Goal: Task Accomplishment & Management: Manage account settings

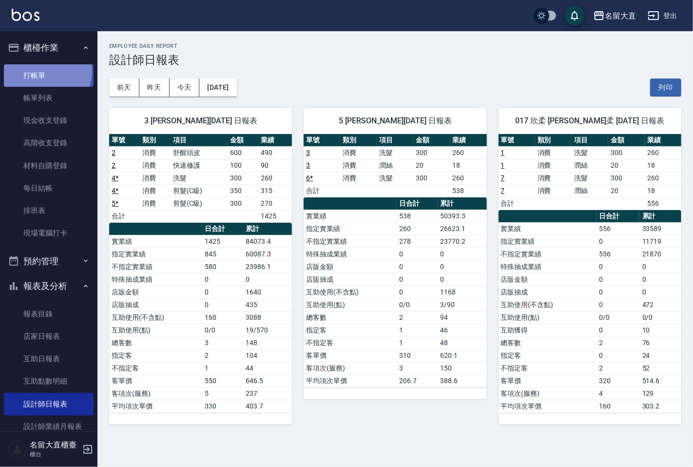
click at [45, 71] on link "打帳單" at bounding box center [49, 75] width 90 height 22
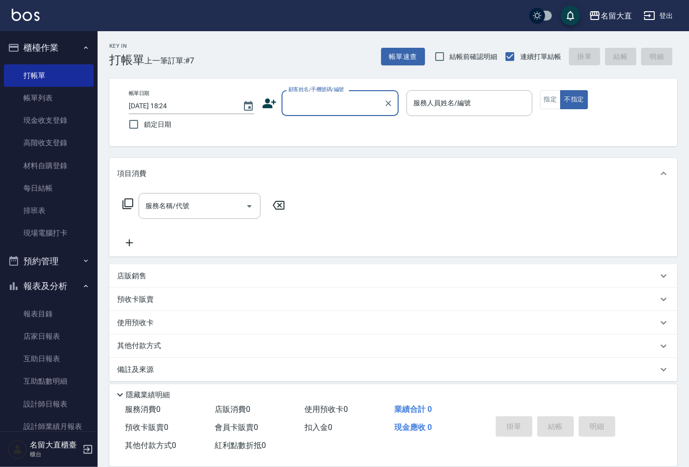
click at [301, 95] on input "顧客姓名/手機號碼/編號" at bounding box center [333, 103] width 94 height 17
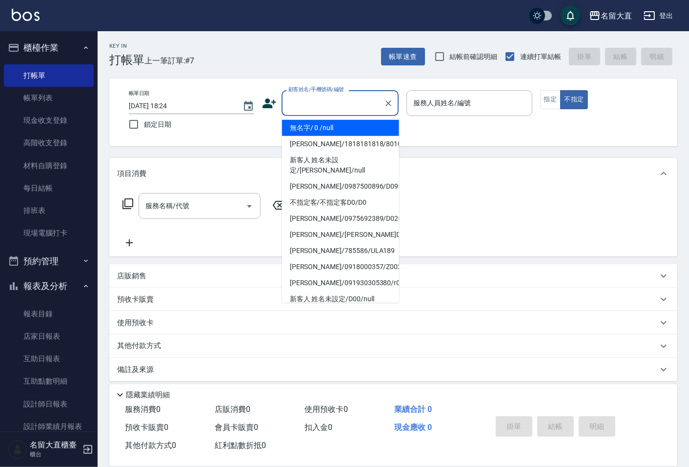
click at [322, 127] on li "無名字/ 0 /null" at bounding box center [340, 128] width 117 height 16
type input "無名字/ 0 /null"
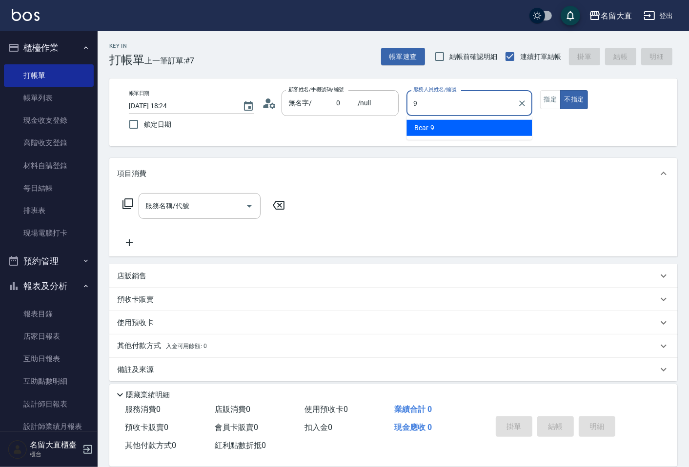
type input "Bear-9"
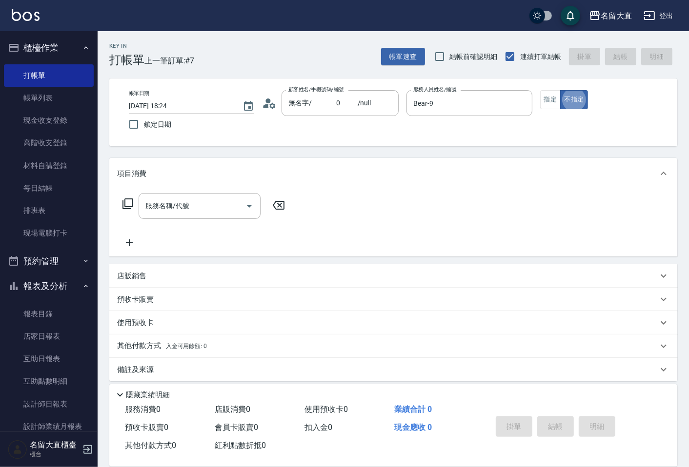
type button "false"
click at [127, 204] on icon at bounding box center [128, 204] width 12 height 12
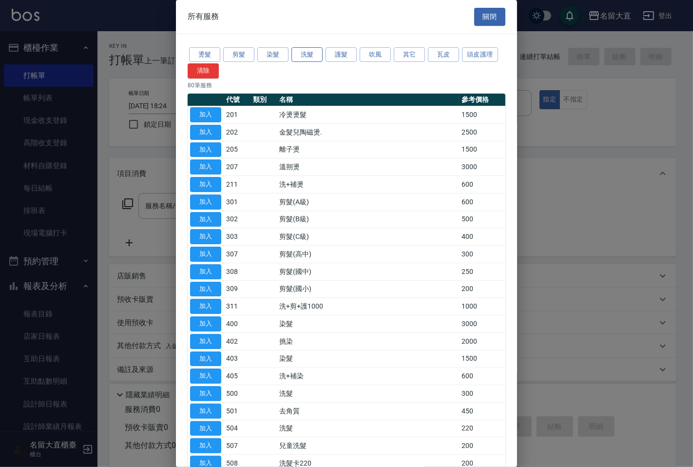
click at [296, 52] on button "洗髮" at bounding box center [307, 54] width 31 height 15
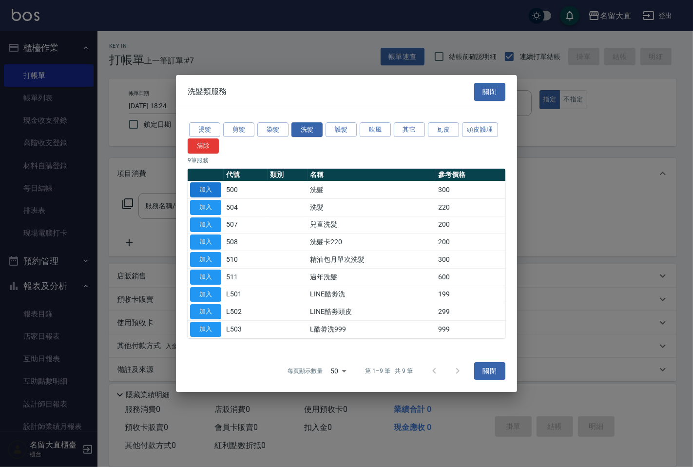
click at [205, 189] on button "加入" at bounding box center [205, 189] width 31 height 15
type input "洗髮(500)"
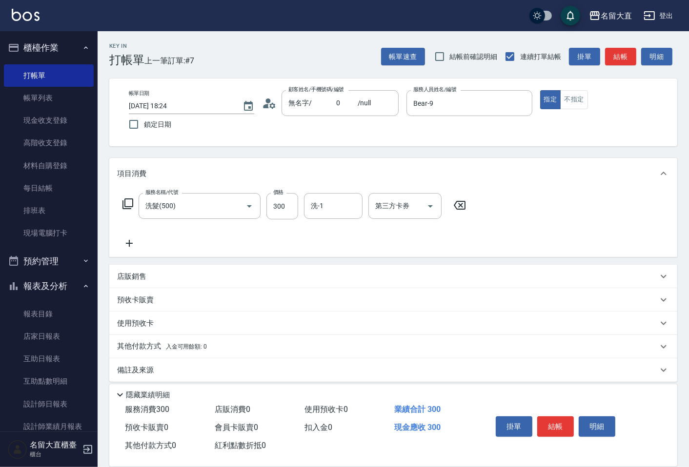
click at [117, 202] on div "服務名稱/代號 洗髮(500) 服務名稱/代號 價格 300 價格 洗-1 洗-1 第三方卡券 第三方卡券" at bounding box center [294, 206] width 355 height 26
click at [125, 202] on icon at bounding box center [128, 204] width 12 height 12
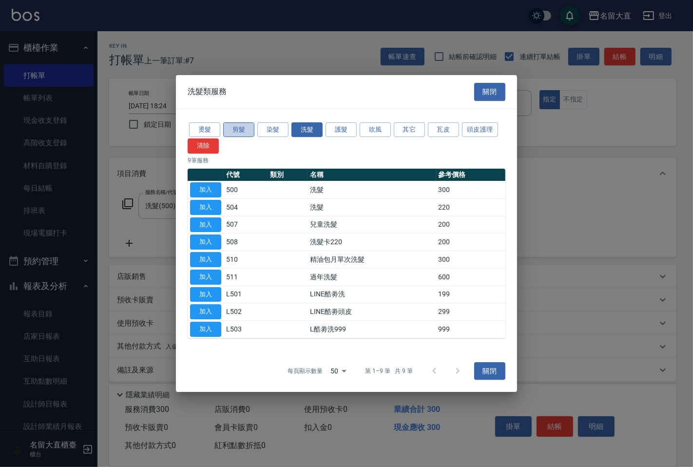
click at [236, 127] on button "剪髮" at bounding box center [238, 129] width 31 height 15
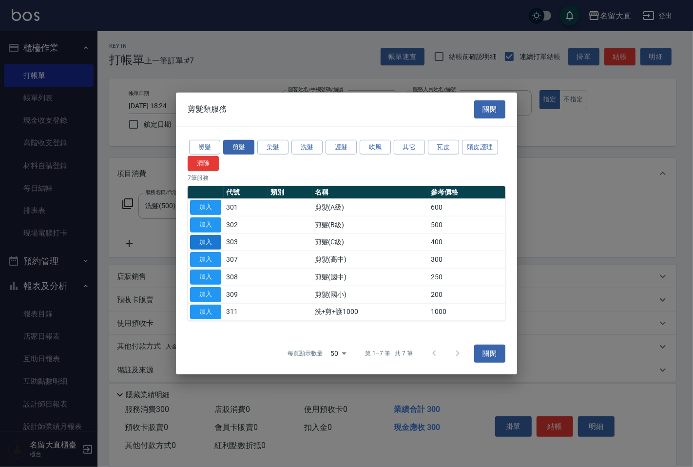
click at [212, 237] on button "加入" at bounding box center [205, 242] width 31 height 15
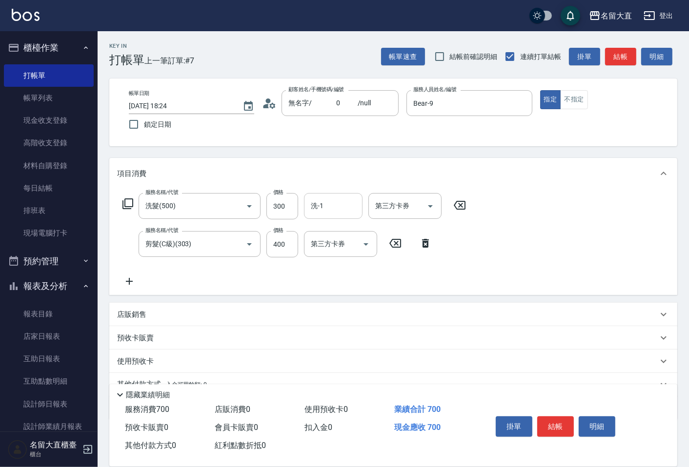
click at [316, 203] on input "洗-1" at bounding box center [333, 206] width 50 height 17
type input "[PERSON_NAME]-16"
click at [626, 51] on button "結帳" at bounding box center [620, 57] width 31 height 18
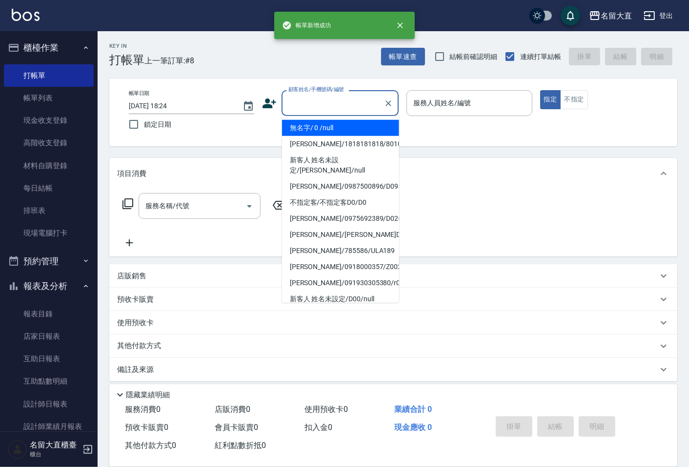
click at [308, 108] on input "顧客姓名/手機號碼/編號" at bounding box center [333, 103] width 94 height 17
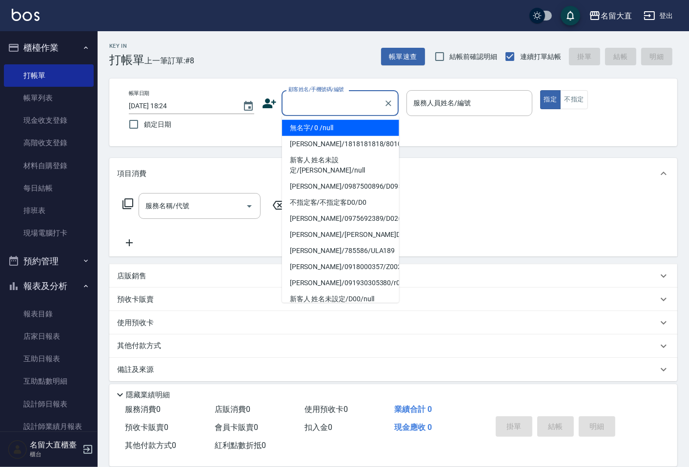
click at [322, 127] on li "無名字/ 0 /null" at bounding box center [340, 128] width 117 height 16
type input "無名字/ 0 /null"
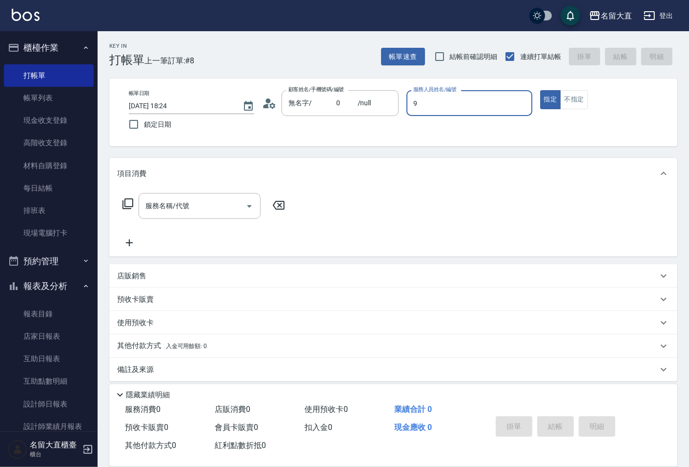
type input "Bear-9"
type button "true"
click at [128, 204] on icon at bounding box center [128, 204] width 12 height 12
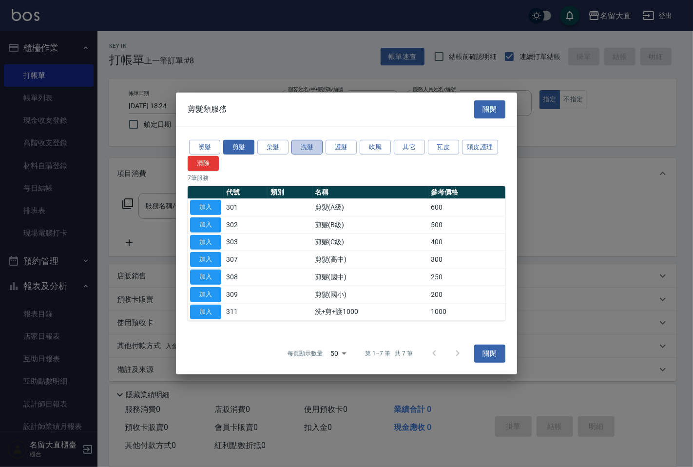
click at [297, 142] on button "洗髮" at bounding box center [307, 146] width 31 height 15
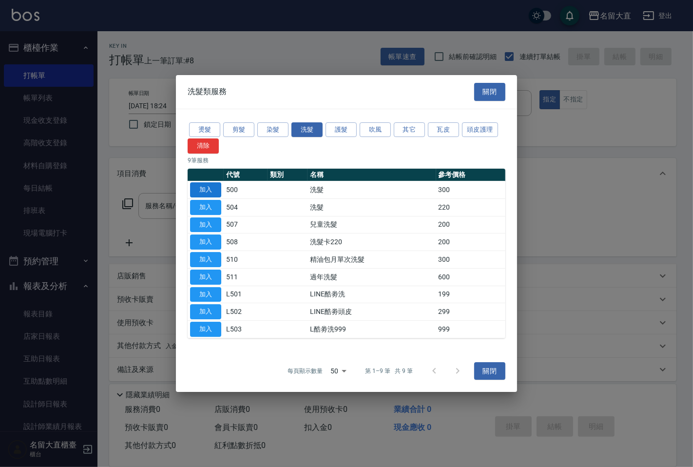
click at [207, 187] on button "加入" at bounding box center [205, 189] width 31 height 15
type input "洗髮(500)"
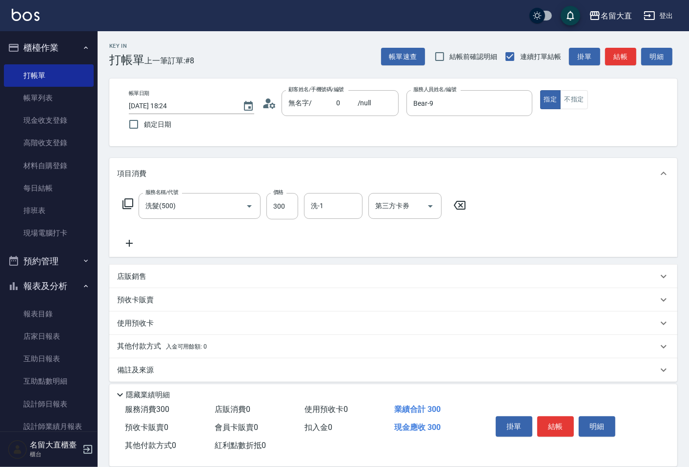
click at [127, 203] on icon at bounding box center [128, 204] width 12 height 12
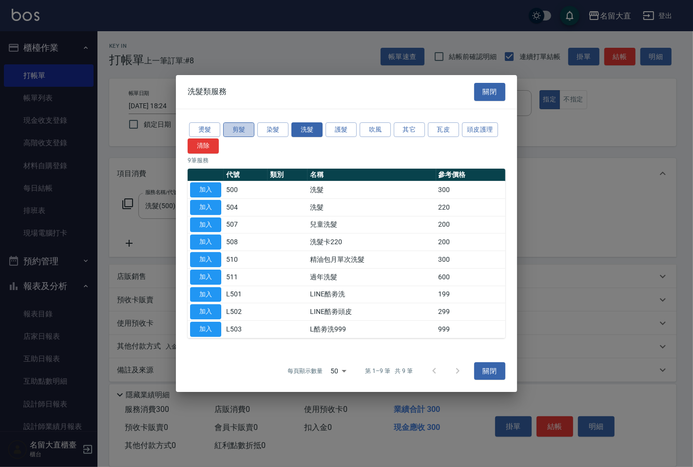
click at [236, 127] on button "剪髮" at bounding box center [238, 129] width 31 height 15
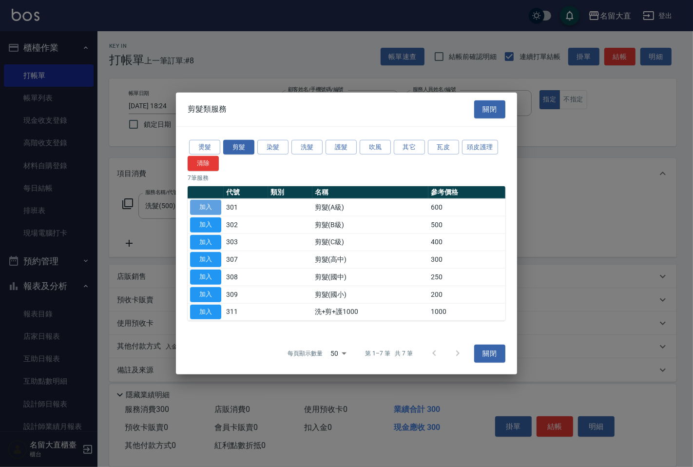
click at [197, 206] on button "加入" at bounding box center [205, 207] width 31 height 15
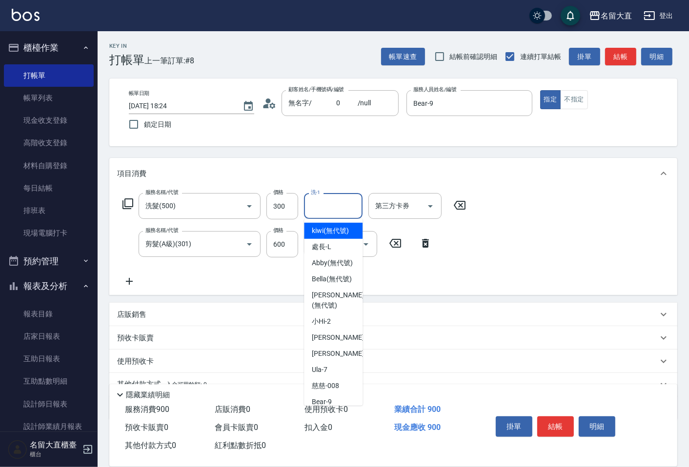
click at [335, 204] on input "洗-1" at bounding box center [333, 206] width 50 height 17
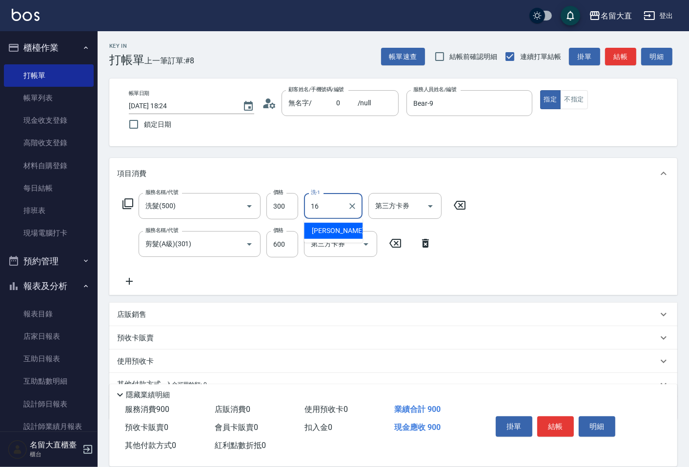
type input "[PERSON_NAME]-16"
click at [423, 241] on icon at bounding box center [425, 243] width 7 height 9
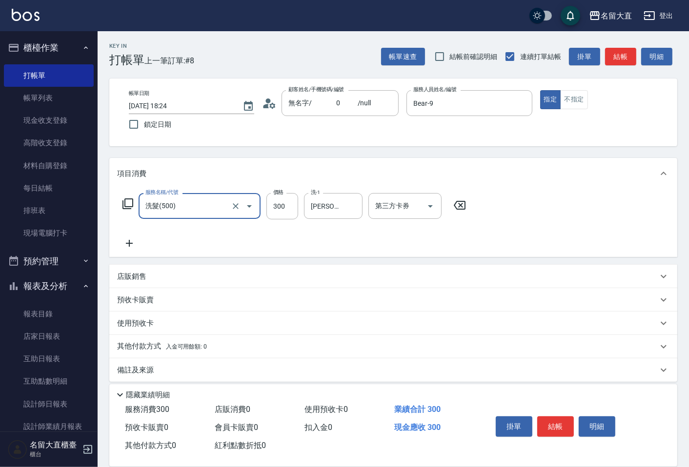
click at [129, 197] on div "服務名稱/代號 洗髮(500) 服務名稱/代號 價格 300 價格 洗-1 嘉玲-16 洗-1 第三方卡券 第三方卡券" at bounding box center [294, 206] width 355 height 26
click at [127, 201] on icon at bounding box center [128, 204] width 12 height 12
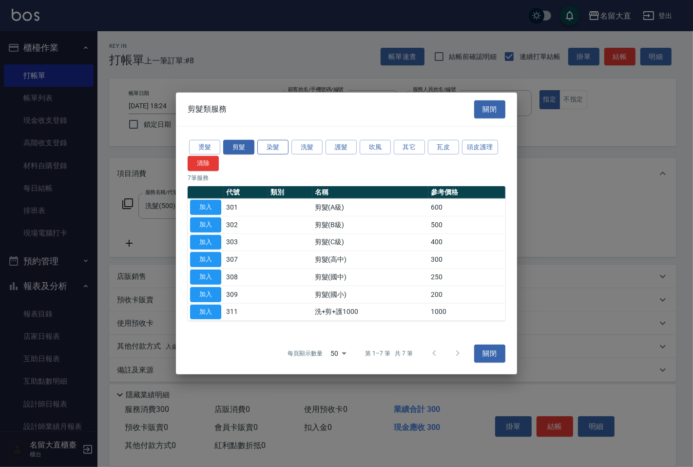
click at [262, 149] on button "染髮" at bounding box center [272, 146] width 31 height 15
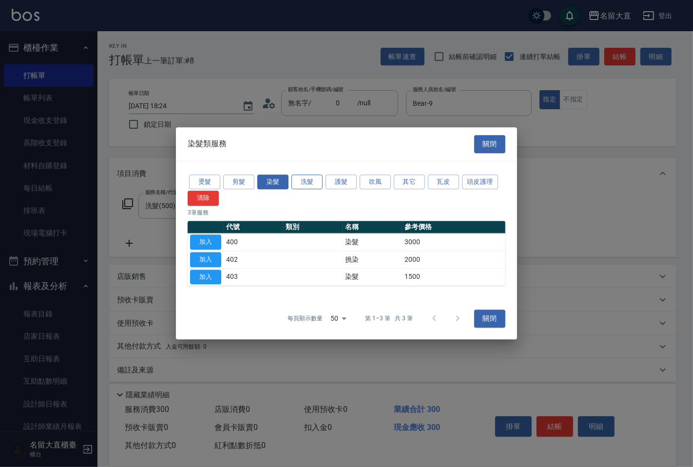
click at [311, 177] on button "洗髮" at bounding box center [307, 182] width 31 height 15
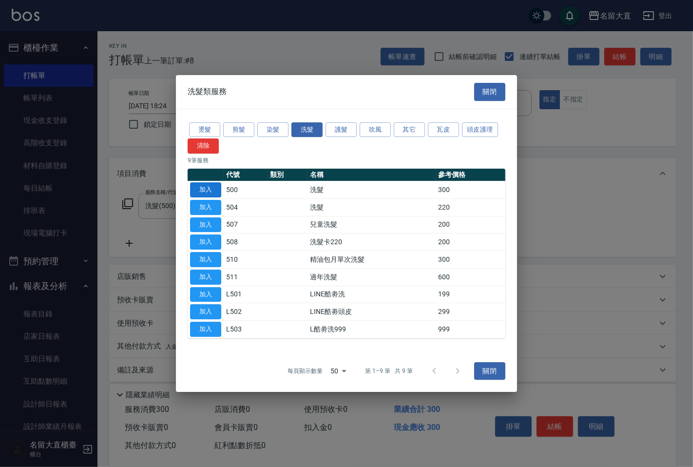
click at [206, 191] on button "加入" at bounding box center [205, 189] width 31 height 15
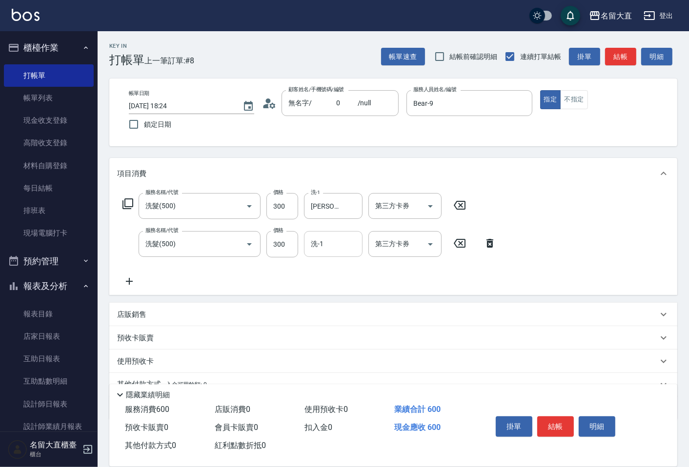
click at [348, 243] on input "洗-1" at bounding box center [333, 244] width 50 height 17
type input "欣柔-017"
click at [623, 56] on button "結帳" at bounding box center [620, 57] width 31 height 18
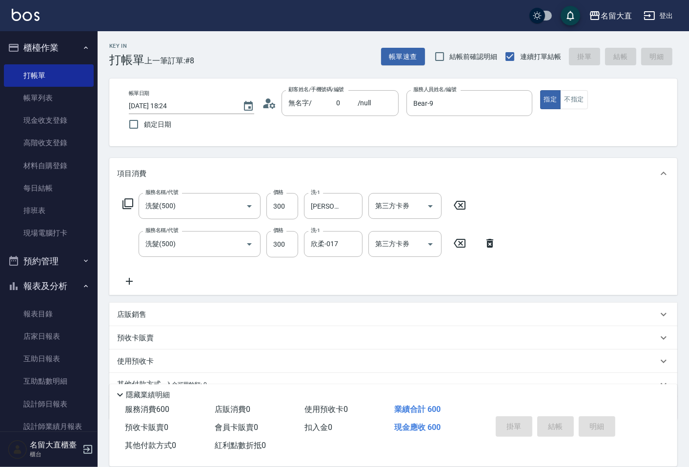
type input "[DATE] 18:25"
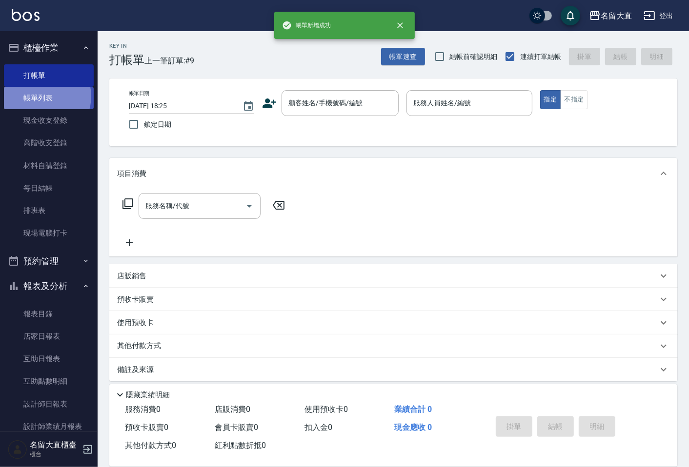
drag, startPoint x: 42, startPoint y: 97, endPoint x: 169, endPoint y: 184, distance: 153.8
click at [43, 97] on link "帳單列表" at bounding box center [49, 98] width 90 height 22
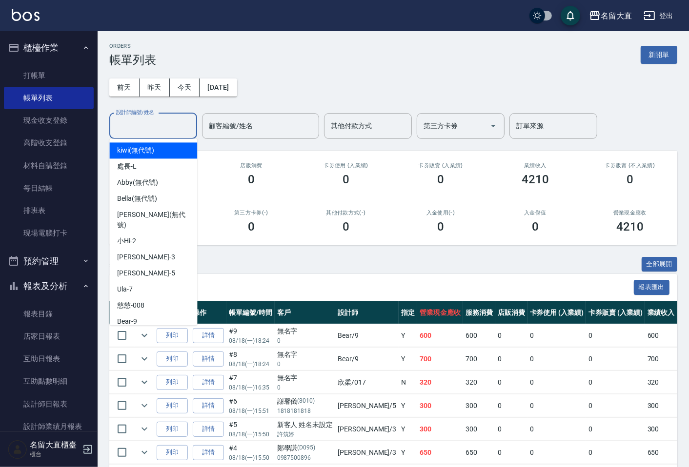
click at [146, 131] on input "設計師編號/姓名" at bounding box center [153, 126] width 79 height 17
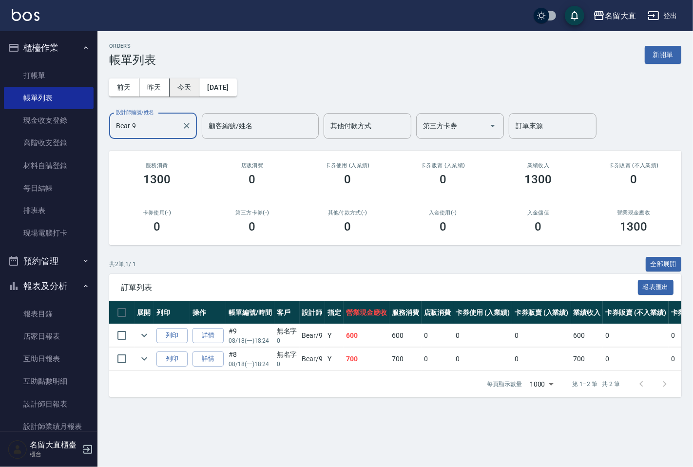
type input "Bear-9"
click at [184, 83] on button "今天" at bounding box center [185, 88] width 30 height 18
click at [189, 128] on icon "Clear" at bounding box center [187, 126] width 10 height 10
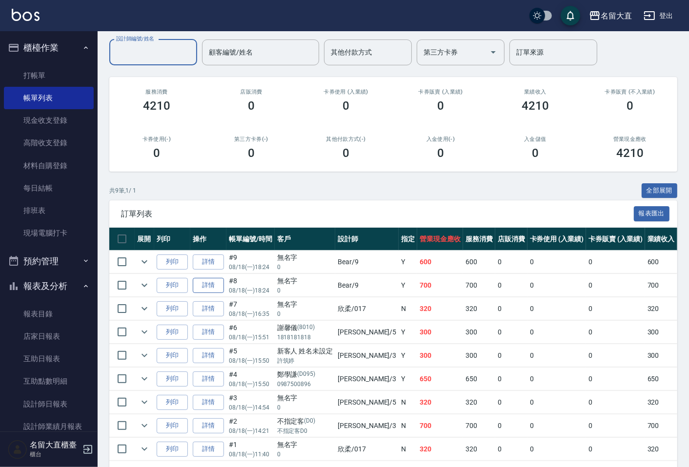
scroll to position [108, 0]
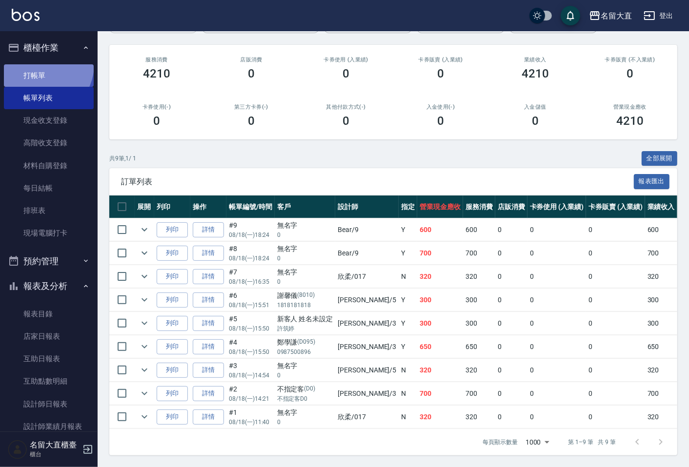
click at [39, 64] on link "打帳單" at bounding box center [49, 75] width 90 height 22
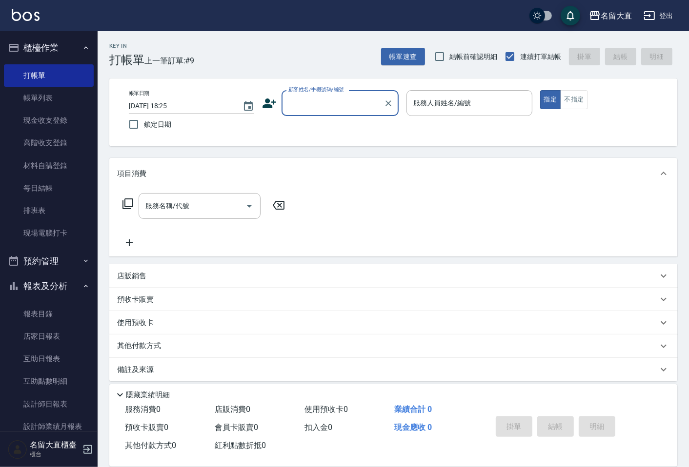
click at [314, 109] on input "顧客姓名/手機號碼/編號" at bounding box center [333, 103] width 94 height 17
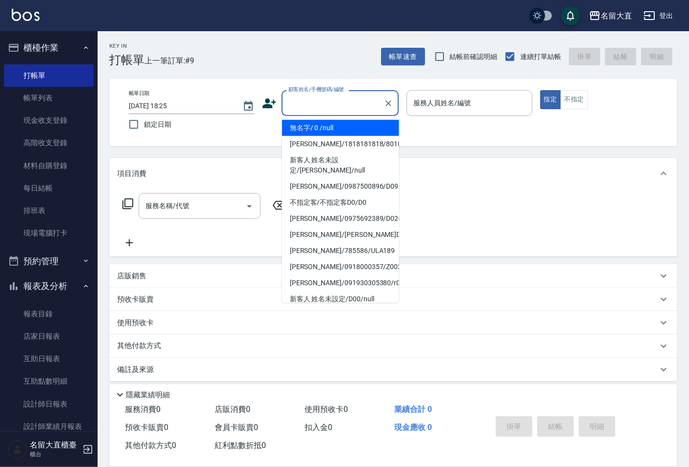
click at [318, 129] on li "無名字/ 0 /null" at bounding box center [340, 128] width 117 height 16
type input "無名字/ 0 /null"
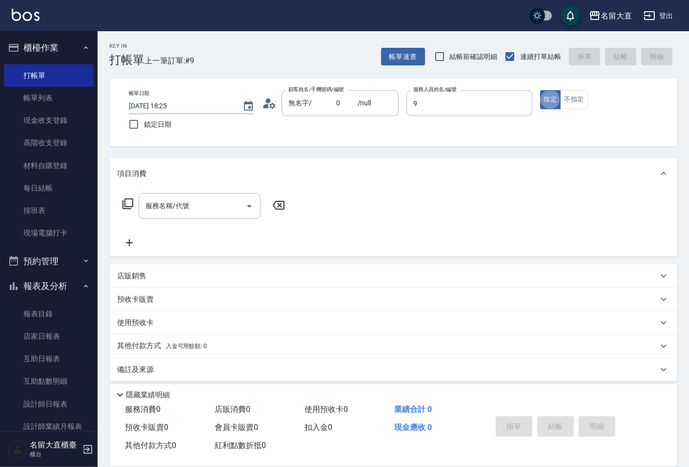
type input "Bear-9"
type button "true"
click at [126, 206] on icon at bounding box center [128, 204] width 12 height 12
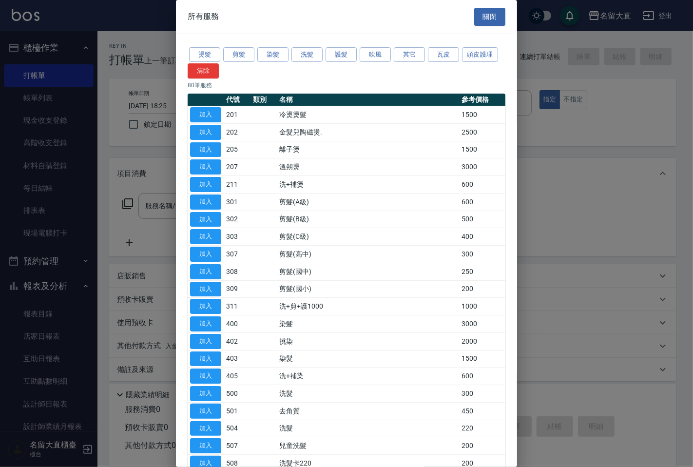
click at [303, 54] on button "洗髮" at bounding box center [307, 54] width 31 height 15
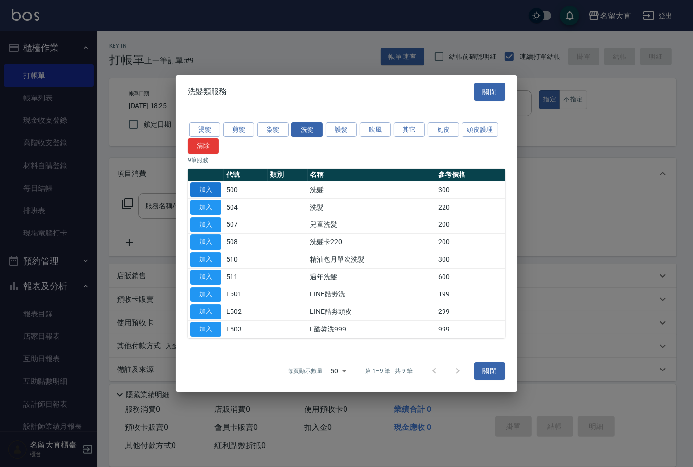
click at [194, 191] on button "加入" at bounding box center [205, 189] width 31 height 15
type input "洗髮(500)"
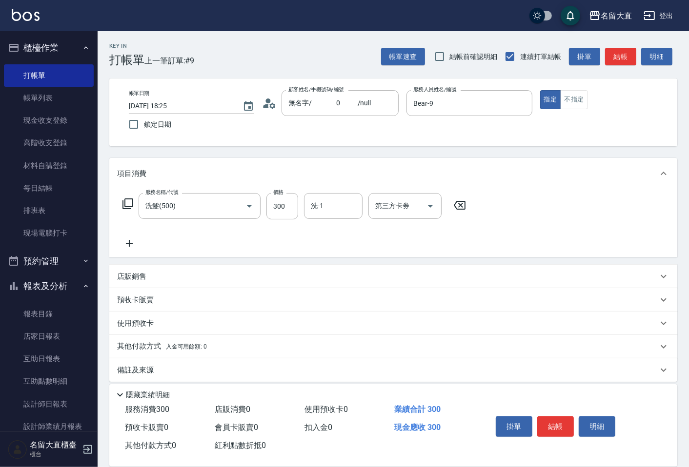
click at [130, 198] on icon at bounding box center [127, 203] width 11 height 11
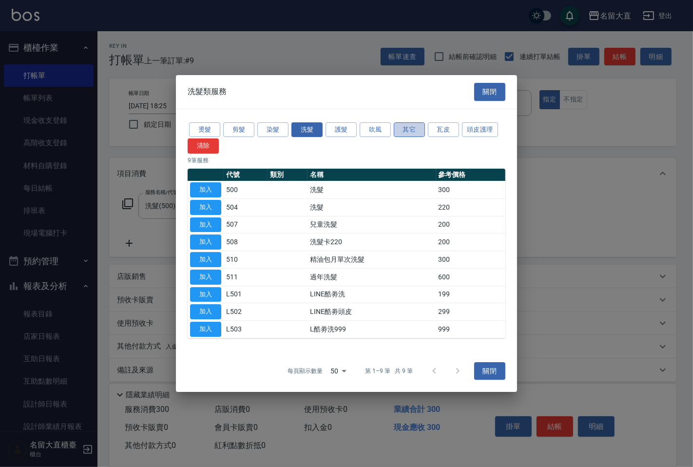
click at [410, 126] on button "其它" at bounding box center [409, 129] width 31 height 15
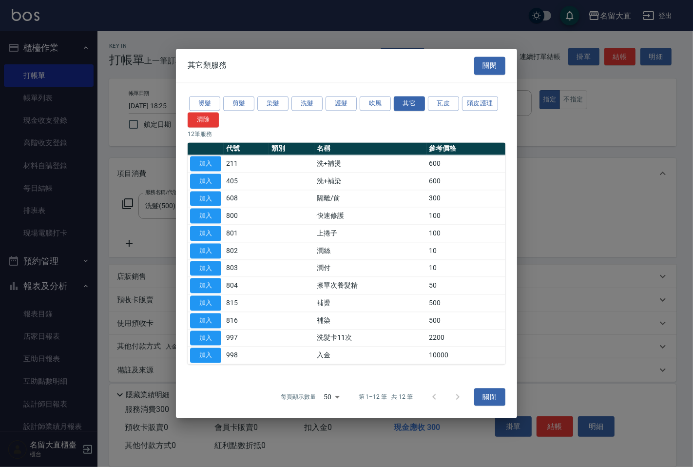
click at [205, 259] on td "加入" at bounding box center [206, 251] width 36 height 18
click at [203, 257] on button "加入" at bounding box center [205, 250] width 31 height 15
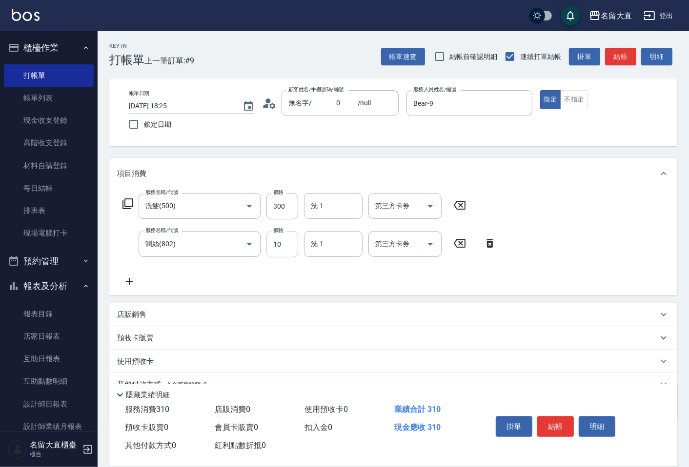
click at [282, 247] on input "10" at bounding box center [282, 244] width 32 height 26
type input "20"
click at [331, 193] on div "洗-1" at bounding box center [333, 206] width 59 height 26
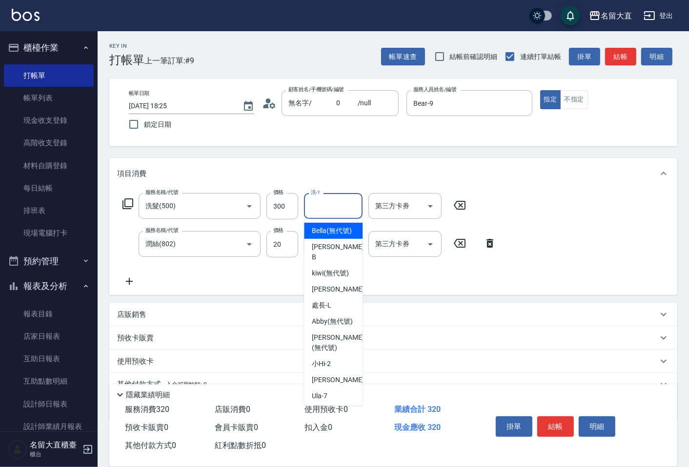
type input "0"
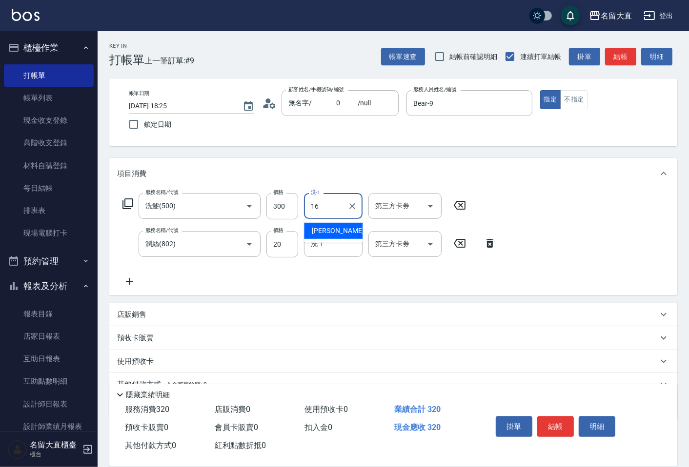
type input "[PERSON_NAME]-16"
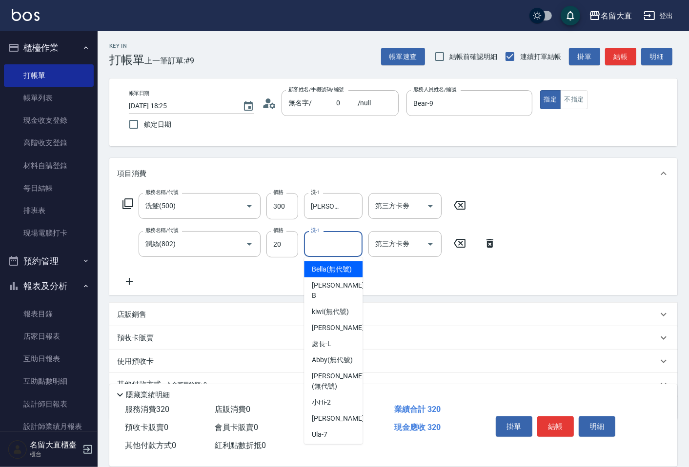
drag, startPoint x: 330, startPoint y: 251, endPoint x: 327, endPoint y: 236, distance: 15.3
click at [327, 239] on input "洗-1" at bounding box center [333, 244] width 50 height 17
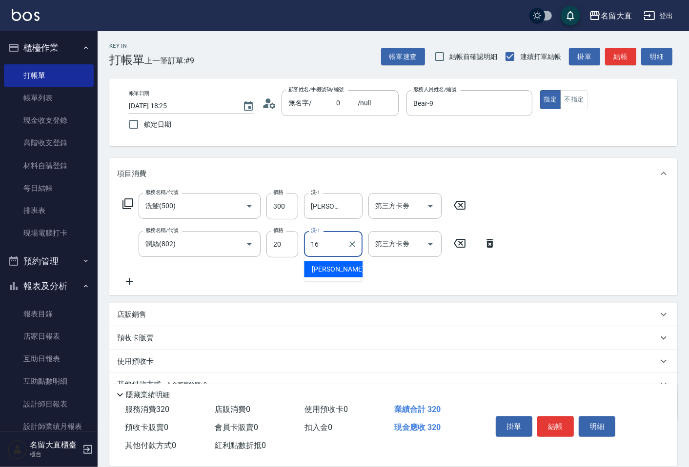
type input "[PERSON_NAME]-16"
click at [606, 56] on button "結帳" at bounding box center [620, 57] width 31 height 18
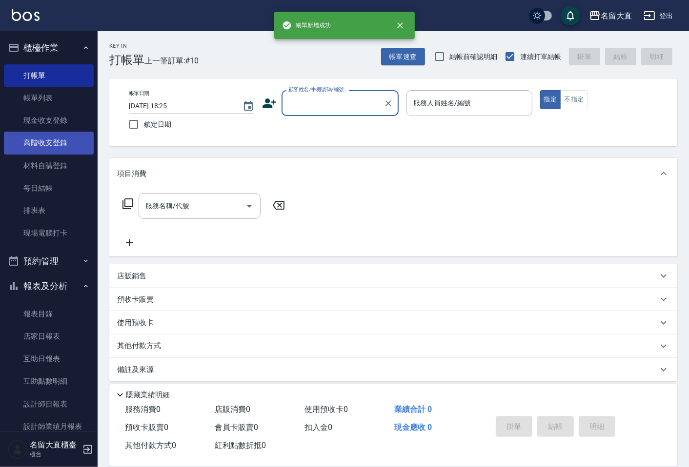
drag, startPoint x: 29, startPoint y: 98, endPoint x: 47, endPoint y: 150, distance: 55.1
click at [29, 97] on link "帳單列表" at bounding box center [49, 98] width 90 height 22
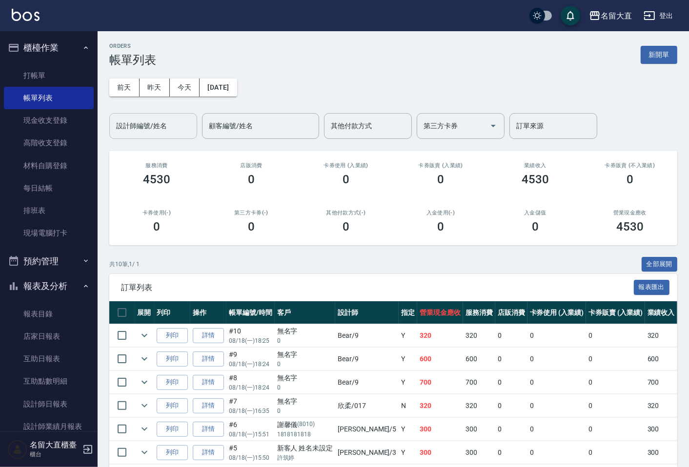
click at [123, 120] on input "設計師編號/姓名" at bounding box center [153, 126] width 79 height 17
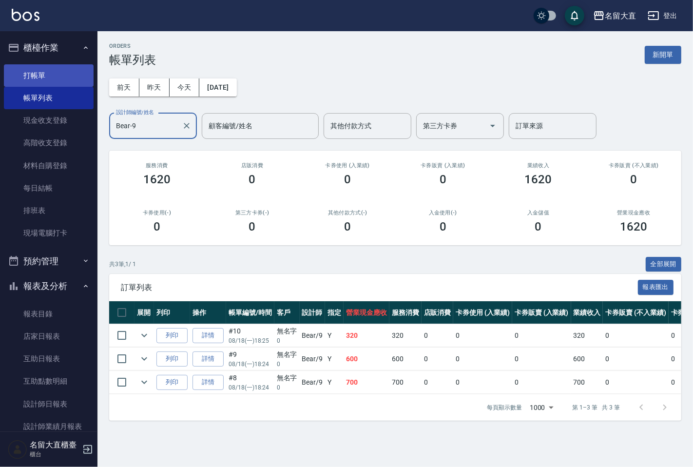
type input "Bear-9"
click at [32, 75] on link "打帳單" at bounding box center [49, 75] width 90 height 22
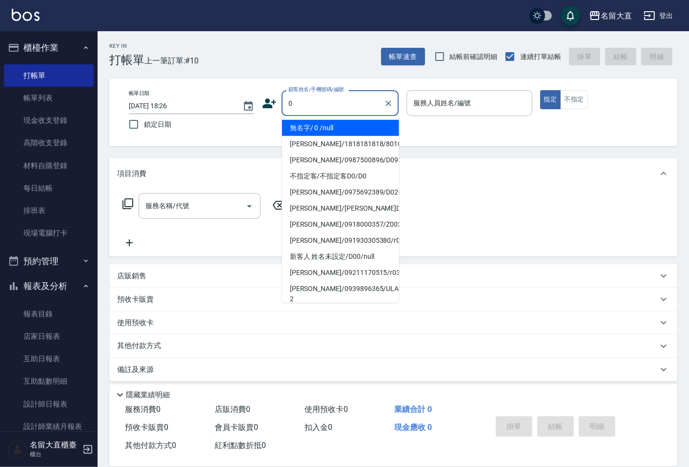
type input "無名字/ 0 /null"
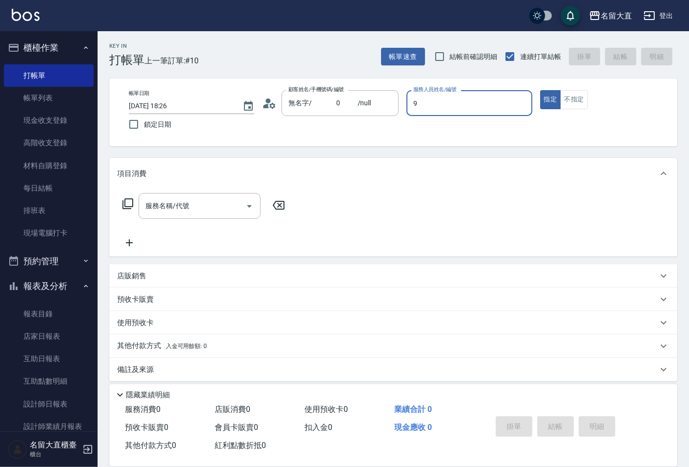
type input "Bear-9"
type button "true"
click at [127, 207] on icon at bounding box center [128, 204] width 12 height 12
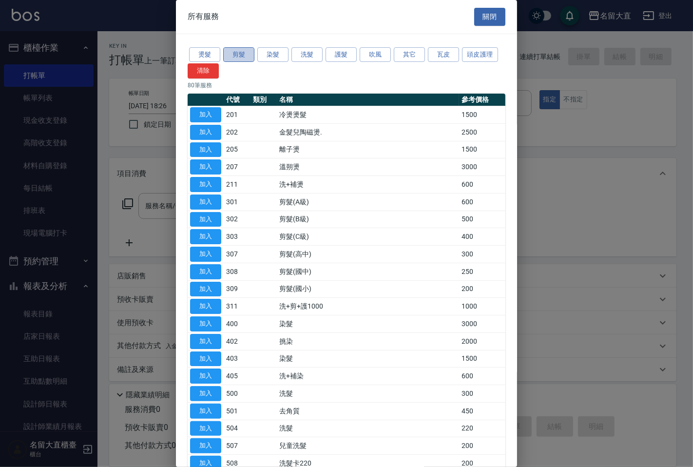
click at [246, 47] on button "剪髮" at bounding box center [238, 54] width 31 height 15
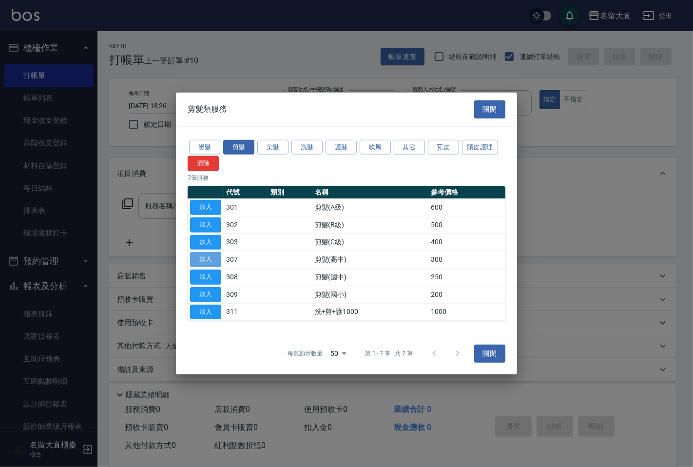
click at [203, 257] on button "加入" at bounding box center [205, 259] width 31 height 15
type input "剪髮(高中)(307)"
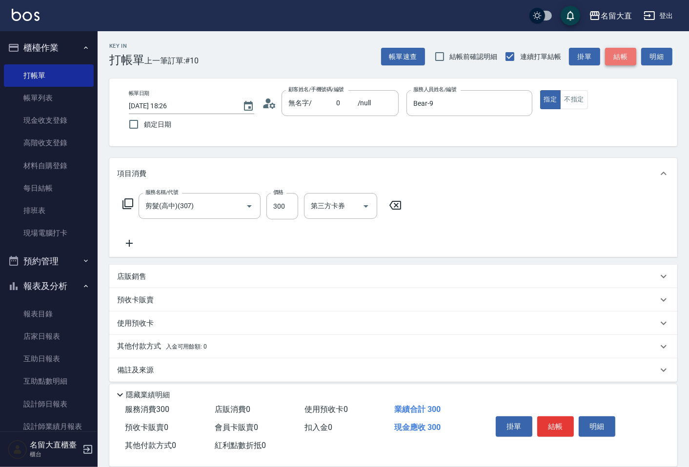
click at [613, 60] on button "結帳" at bounding box center [620, 57] width 31 height 18
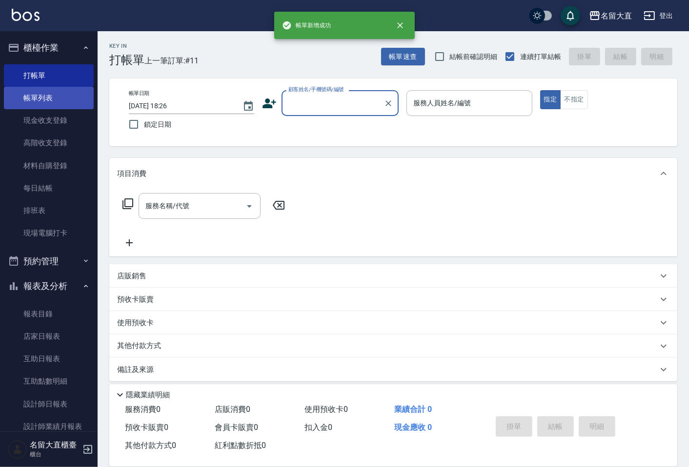
click at [23, 98] on link "帳單列表" at bounding box center [49, 98] width 90 height 22
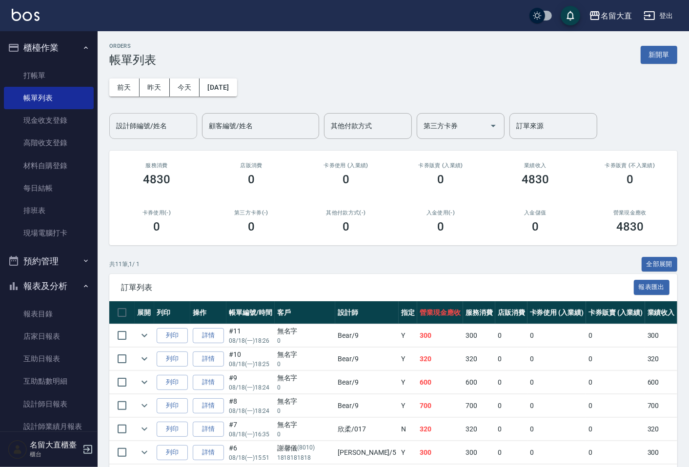
click at [143, 130] on input "設計師編號/姓名" at bounding box center [153, 126] width 79 height 17
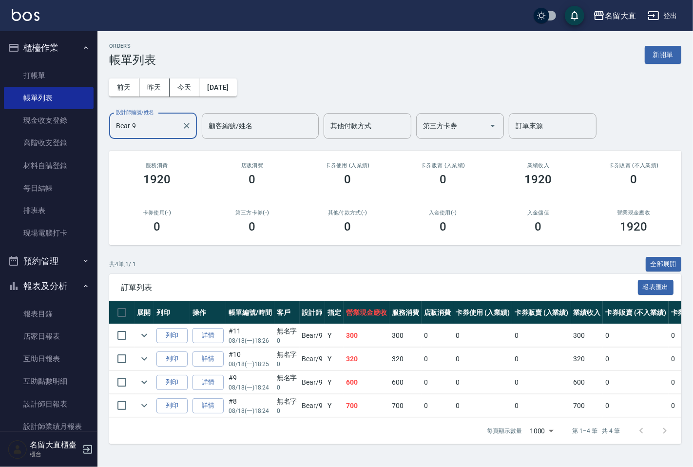
type input "Bear-9"
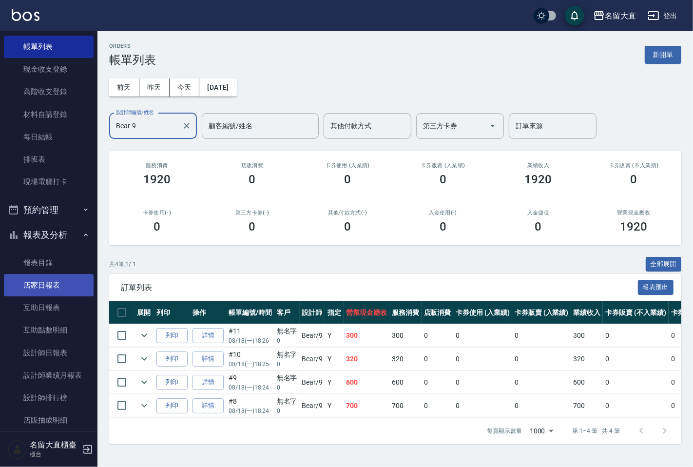
scroll to position [116, 0]
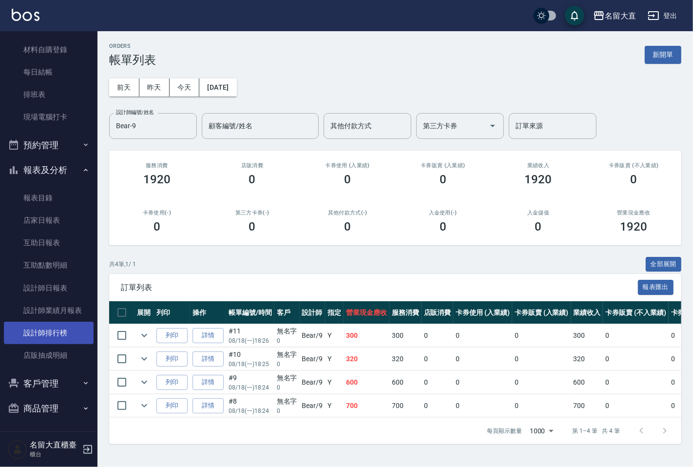
click at [55, 328] on link "設計師排行榜" at bounding box center [49, 333] width 90 height 22
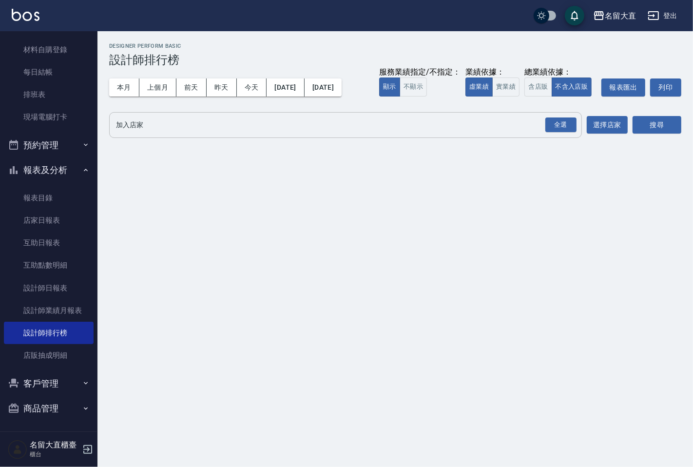
click at [142, 137] on div "全選 加入店家" at bounding box center [345, 125] width 473 height 26
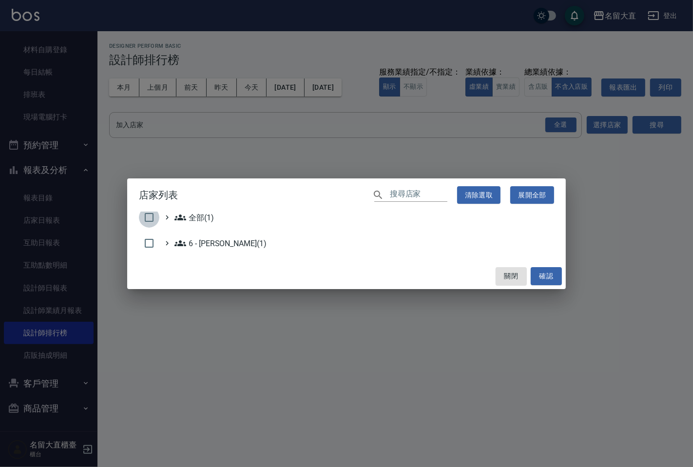
click at [150, 216] on input "checkbox" at bounding box center [149, 217] width 20 height 20
checkbox input "true"
drag, startPoint x: 535, startPoint y: 278, endPoint x: 538, endPoint y: 269, distance: 9.4
click at [535, 276] on button "確認" at bounding box center [546, 276] width 31 height 18
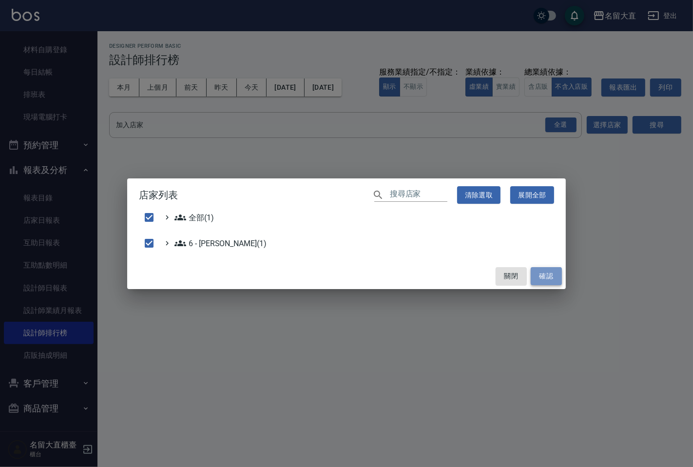
checkbox input "false"
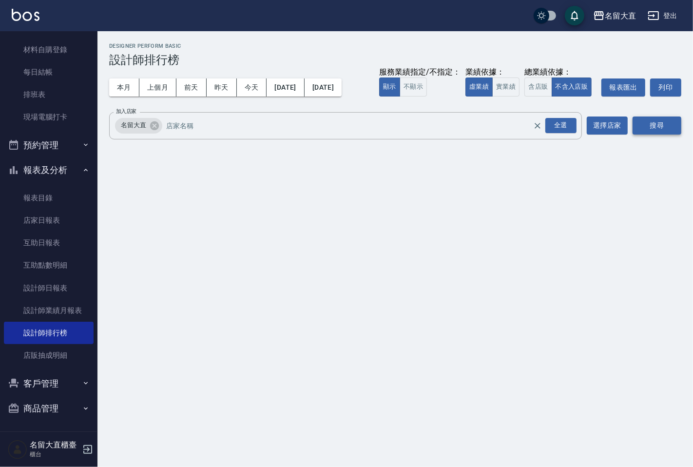
click at [661, 120] on button "搜尋" at bounding box center [657, 126] width 49 height 18
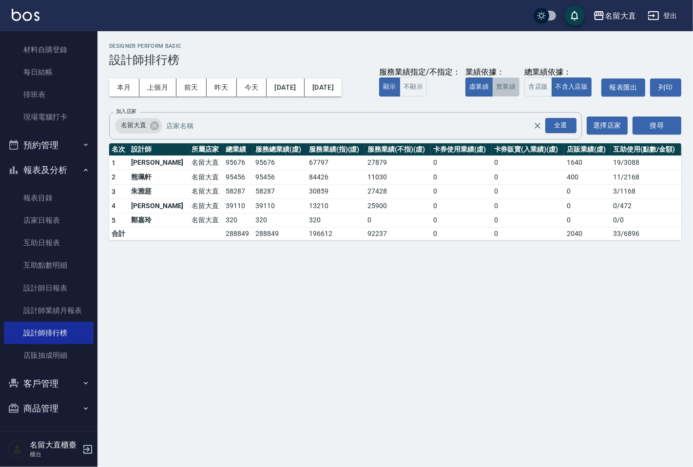
click at [512, 85] on button "實業績" at bounding box center [506, 87] width 27 height 19
click at [483, 84] on button "虛業績" at bounding box center [479, 87] width 27 height 19
click at [40, 168] on button "報表及分析" at bounding box center [49, 170] width 90 height 25
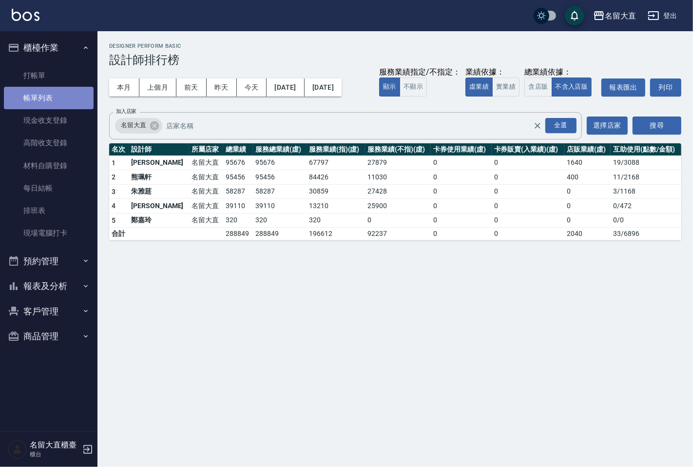
click at [35, 103] on link "帳單列表" at bounding box center [49, 98] width 90 height 22
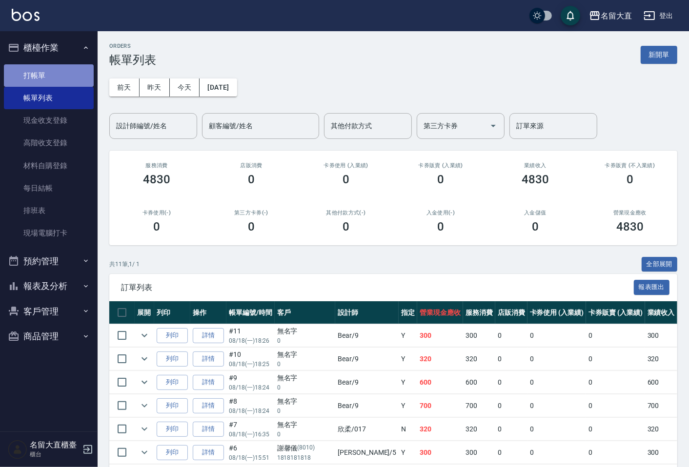
click at [36, 67] on link "打帳單" at bounding box center [49, 75] width 90 height 22
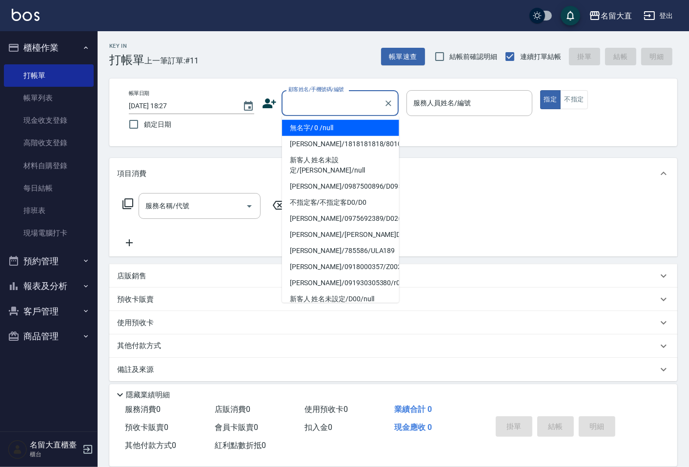
click at [353, 101] on input "顧客姓名/手機號碼/編號" at bounding box center [333, 103] width 94 height 17
click at [348, 131] on li "無名字/ 0 /null" at bounding box center [340, 128] width 117 height 16
type input "無名字/ 0 /null"
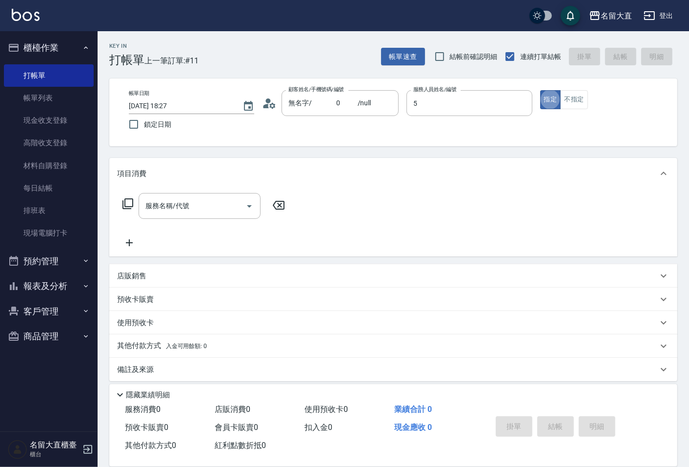
type input "Reese-5"
type button "true"
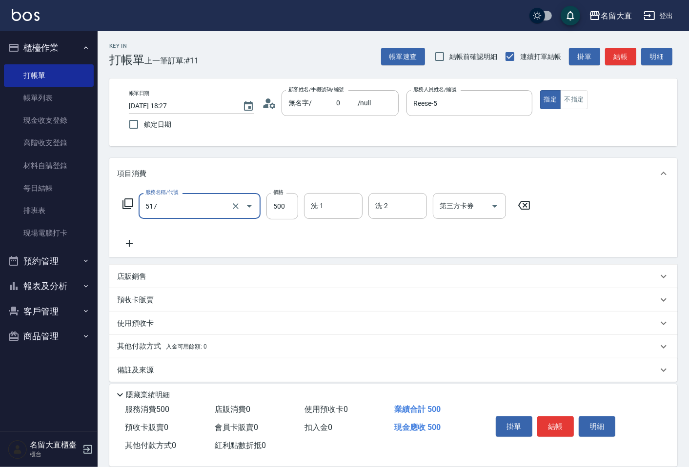
type input "舒醒頭皮(517)"
type input "600"
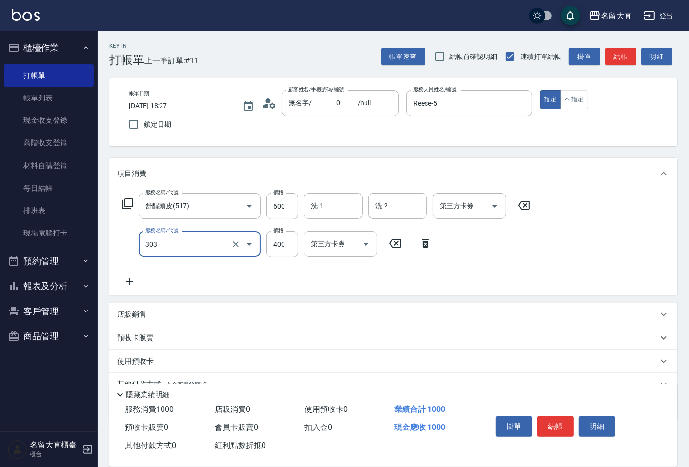
type input "剪髮(C級)(303)"
type input "350"
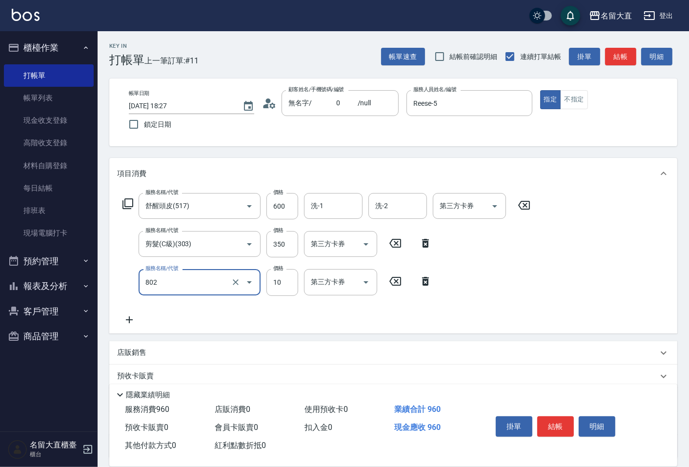
type input "潤絲(802)"
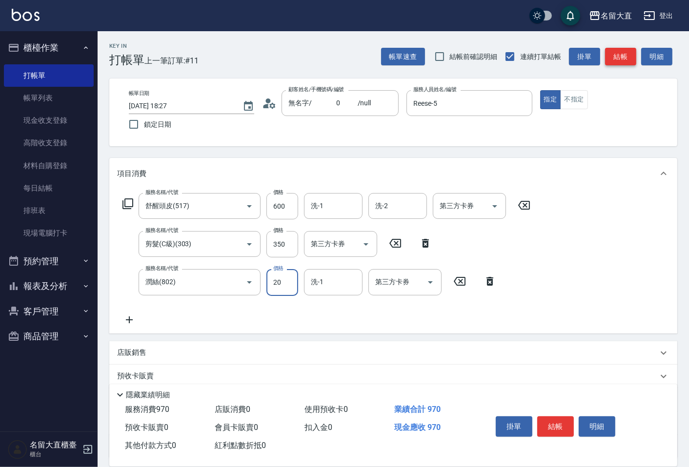
type input "20"
click at [625, 49] on button "結帳" at bounding box center [620, 57] width 31 height 18
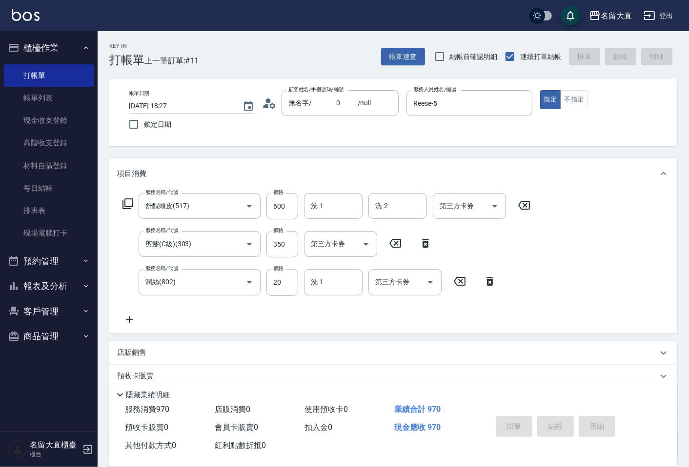
type input "[DATE] 18:31"
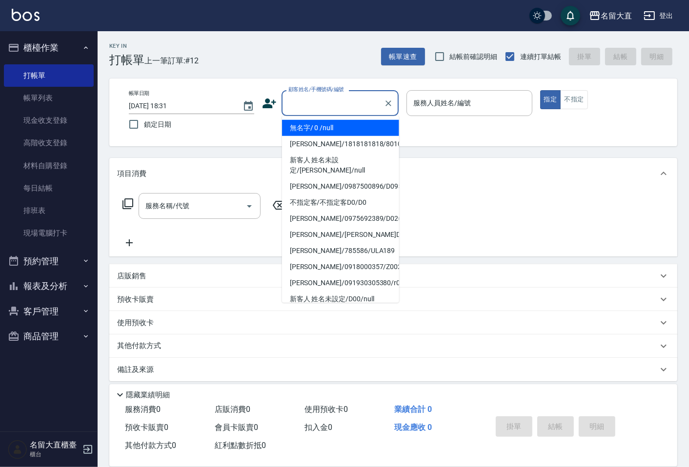
click at [343, 101] on input "顧客姓名/手機號碼/編號" at bounding box center [333, 103] width 94 height 17
click at [346, 129] on li "無名字/ 0 /null" at bounding box center [340, 128] width 117 height 16
type input "無名字/ 0 /null"
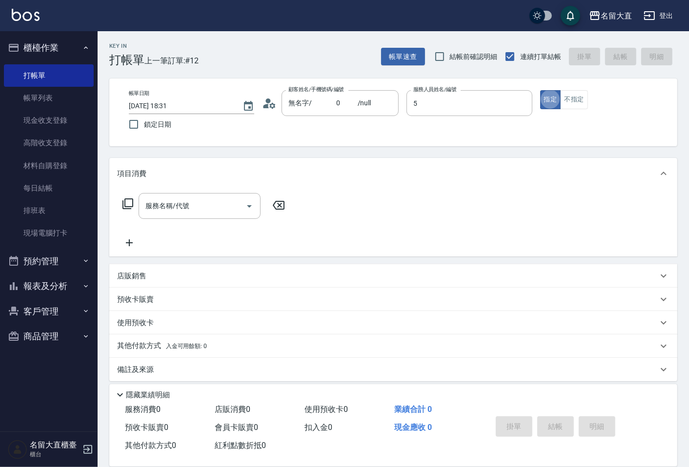
type input "Reese-5"
click at [569, 93] on button "不指定" at bounding box center [573, 99] width 27 height 19
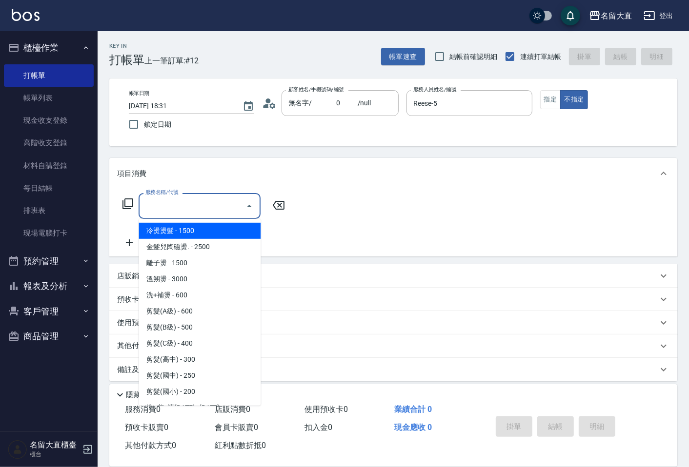
click at [177, 203] on input "服務名稱/代號" at bounding box center [192, 206] width 99 height 17
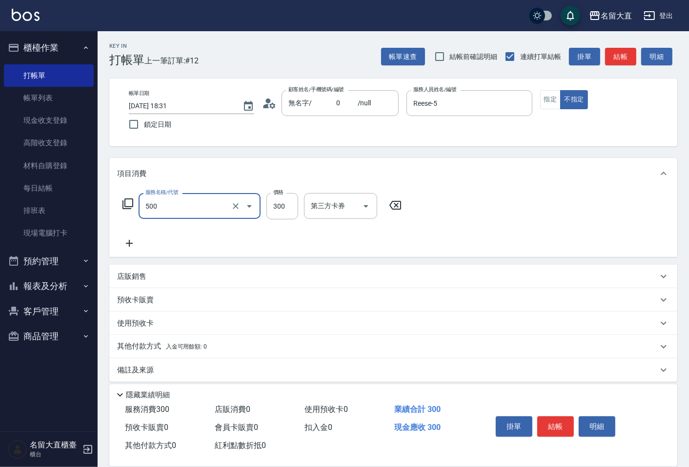
type input "洗髮(500)"
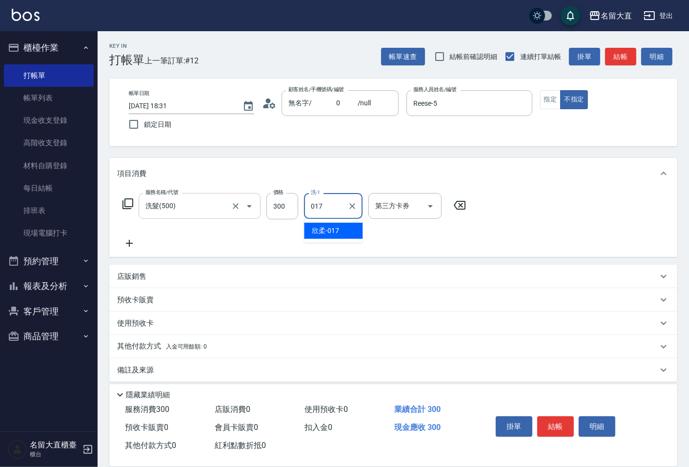
type input "欣柔-017"
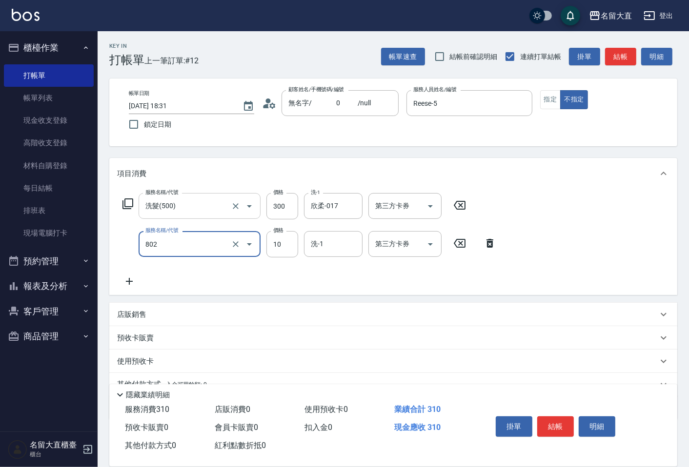
type input "潤絲(802)"
type input "20"
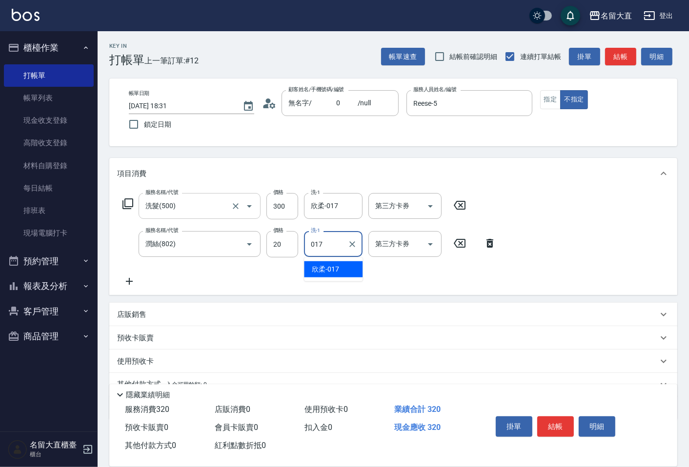
type input "欣柔-017"
click at [632, 58] on button "結帳" at bounding box center [620, 57] width 31 height 18
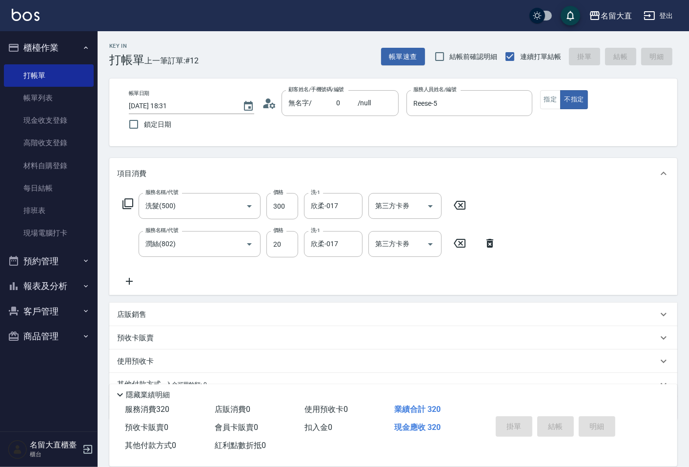
type input "[DATE] 18:40"
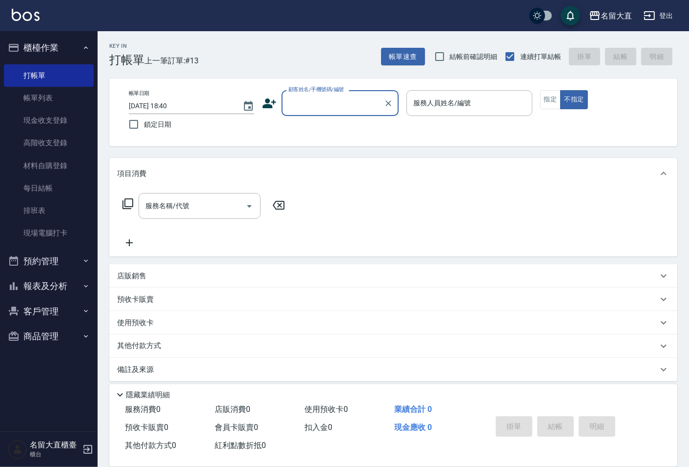
click at [286, 104] on input "顧客姓名/手機號碼/編號" at bounding box center [333, 103] width 94 height 17
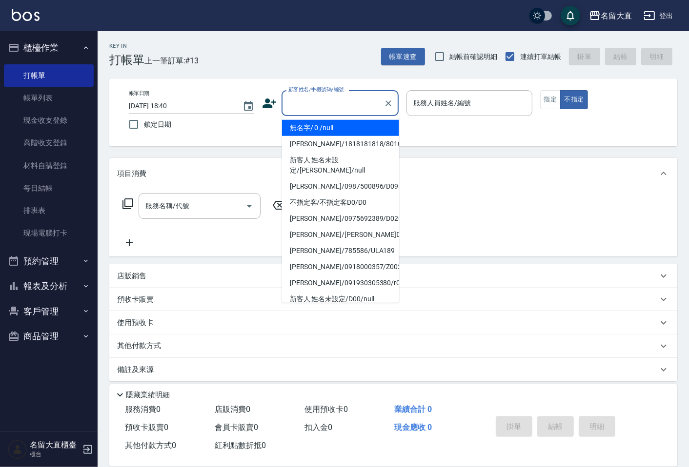
click at [304, 125] on li "無名字/ 0 /null" at bounding box center [340, 128] width 117 height 16
type input "無名字/ 0 /null"
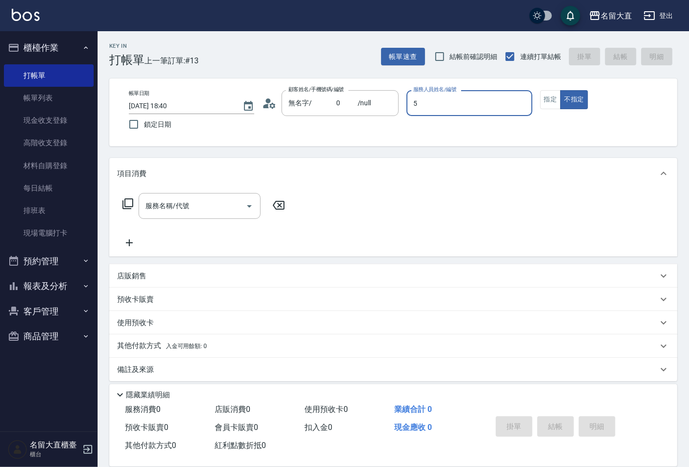
type input "Reese-5"
type button "false"
click at [547, 108] on button "指定" at bounding box center [550, 99] width 21 height 19
click at [221, 200] on input "服務名稱/代號" at bounding box center [192, 206] width 99 height 17
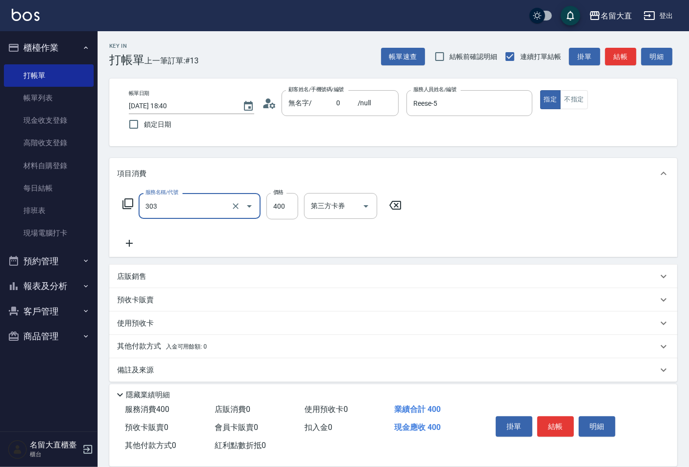
type input "剪髮(C級)(303)"
type input "350"
click at [608, 65] on button "結帳" at bounding box center [620, 57] width 31 height 18
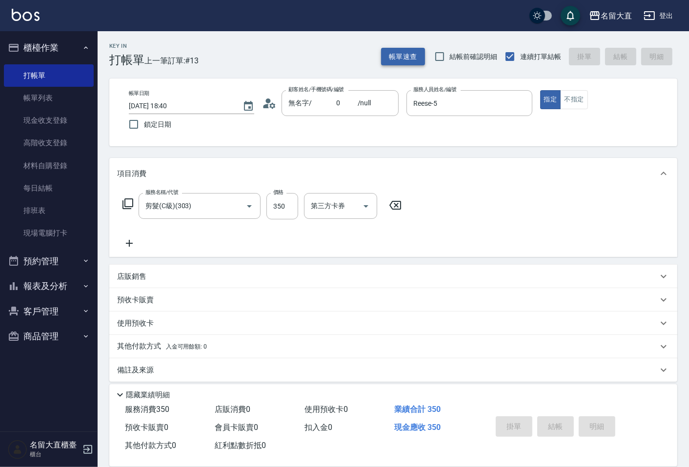
type input "[DATE] 19:29"
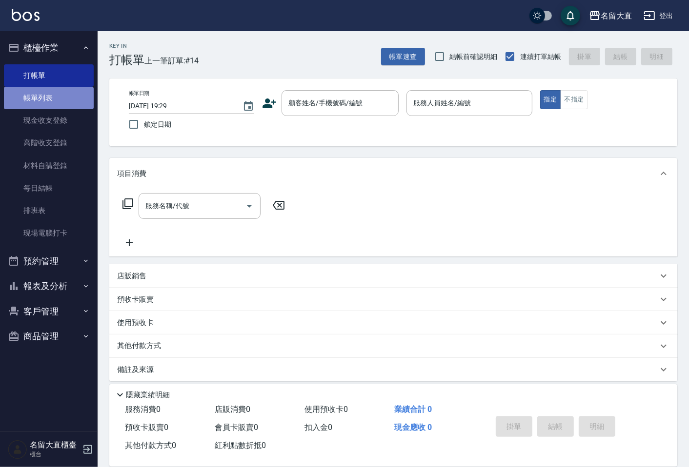
click at [85, 100] on link "帳單列表" at bounding box center [49, 98] width 90 height 22
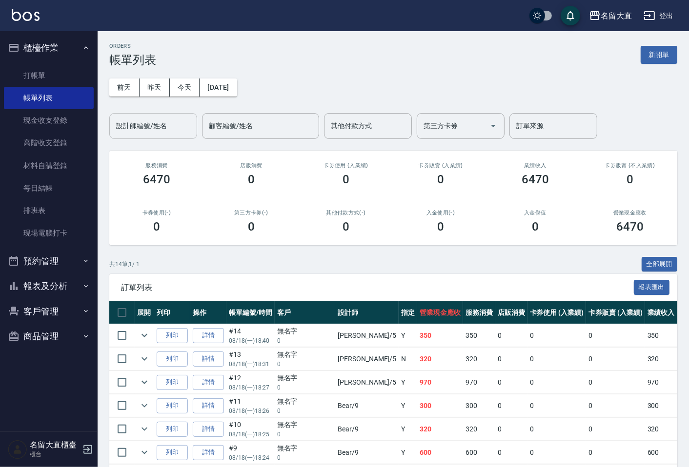
click at [123, 120] on input "設計師編號/姓名" at bounding box center [153, 126] width 79 height 17
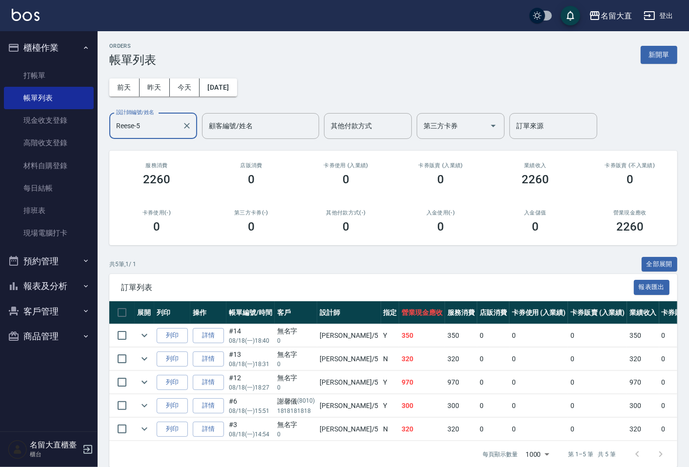
type input "Reese-5"
click at [39, 283] on button "報表及分析" at bounding box center [49, 286] width 90 height 25
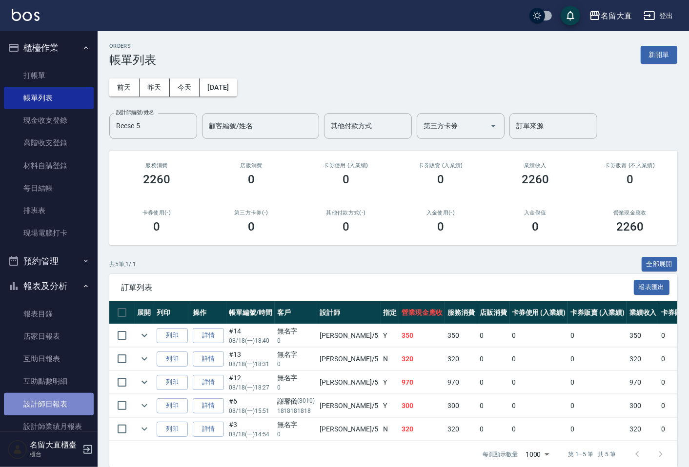
click at [63, 406] on link "設計師日報表" at bounding box center [49, 404] width 90 height 22
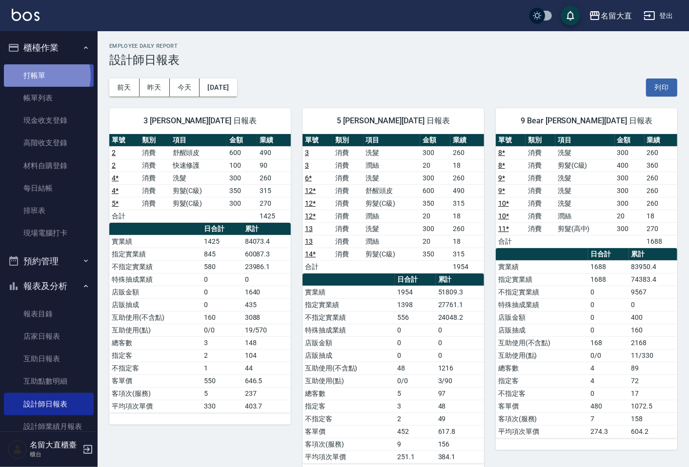
click at [45, 76] on link "打帳單" at bounding box center [49, 75] width 90 height 22
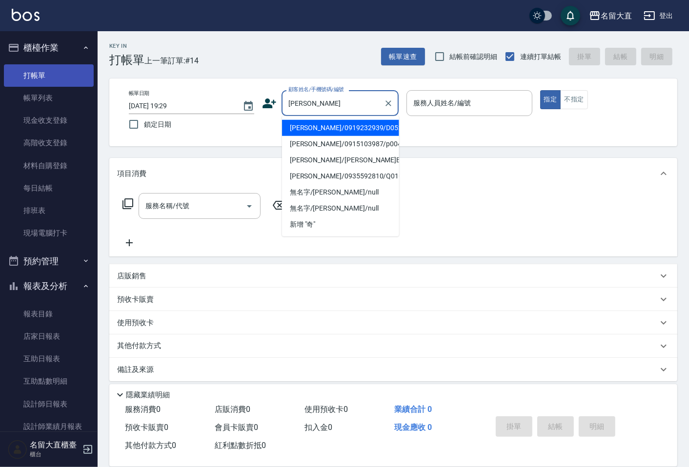
type input "[PERSON_NAME]/0919232939/D052"
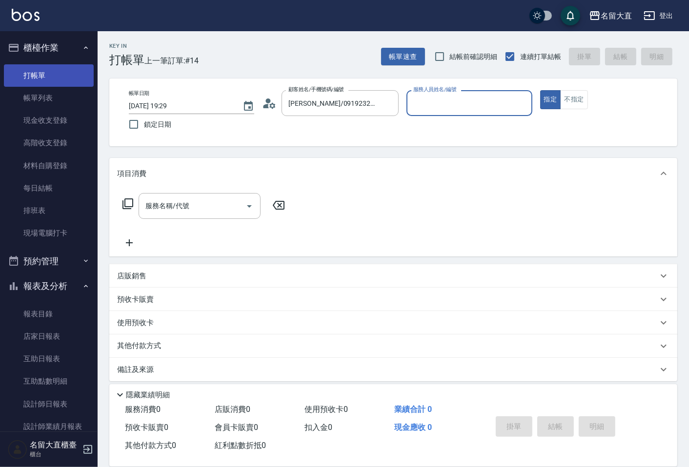
type input "[PERSON_NAME]3"
click at [540, 90] on button "指定" at bounding box center [550, 99] width 21 height 19
type button "true"
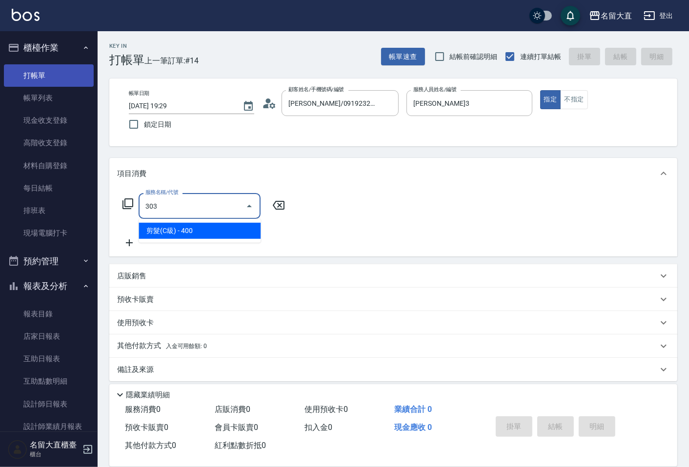
type input "剪髮(C級)(303)"
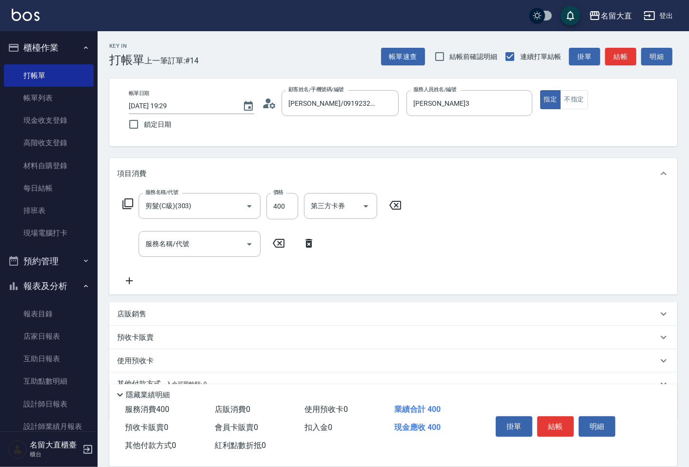
drag, startPoint x: 46, startPoint y: 75, endPoint x: 613, endPoint y: 55, distance: 567.5
click at [613, 55] on button "結帳" at bounding box center [620, 57] width 31 height 18
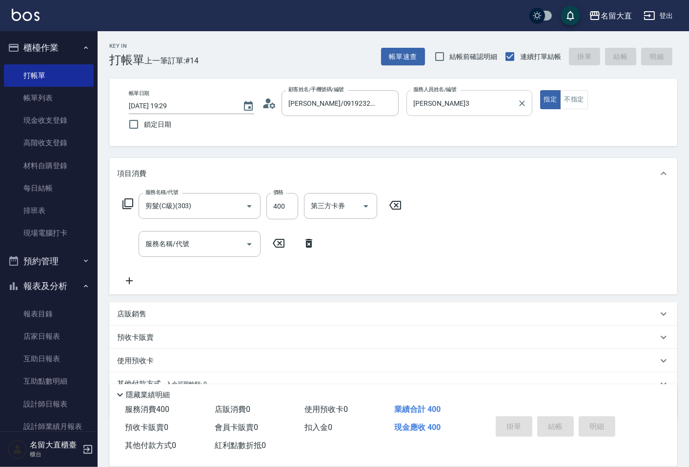
type input "[DATE] 19:55"
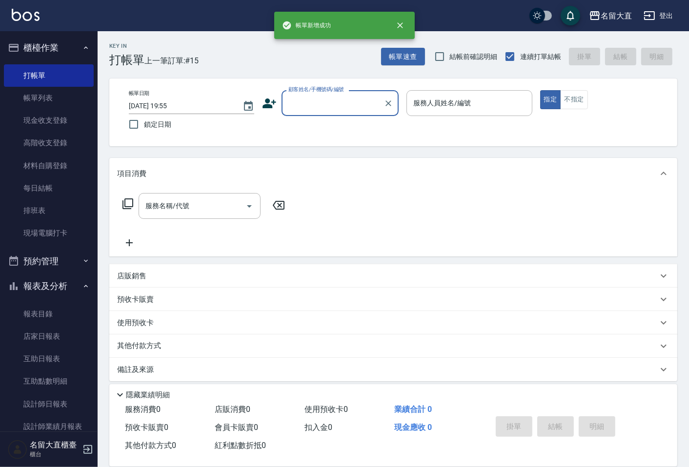
click at [362, 108] on input "顧客姓名/手機號碼/編號" at bounding box center [333, 103] width 94 height 17
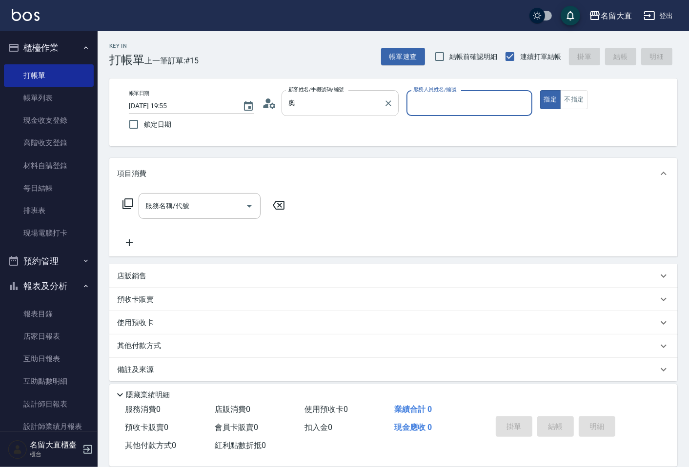
type input "奧迪/奧迪D204/D204"
type input "[PERSON_NAME]3"
click at [540, 90] on button "指定" at bounding box center [550, 99] width 21 height 19
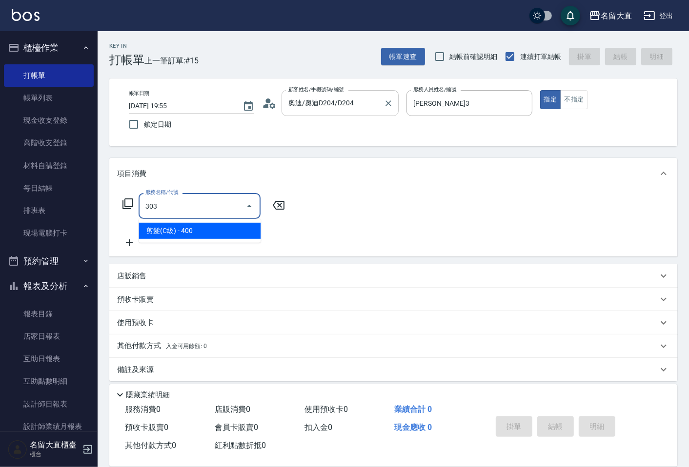
type input "剪髮(C級)(303)"
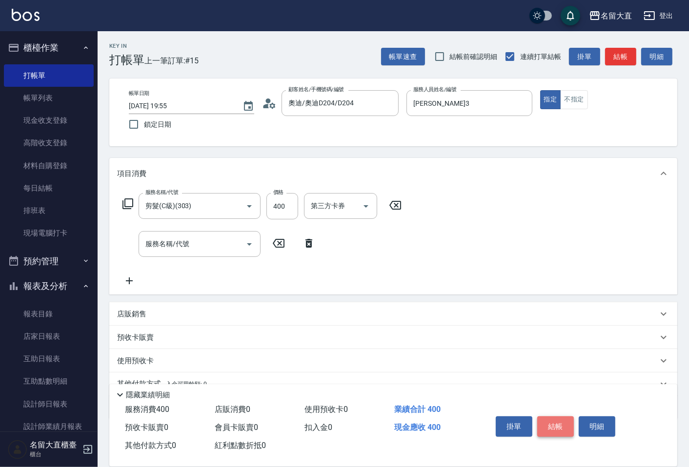
click at [556, 416] on button "結帳" at bounding box center [555, 426] width 37 height 20
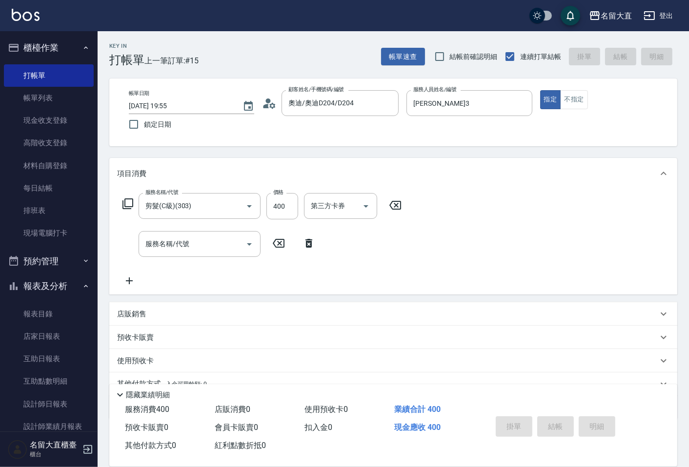
type input "[DATE] 19:56"
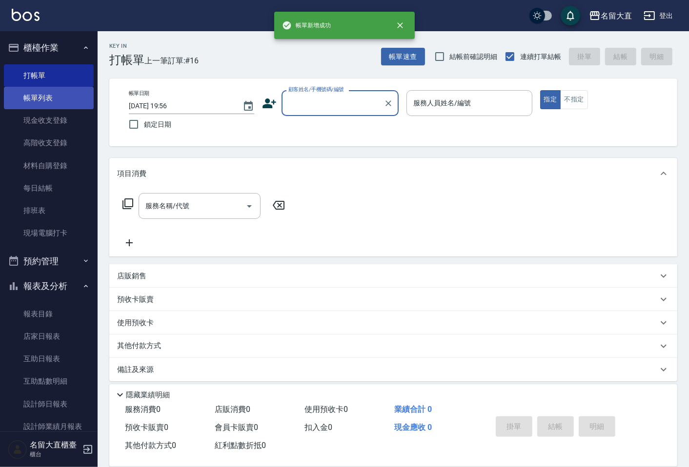
click at [52, 102] on link "帳單列表" at bounding box center [49, 98] width 90 height 22
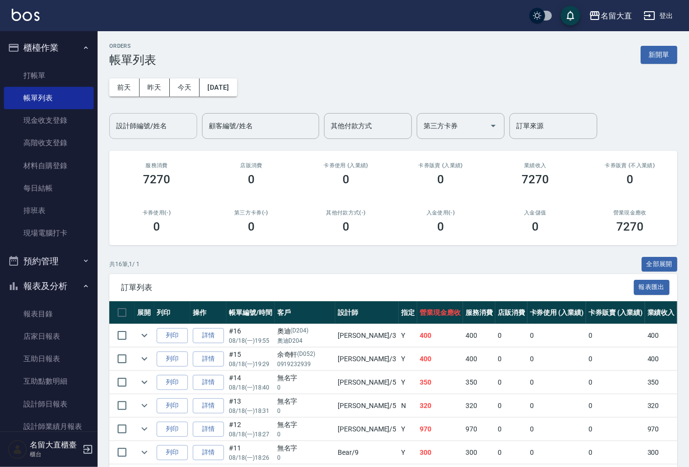
click at [159, 128] on input "設計師編號/姓名" at bounding box center [153, 126] width 79 height 17
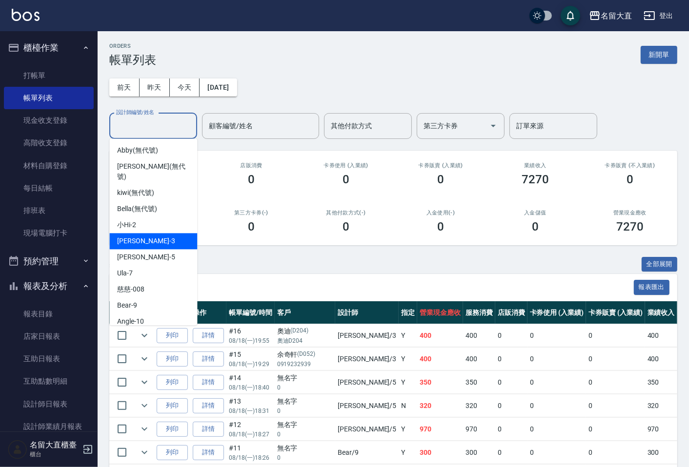
click at [145, 233] on div "[PERSON_NAME]3" at bounding box center [153, 241] width 88 height 16
type input "[PERSON_NAME]3"
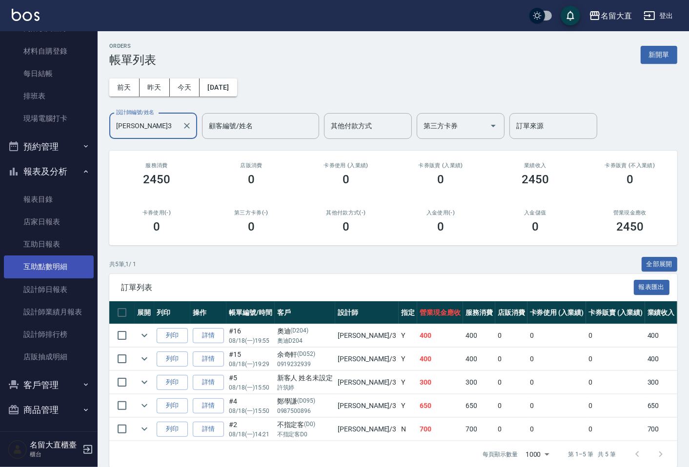
scroll to position [116, 0]
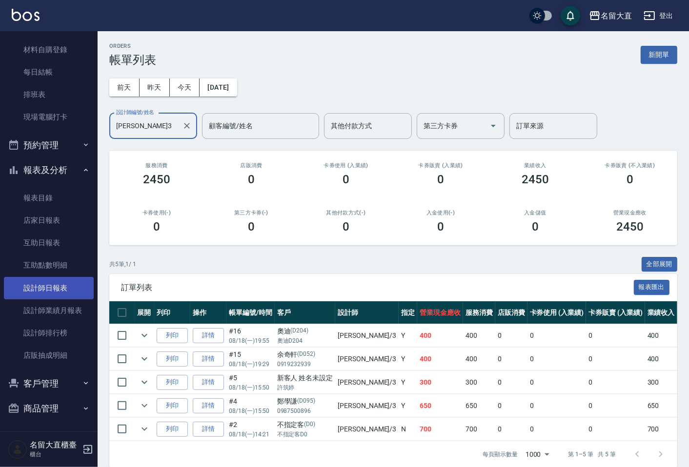
click at [33, 294] on link "設計師日報表" at bounding box center [49, 288] width 90 height 22
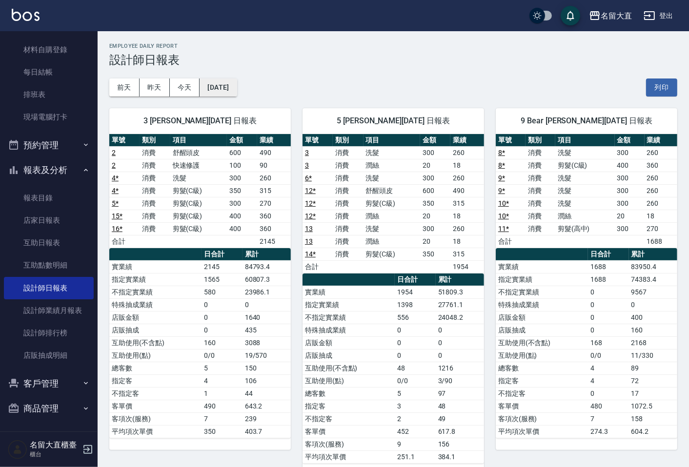
click at [237, 90] on button "[DATE]" at bounding box center [217, 88] width 37 height 18
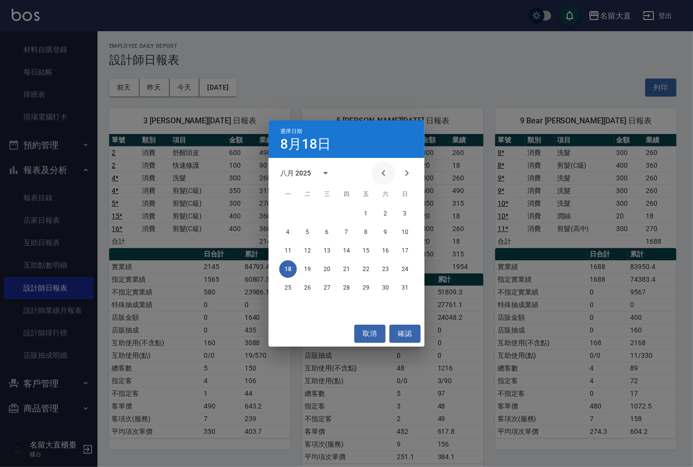
click at [382, 169] on icon "Previous month" at bounding box center [384, 173] width 12 height 12
click at [367, 250] on button "18" at bounding box center [366, 251] width 18 height 18
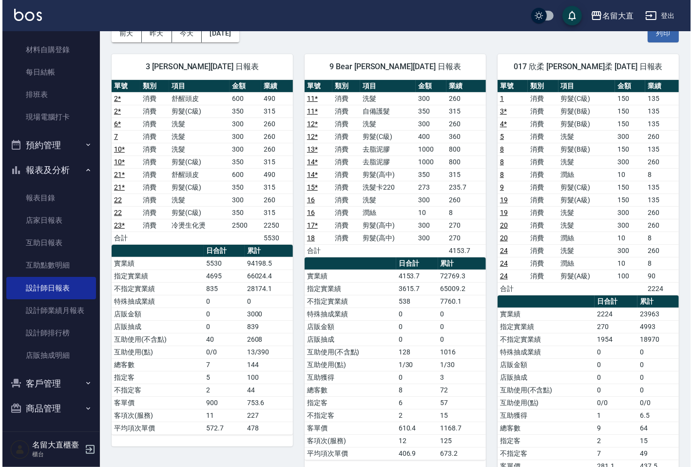
scroll to position [1, 0]
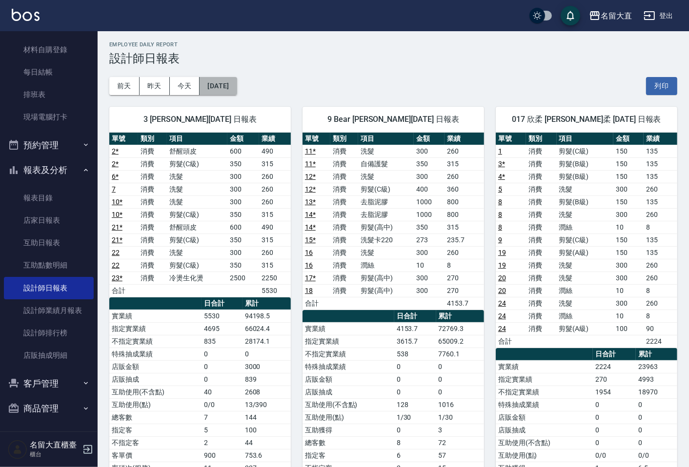
click at [237, 94] on button "[DATE]" at bounding box center [217, 86] width 37 height 18
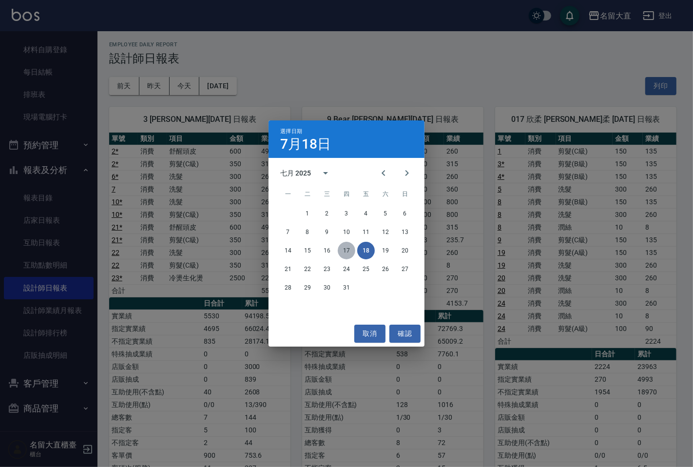
click at [349, 250] on button "17" at bounding box center [347, 251] width 18 height 18
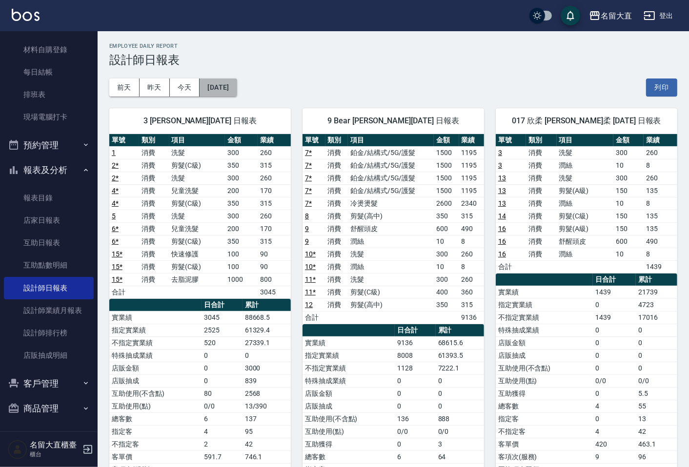
click at [218, 85] on button "[DATE]" at bounding box center [217, 88] width 37 height 18
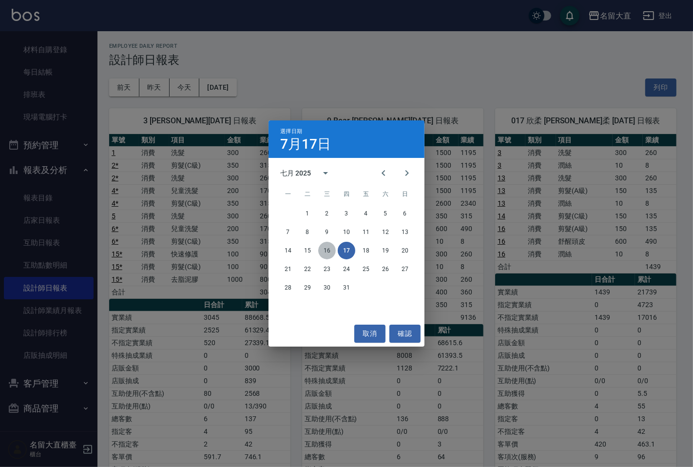
click at [331, 249] on button "16" at bounding box center [327, 251] width 18 height 18
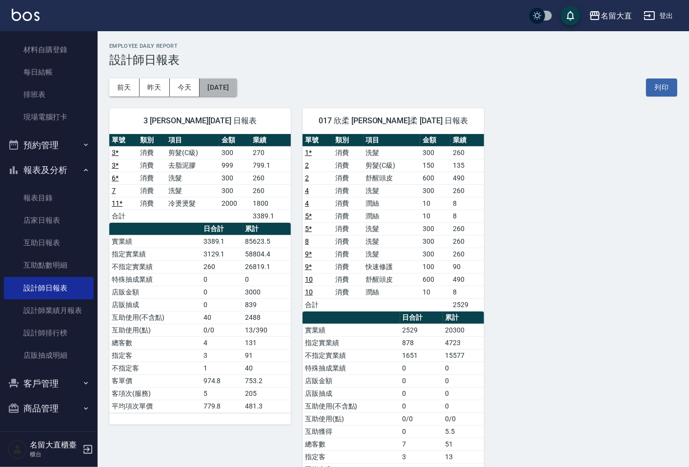
click at [237, 88] on button "[DATE]" at bounding box center [217, 88] width 37 height 18
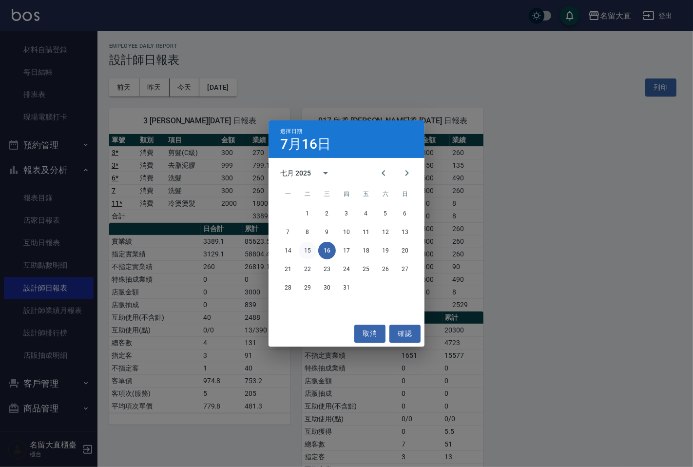
click at [307, 252] on button "15" at bounding box center [308, 251] width 18 height 18
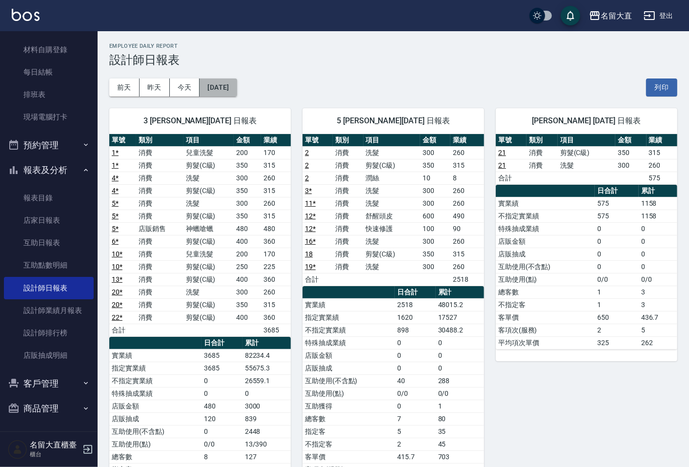
click at [237, 90] on button "[DATE]" at bounding box center [217, 88] width 37 height 18
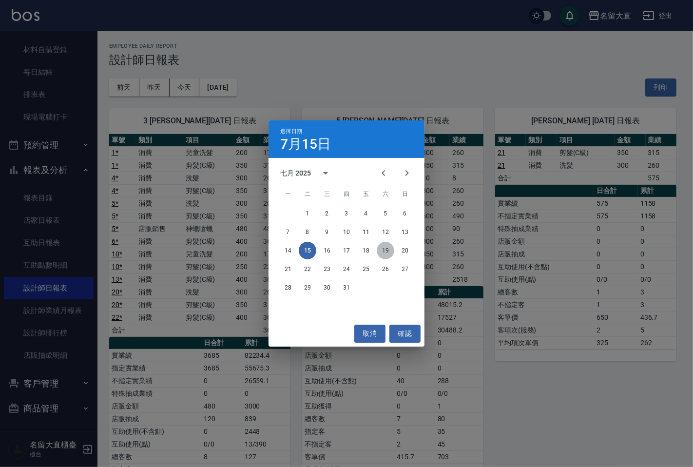
click at [384, 247] on button "19" at bounding box center [386, 251] width 18 height 18
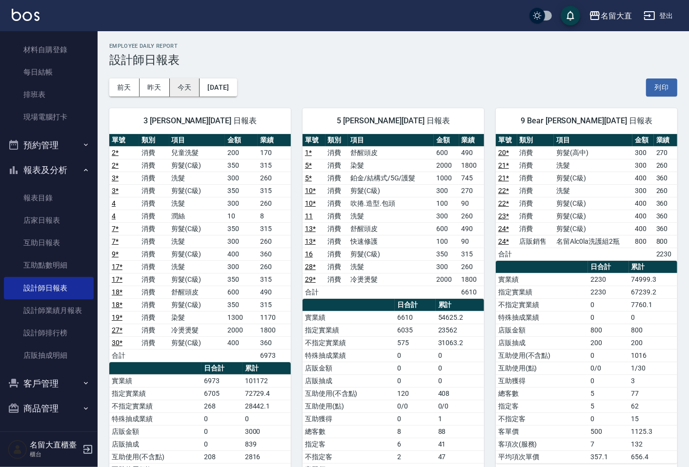
click at [174, 86] on button "今天" at bounding box center [185, 88] width 30 height 18
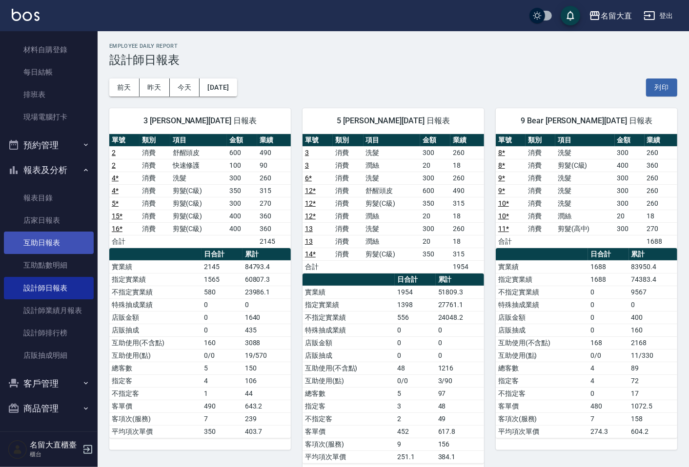
click at [25, 242] on link "互助日報表" at bounding box center [49, 243] width 90 height 22
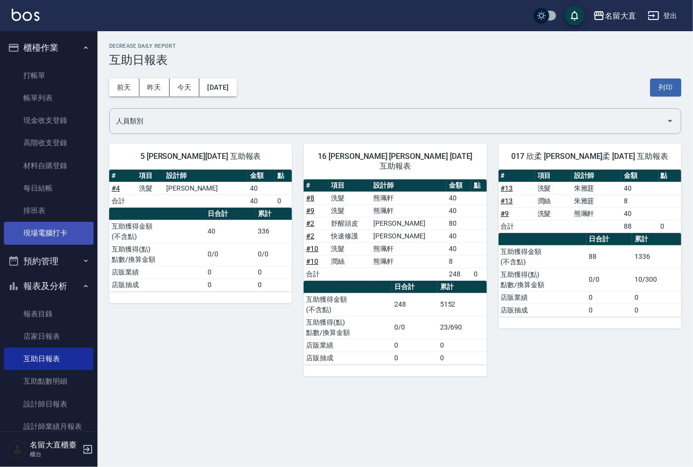
click at [46, 222] on link "現場電腦打卡" at bounding box center [49, 233] width 90 height 22
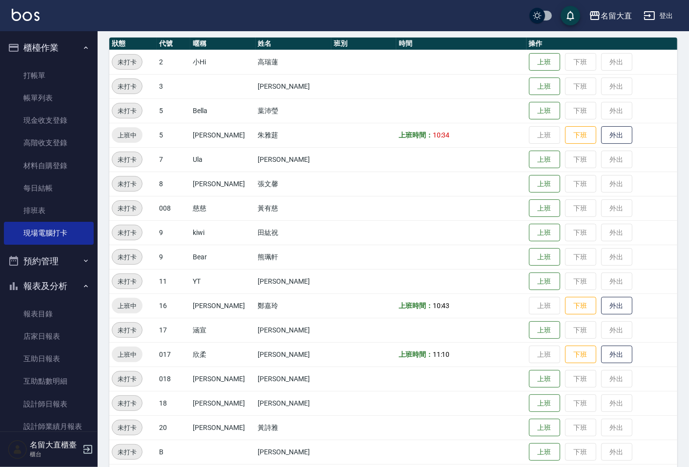
scroll to position [108, 0]
click at [565, 128] on button "下班" at bounding box center [580, 134] width 31 height 17
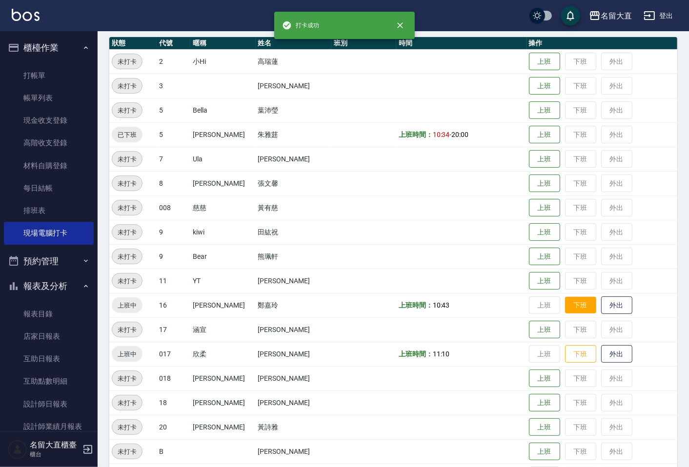
click at [565, 307] on button "下班" at bounding box center [580, 305] width 31 height 17
click at [565, 354] on button "下班" at bounding box center [580, 354] width 31 height 17
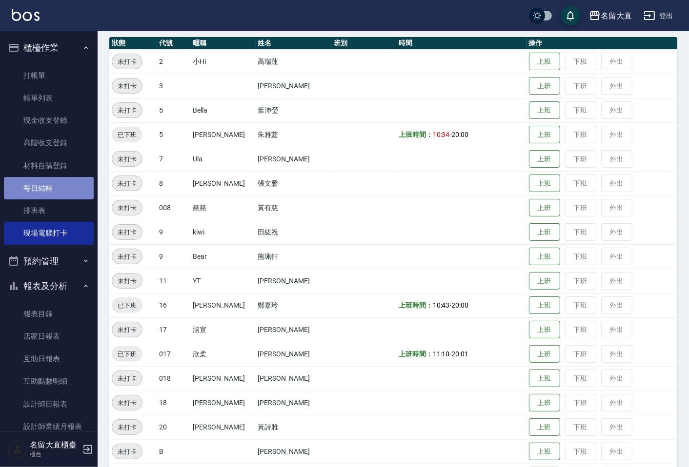
click at [66, 184] on link "每日結帳" at bounding box center [49, 188] width 90 height 22
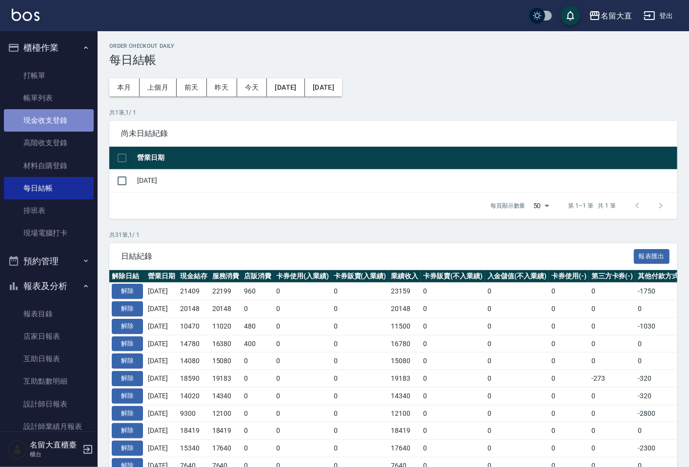
click at [56, 126] on link "現金收支登錄" at bounding box center [49, 120] width 90 height 22
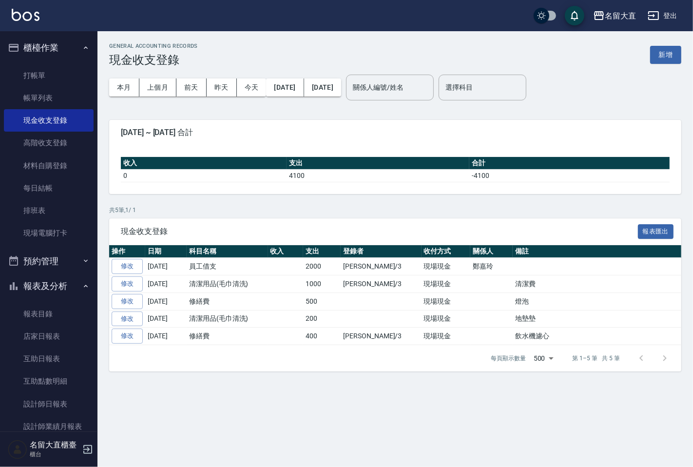
click at [661, 45] on div "GENERAL ACCOUNTING RECORDS 現金收支登錄 新增" at bounding box center [395, 55] width 573 height 24
click at [658, 51] on button "新增" at bounding box center [666, 55] width 31 height 18
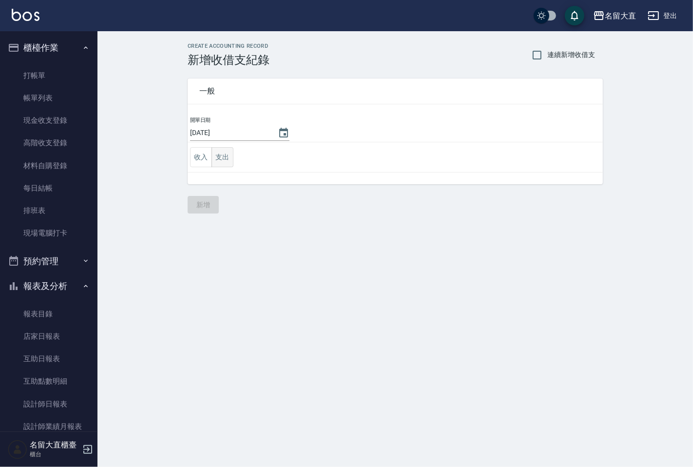
click at [225, 158] on button "支出" at bounding box center [223, 157] width 22 height 20
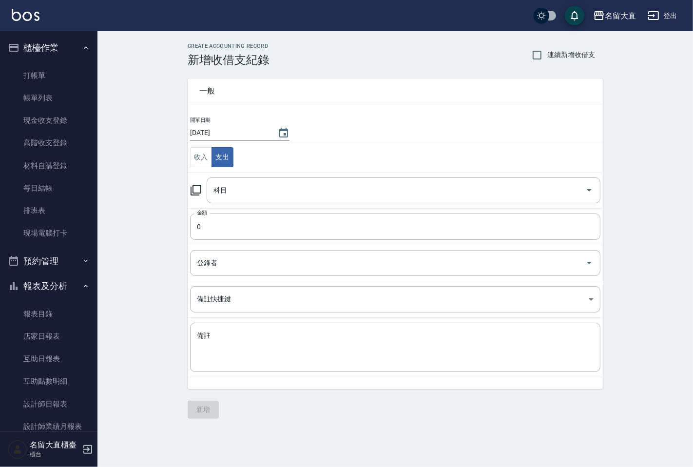
click at [202, 191] on div "科目 科目" at bounding box center [395, 191] width 411 height 26
click at [198, 193] on icon at bounding box center [196, 190] width 11 height 11
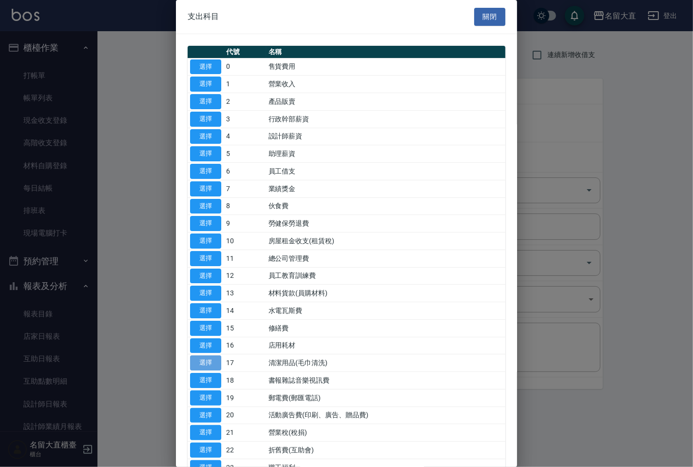
click at [216, 366] on button "選擇" at bounding box center [205, 363] width 31 height 15
type input "17 清潔用品(毛巾清洗)"
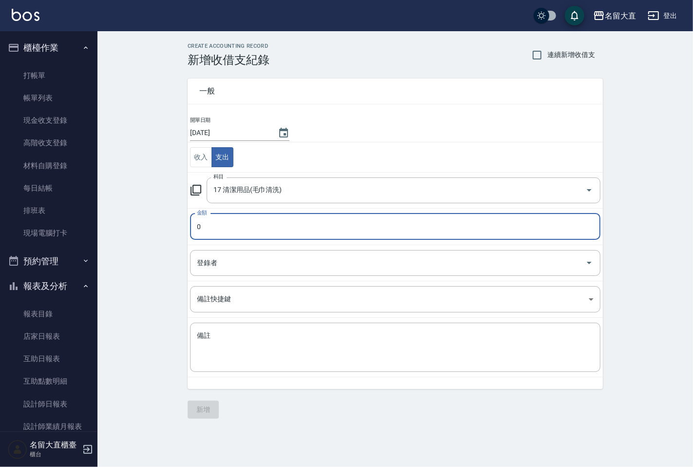
click at [215, 238] on input "0" at bounding box center [395, 227] width 411 height 26
type input "400"
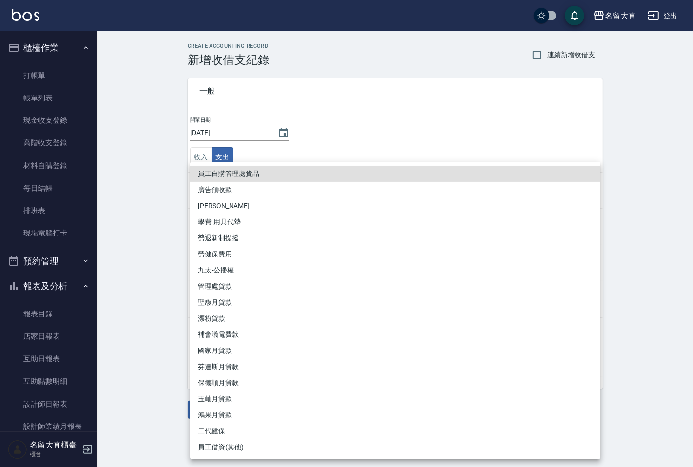
drag, startPoint x: 250, startPoint y: 302, endPoint x: 262, endPoint y: 342, distance: 41.3
click at [254, 315] on body "名留大直 登出 櫃檯作業 打帳單 帳單列表 現金收支登錄 高階收支登錄 材料自購登錄 每日結帳 排班表 現場電腦打卡 預約管理 預約管理 單日預約紀錄 單週預…" at bounding box center [346, 233] width 693 height 467
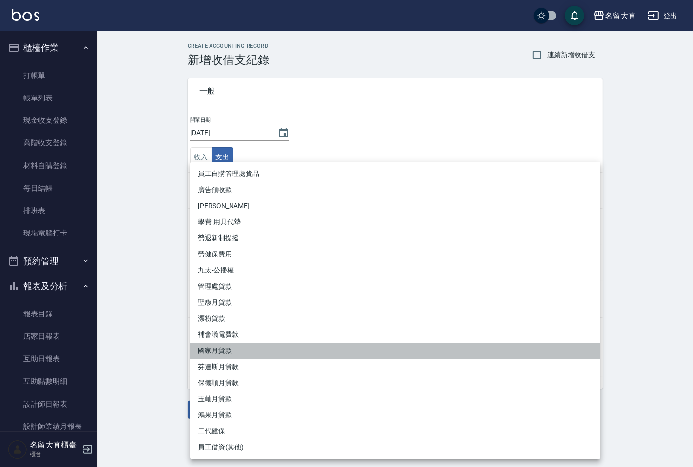
click at [263, 343] on li "國家月貨款" at bounding box center [395, 351] width 411 height 16
type input "國家月貨款"
type textarea "國家月貨款"
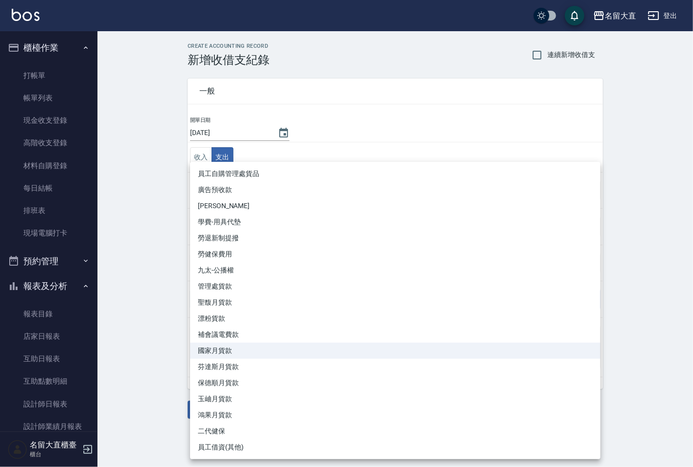
click at [295, 296] on body "名留大直 登出 櫃檯作業 打帳單 帳單列表 現金收支登錄 高階收支登錄 材料自購登錄 每日結帳 排班表 現場電腦打卡 預約管理 預約管理 單日預約紀錄 單週預…" at bounding box center [346, 233] width 693 height 467
click at [155, 323] on div at bounding box center [346, 233] width 693 height 467
click at [233, 299] on body "名留大直 登出 櫃檯作業 打帳單 帳單列表 現金收支登錄 高階收支登錄 材料自購登錄 每日結帳 排班表 現場電腦打卡 預約管理 預約管理 單日預約紀錄 單週預…" at bounding box center [346, 233] width 693 height 467
click at [168, 222] on div at bounding box center [346, 233] width 693 height 467
click at [240, 302] on body "名留大直 登出 櫃檯作業 打帳單 帳單列表 現金收支登錄 高階收支登錄 材料自購登錄 每日結帳 排班表 現場電腦打卡 預約管理 預約管理 單日預約紀錄 單週預…" at bounding box center [346, 233] width 693 height 467
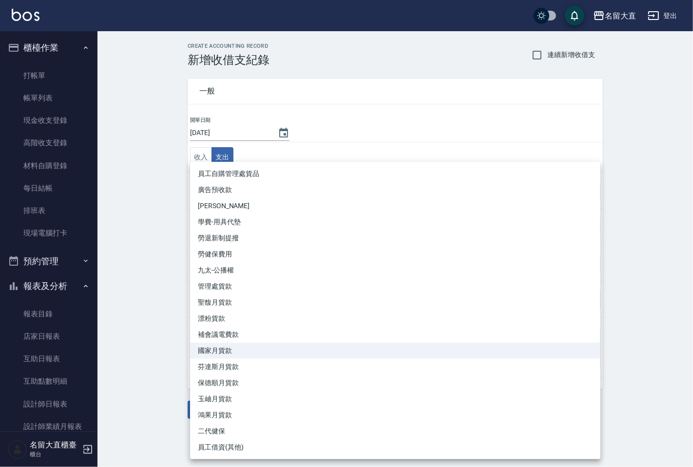
click at [124, 282] on div at bounding box center [346, 233] width 693 height 467
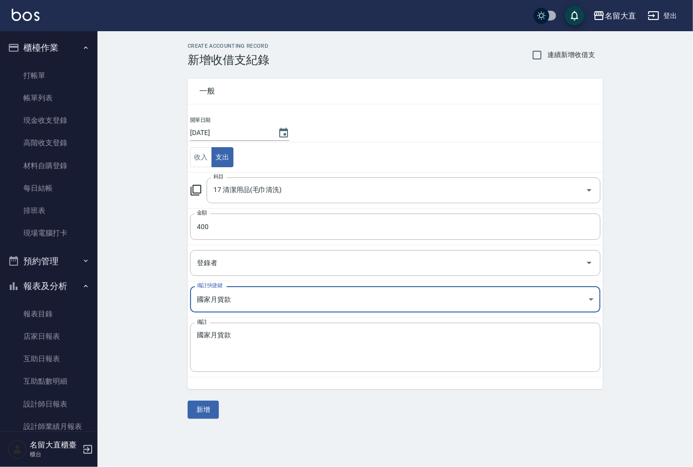
click at [594, 301] on body "名留大直 登出 櫃檯作業 打帳單 帳單列表 現金收支登錄 高階收支登錄 材料自購登錄 每日結帳 排班表 現場電腦打卡 預約管理 預約管理 單日預約紀錄 單週預…" at bounding box center [346, 233] width 693 height 467
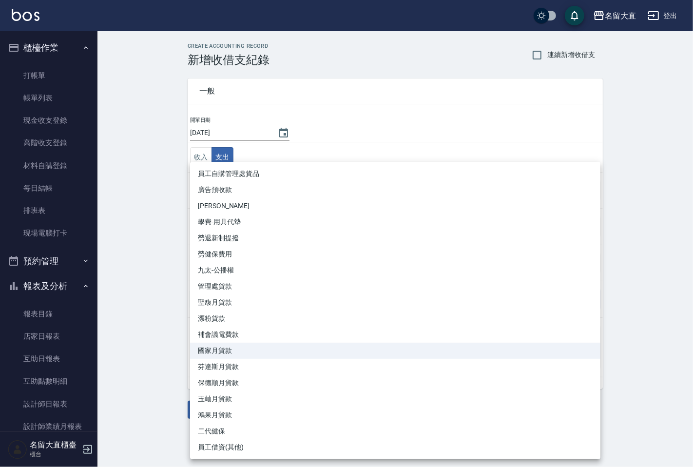
click at [60, 79] on div at bounding box center [346, 233] width 693 height 467
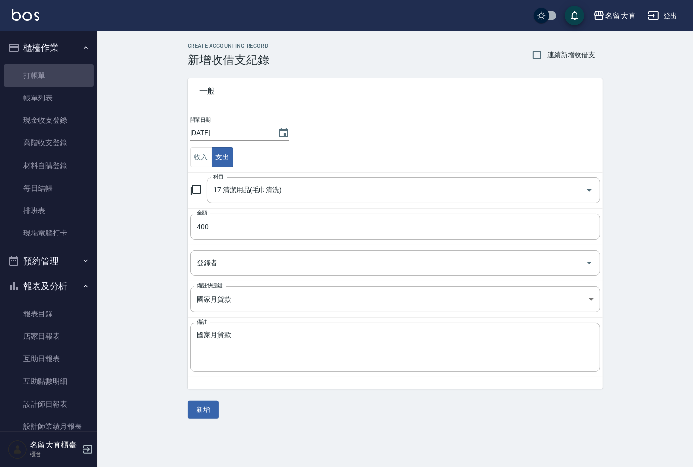
click at [49, 79] on link "打帳單" at bounding box center [49, 75] width 90 height 22
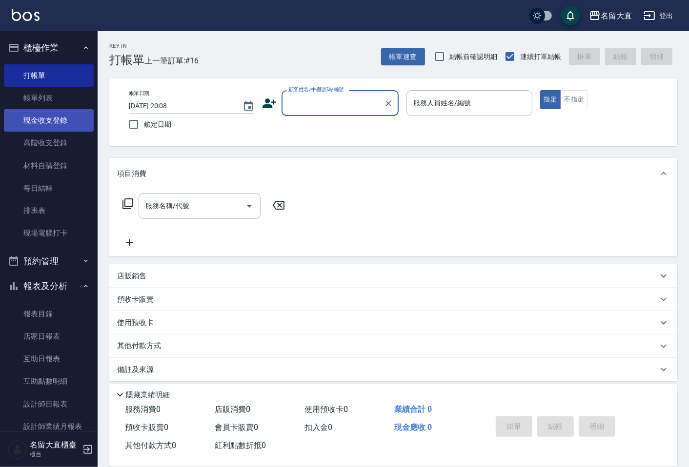
click at [57, 120] on link "現金收支登錄" at bounding box center [49, 120] width 90 height 22
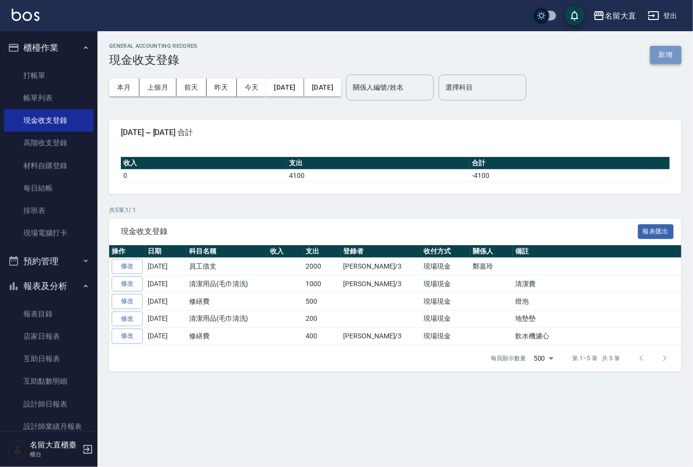
click at [659, 59] on button "新增" at bounding box center [666, 55] width 31 height 18
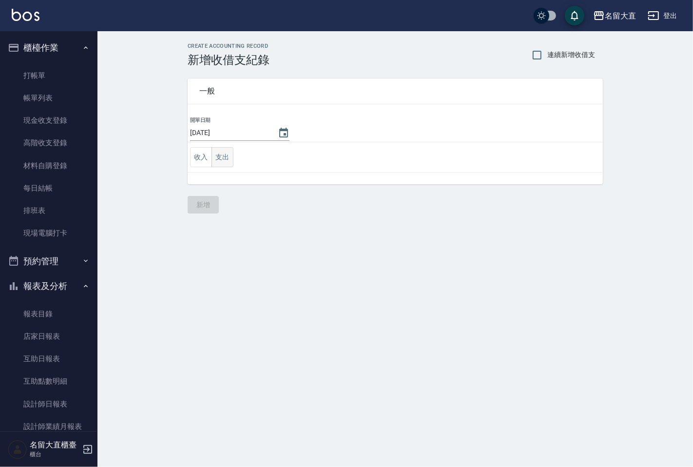
click at [231, 155] on button "支出" at bounding box center [223, 157] width 22 height 20
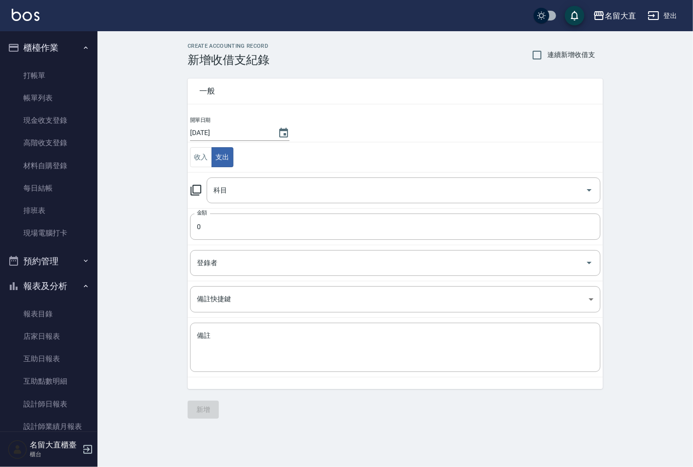
click at [200, 191] on icon at bounding box center [196, 190] width 12 height 12
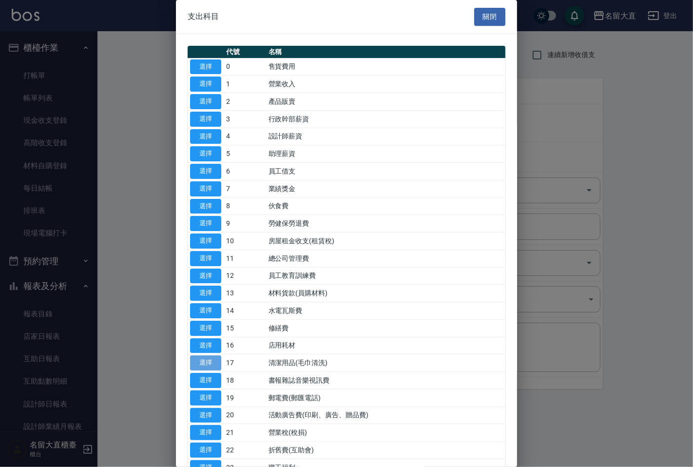
click at [202, 357] on button "選擇" at bounding box center [205, 363] width 31 height 15
type input "17 清潔用品(毛巾清洗)"
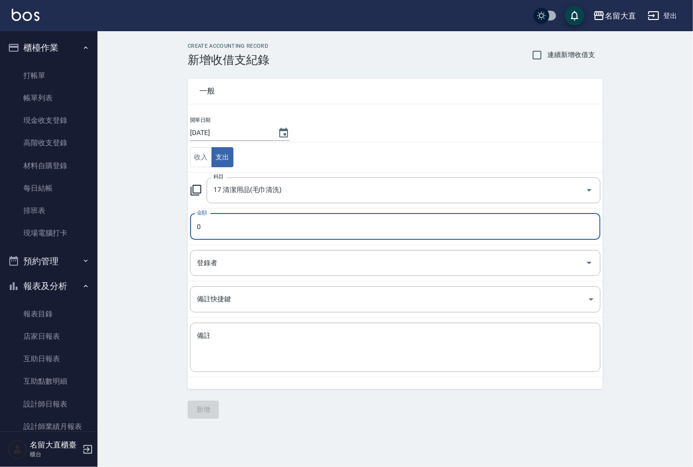
click at [233, 226] on input "0" at bounding box center [395, 227] width 411 height 26
type input "400"
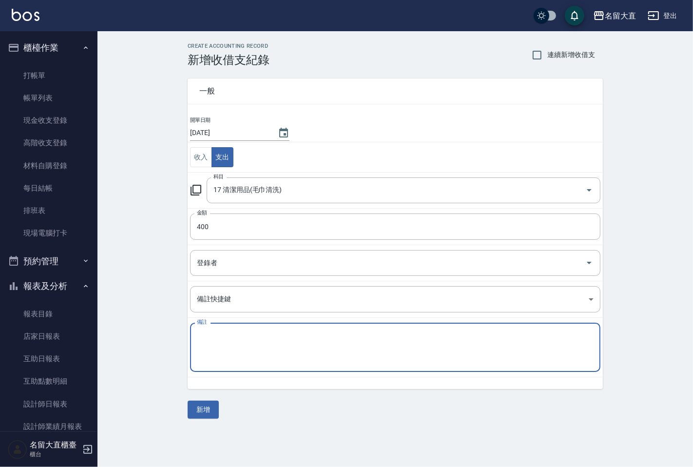
click at [220, 355] on textarea "備註" at bounding box center [395, 347] width 397 height 33
type textarea "u"
type textarea "ㄘ"
type textarea "地墊"
click at [211, 410] on button "新增" at bounding box center [203, 410] width 31 height 18
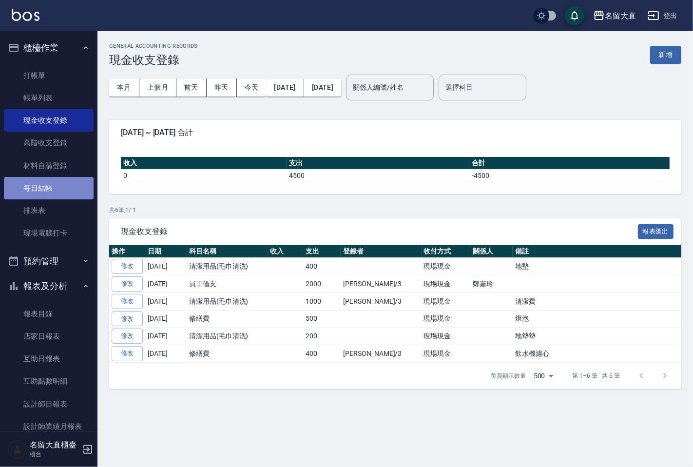
click at [59, 195] on link "每日結帳" at bounding box center [49, 188] width 90 height 22
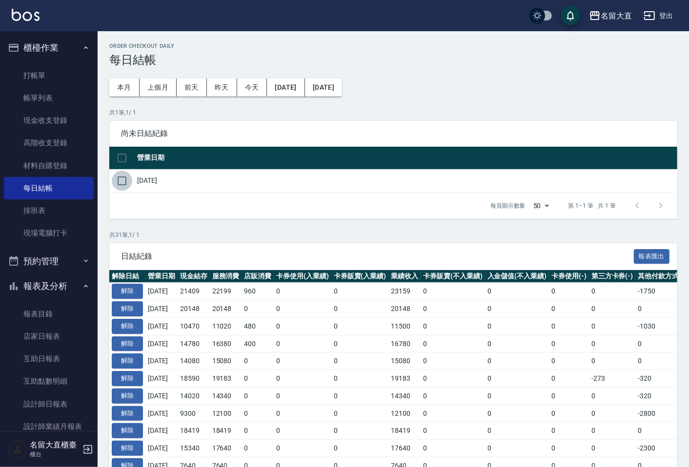
click at [119, 178] on input "checkbox" at bounding box center [122, 181] width 20 height 20
checkbox input "true"
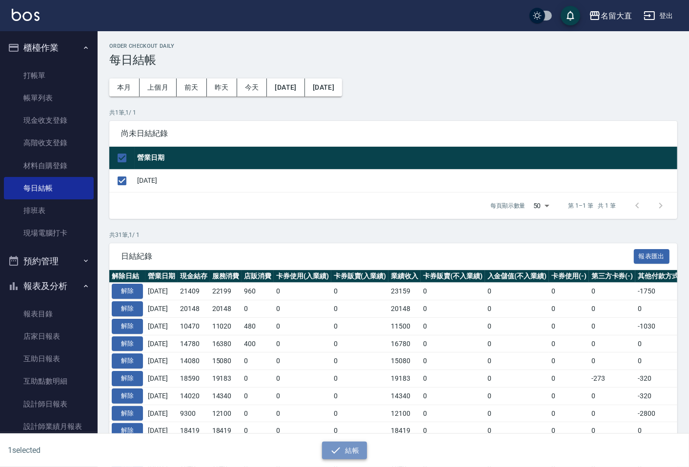
click at [353, 446] on button "結帳" at bounding box center [344, 451] width 45 height 18
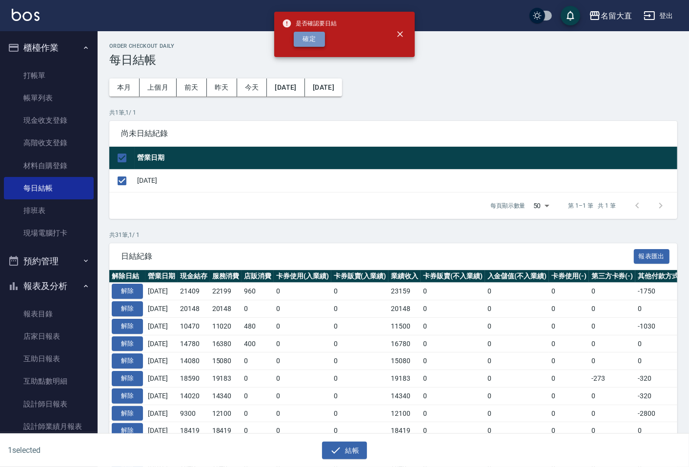
click at [317, 44] on button "確定" at bounding box center [309, 39] width 31 height 15
checkbox input "false"
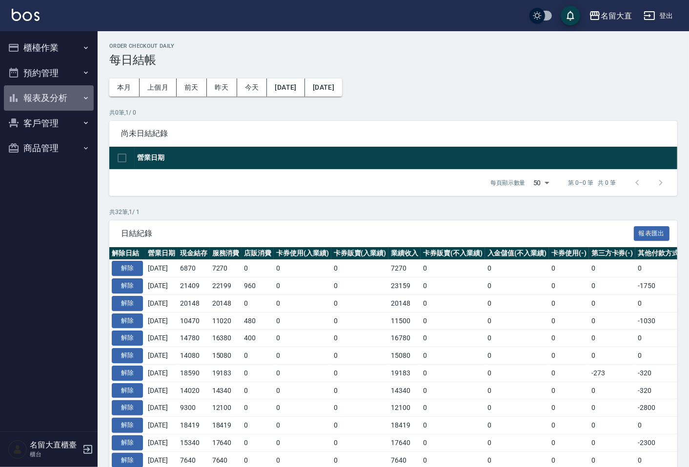
click at [56, 100] on button "報表及分析" at bounding box center [49, 97] width 90 height 25
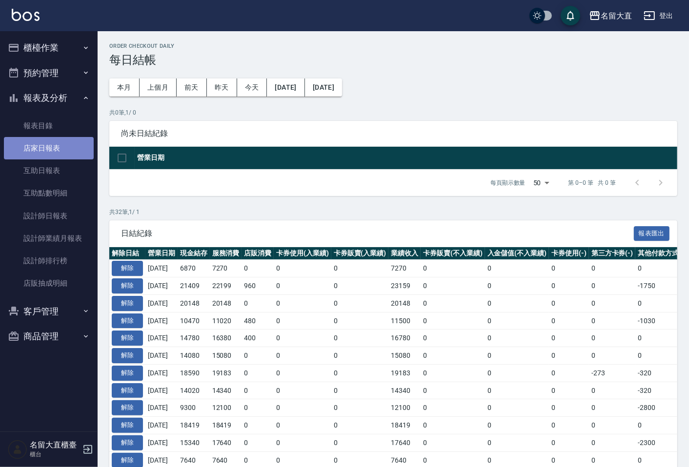
click at [51, 155] on link "店家日報表" at bounding box center [49, 148] width 90 height 22
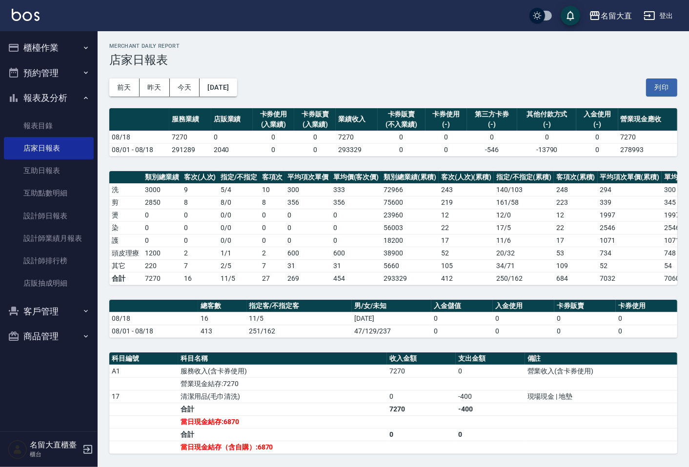
click at [65, 51] on button "櫃檯作業" at bounding box center [49, 47] width 90 height 25
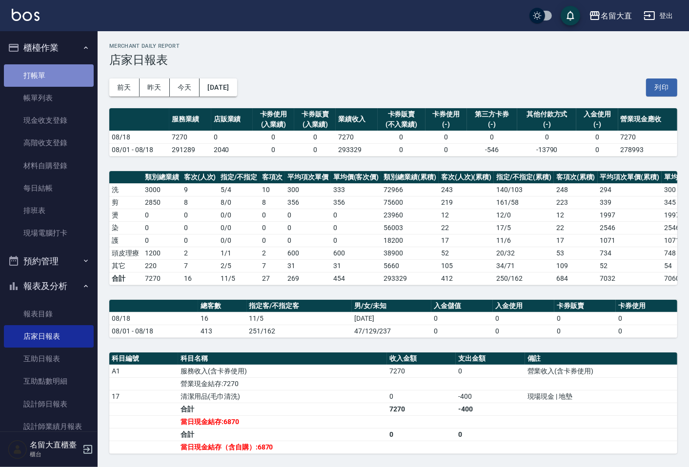
click at [66, 85] on link "打帳單" at bounding box center [49, 75] width 90 height 22
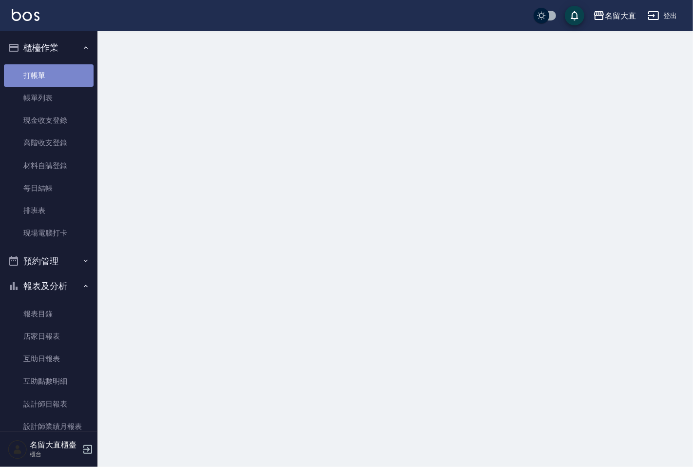
click at [67, 85] on link "打帳單" at bounding box center [49, 75] width 90 height 22
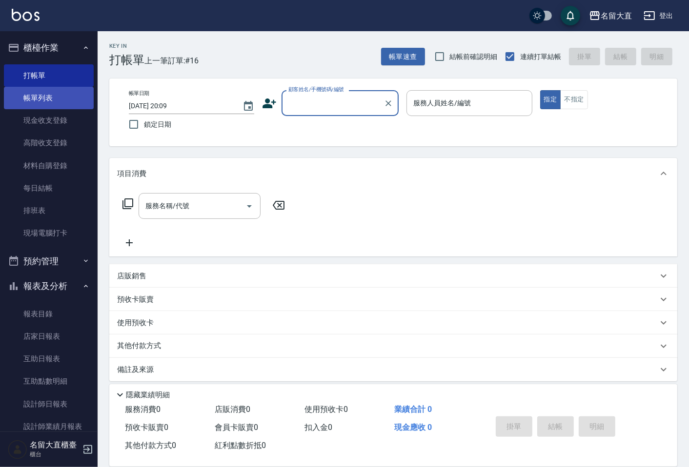
click at [70, 91] on link "帳單列表" at bounding box center [49, 98] width 90 height 22
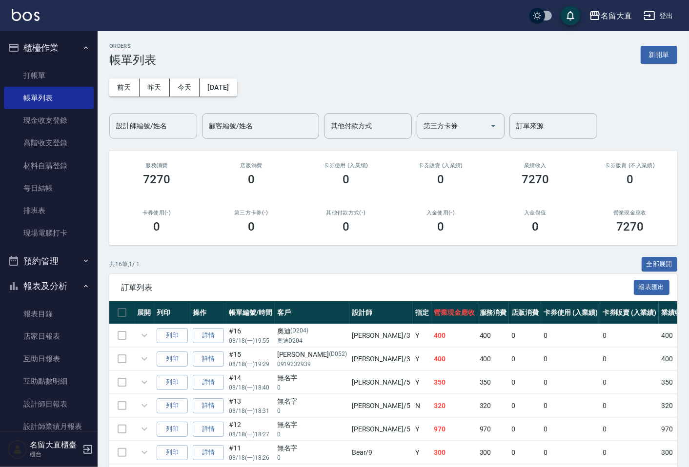
click at [157, 123] on div "設計師編號/姓名 設計師編號/姓名" at bounding box center [153, 126] width 88 height 26
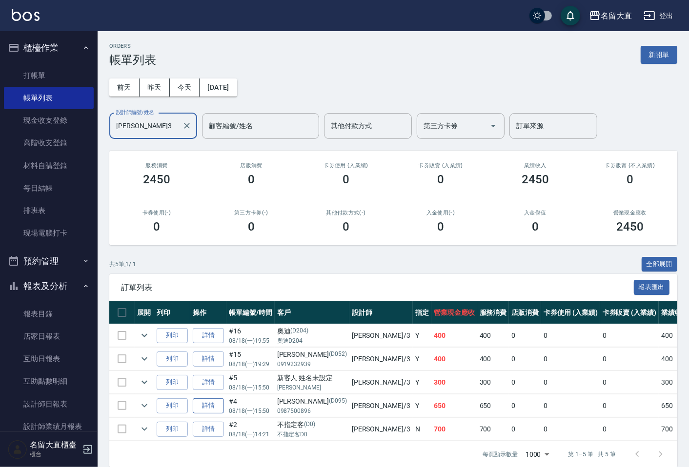
type input "[PERSON_NAME]3"
click at [205, 407] on link "詳情" at bounding box center [208, 405] width 31 height 15
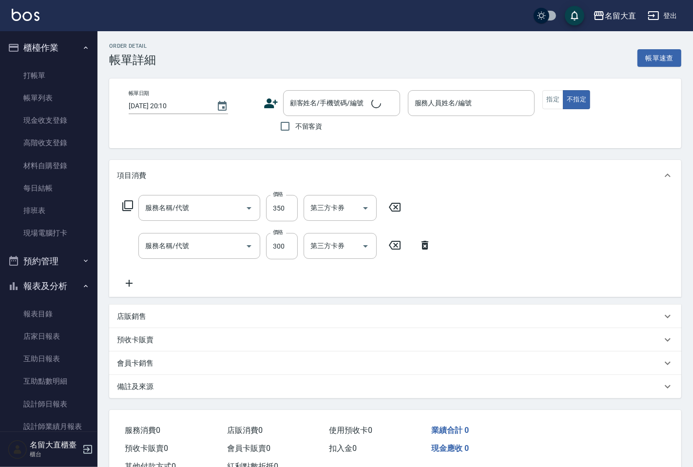
type input "2025/08/18 15:50"
type input "[PERSON_NAME]3"
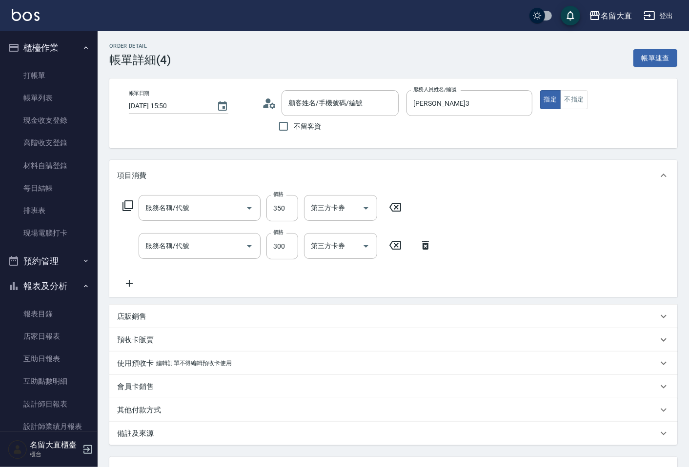
type input "剪髮(C級)(303)"
type input "洗髮(500)"
type input "[PERSON_NAME]/0987500896/D095"
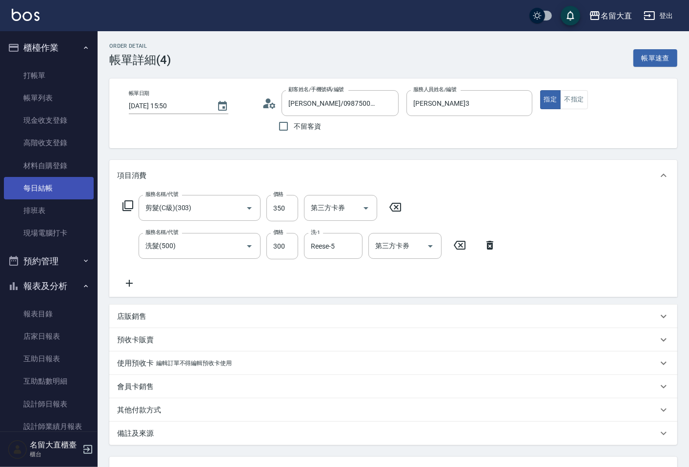
click at [42, 179] on link "每日結帳" at bounding box center [49, 188] width 90 height 22
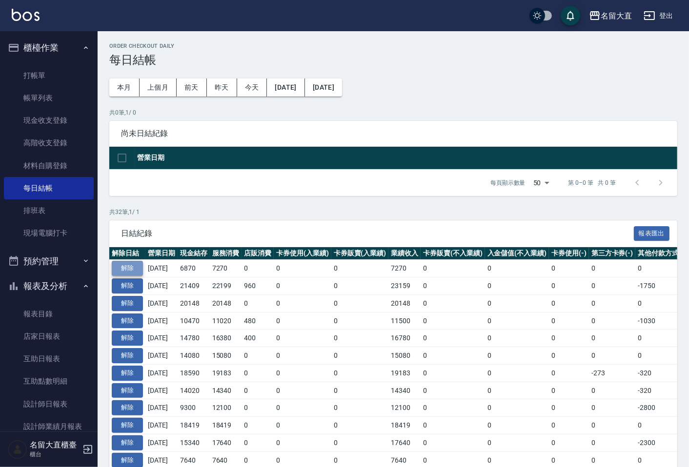
click at [121, 269] on button "解除" at bounding box center [127, 268] width 31 height 15
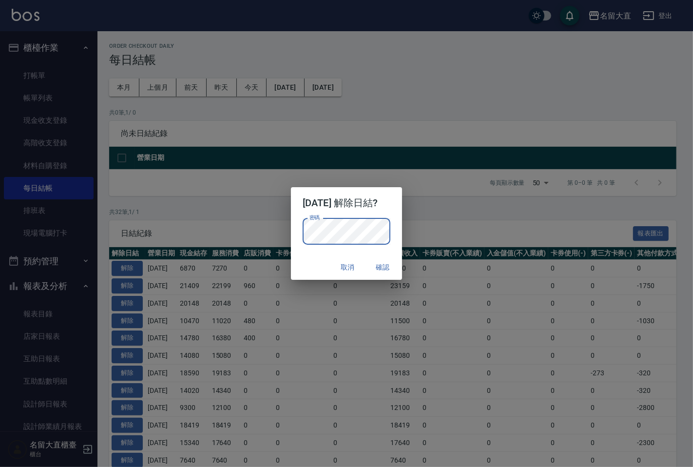
click at [388, 264] on button "確認" at bounding box center [382, 267] width 31 height 18
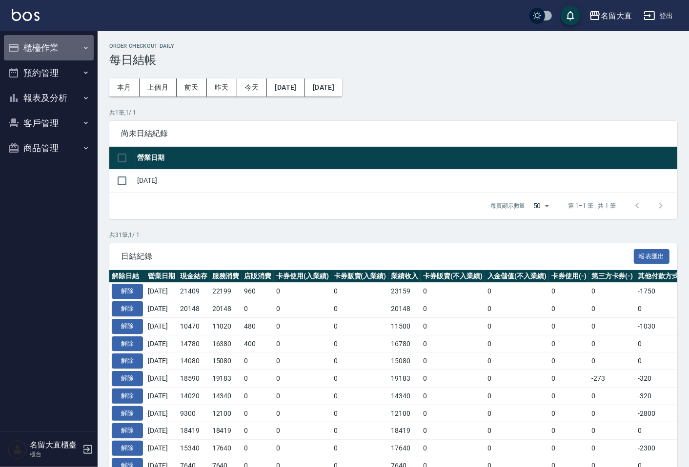
click at [55, 54] on button "櫃檯作業" at bounding box center [49, 47] width 90 height 25
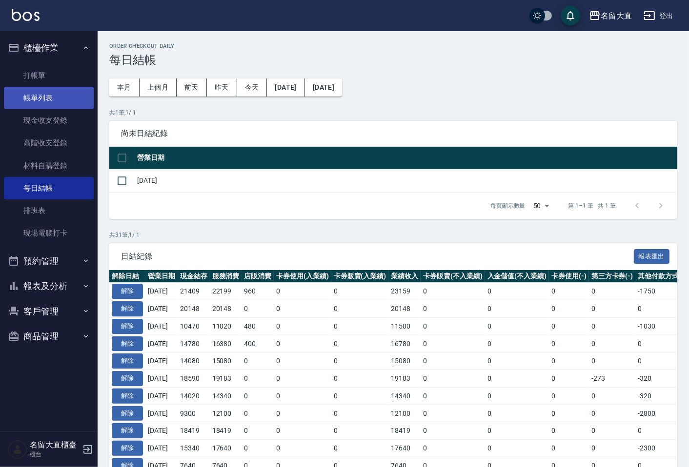
click at [31, 90] on link "帳單列表" at bounding box center [49, 98] width 90 height 22
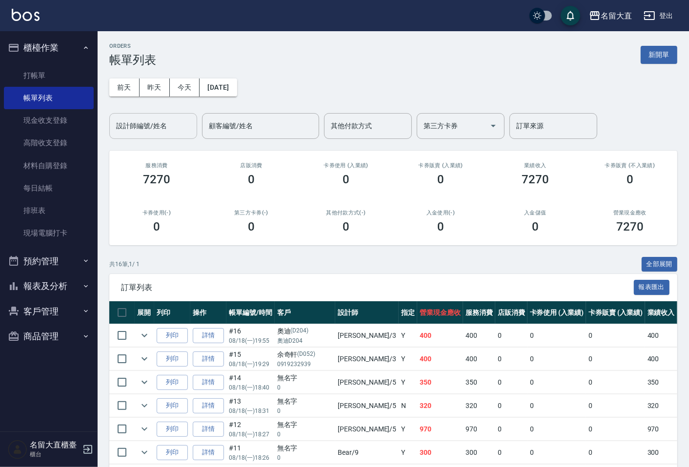
click at [148, 128] on input "設計師編號/姓名" at bounding box center [153, 126] width 79 height 17
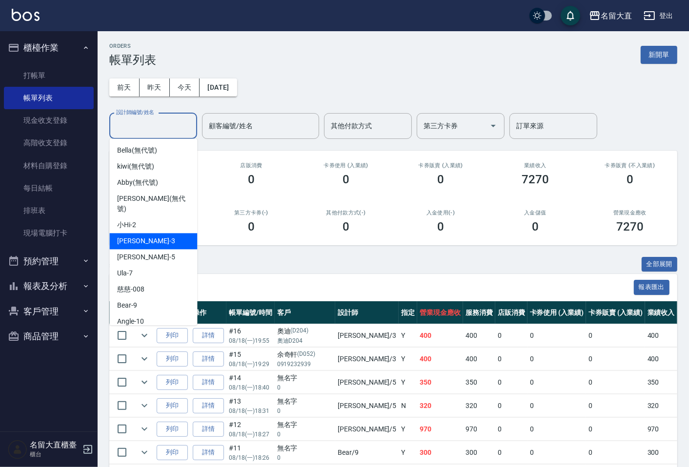
click at [149, 233] on div "郭忠翰 -3" at bounding box center [153, 241] width 88 height 16
type input "[PERSON_NAME]3"
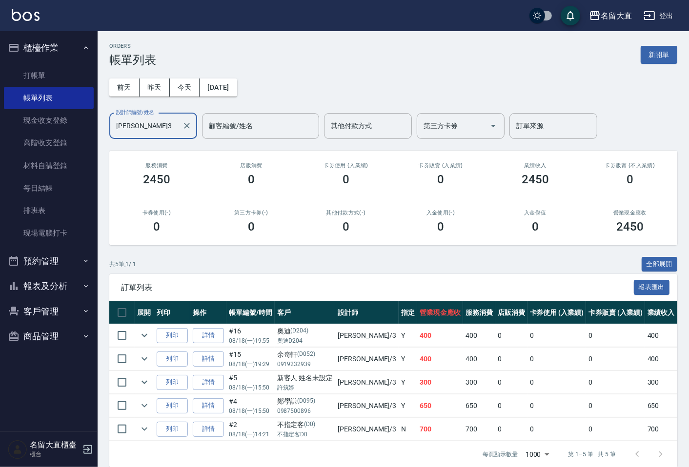
scroll to position [20, 0]
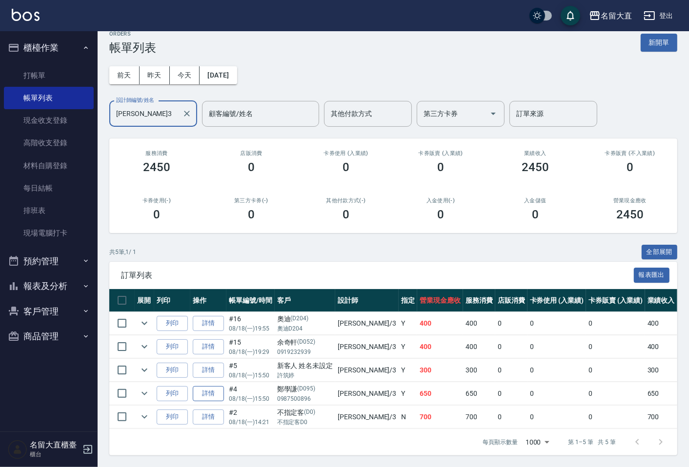
click at [203, 386] on link "詳情" at bounding box center [208, 393] width 31 height 15
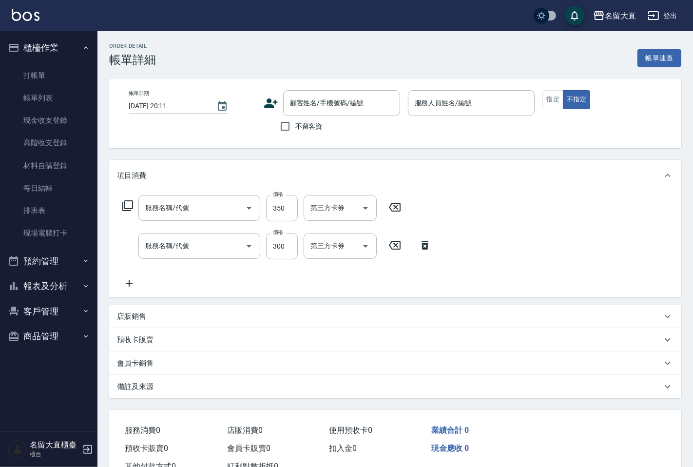
type input "2025/08/18 15:50"
type input "[PERSON_NAME]3"
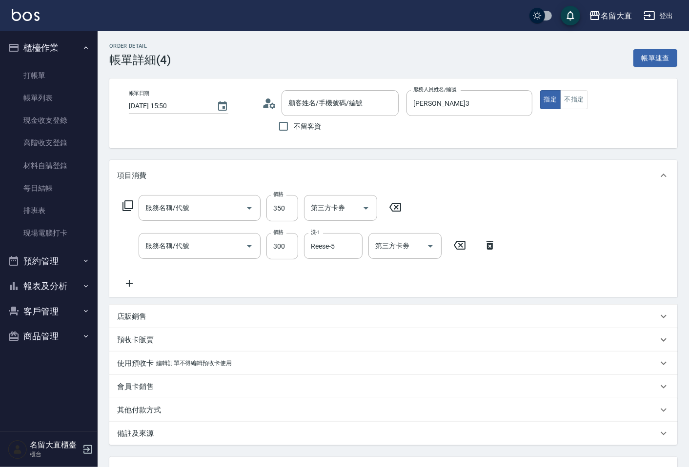
type input "剪髮(C級)(303)"
type input "洗髮(500)"
type input "[PERSON_NAME]/0987500896/D095"
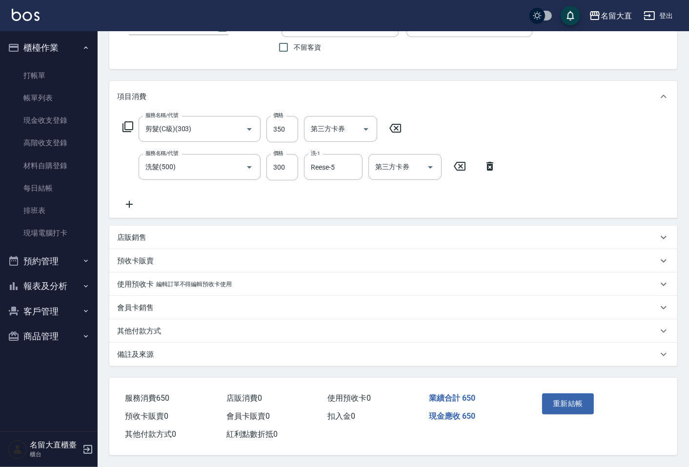
click at [156, 326] on p "其他付款方式" at bounding box center [139, 331] width 44 height 10
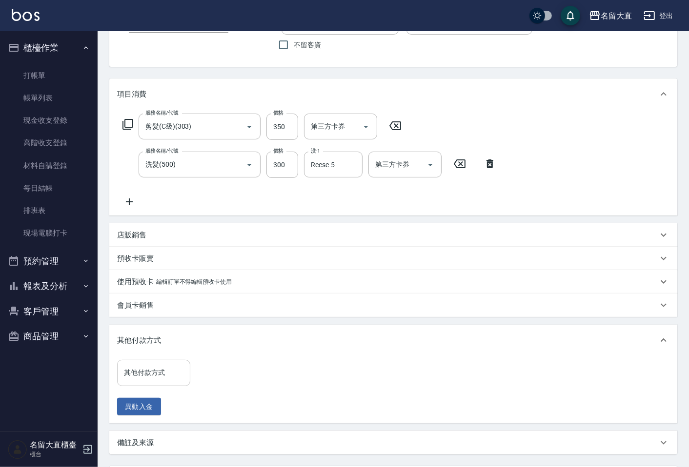
click at [145, 366] on input "其他付款方式" at bounding box center [153, 372] width 64 height 17
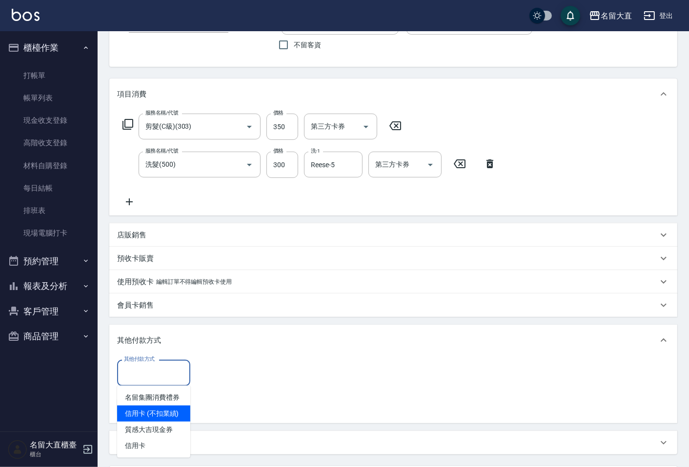
click at [153, 413] on span "信用卡 (不扣業績)" at bounding box center [153, 414] width 73 height 16
type input "信用卡 (不扣業績)"
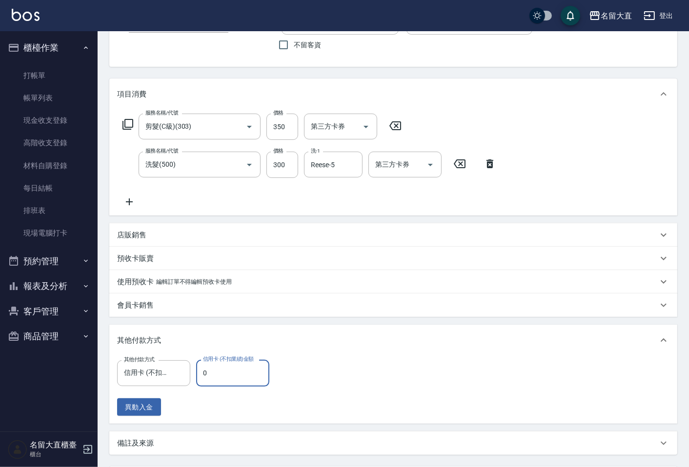
click at [231, 368] on input "0" at bounding box center [232, 373] width 73 height 26
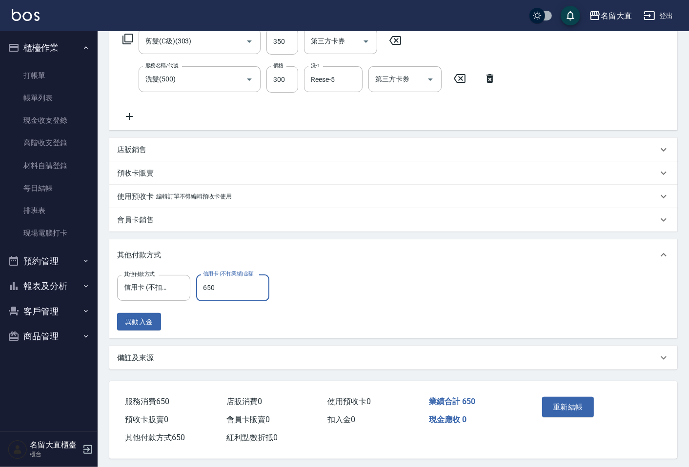
scroll to position [173, 0]
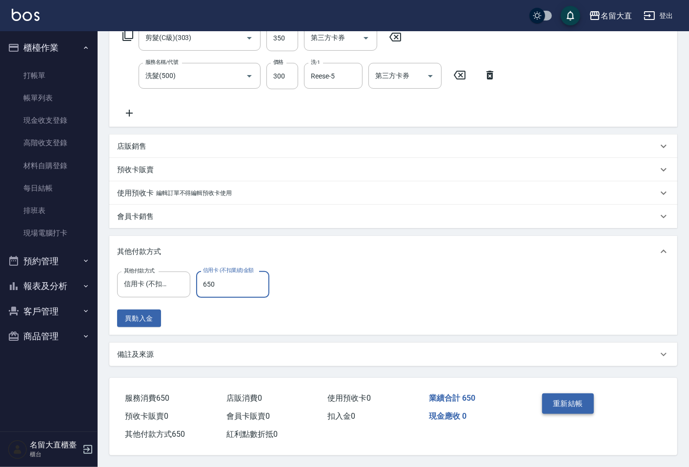
type input "650"
click at [566, 405] on button "重新結帳" at bounding box center [568, 404] width 52 height 20
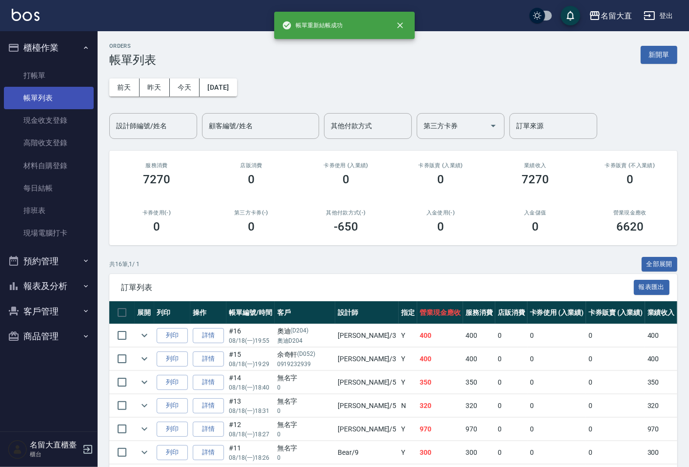
click at [40, 95] on link "帳單列表" at bounding box center [49, 98] width 90 height 22
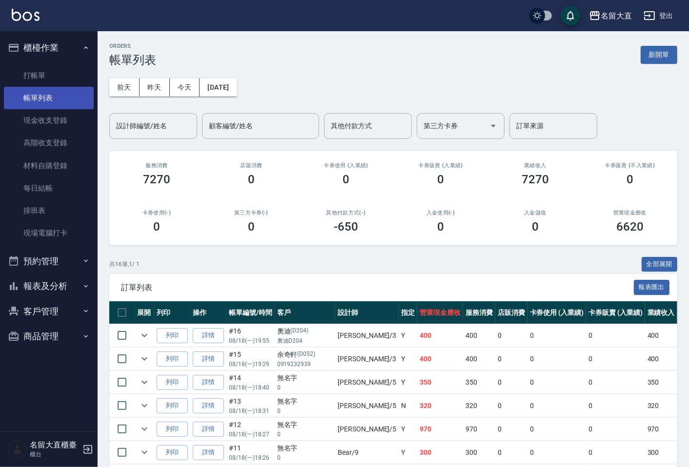
click at [74, 100] on link "帳單列表" at bounding box center [49, 98] width 90 height 22
click at [139, 135] on div "設計師編號/姓名" at bounding box center [153, 126] width 88 height 26
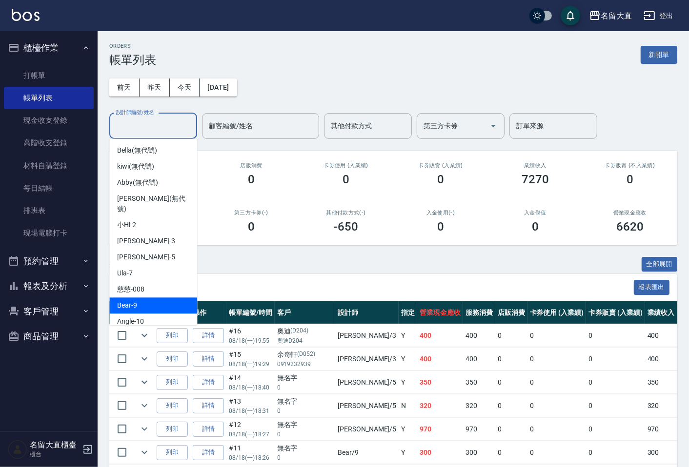
click at [134, 300] on span "Bear -9" at bounding box center [127, 305] width 20 height 10
type input "Bear-9"
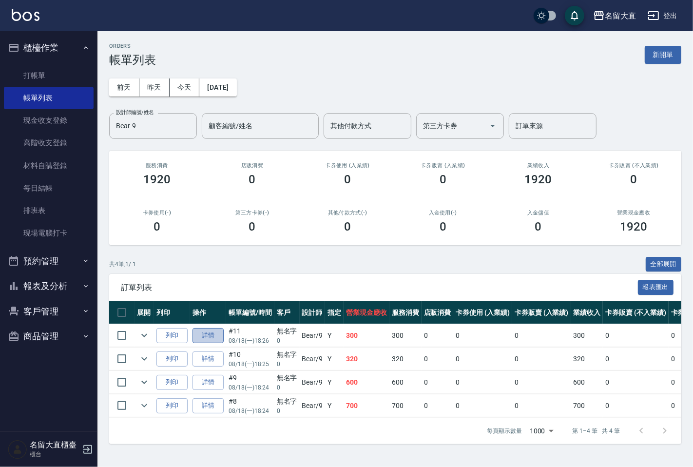
click at [198, 337] on link "詳情" at bounding box center [208, 335] width 31 height 15
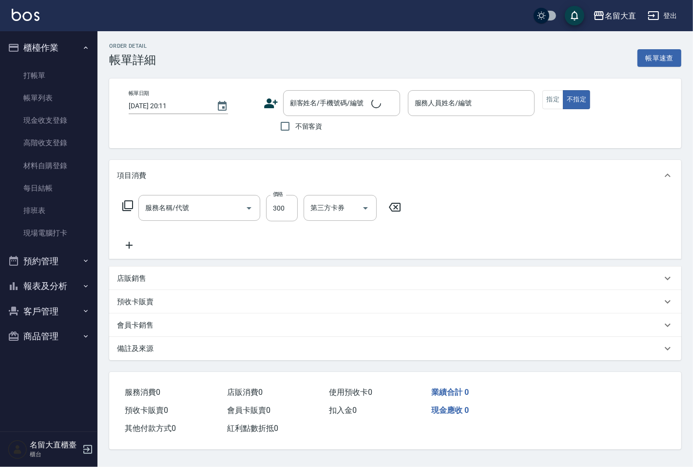
type input "剪髮(高中)(307)"
type input "[DATE] 18:26"
type input "Bear-9"
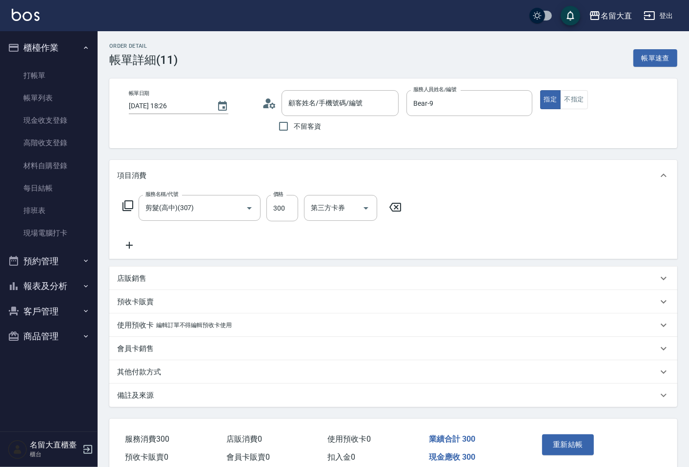
type input "無名字/ 0 /null"
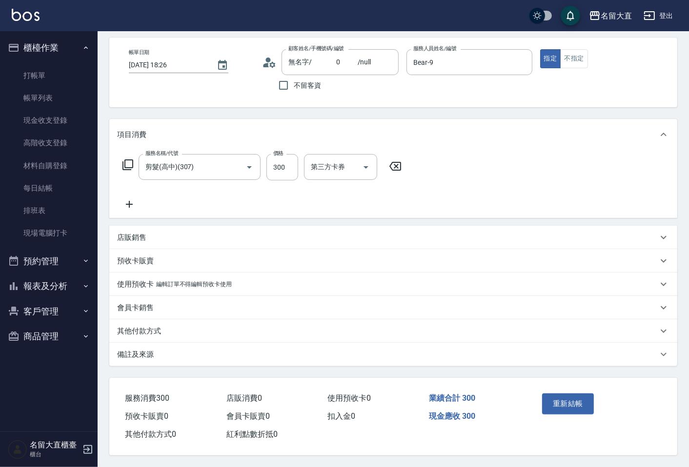
click at [139, 326] on p "其他付款方式" at bounding box center [139, 331] width 44 height 10
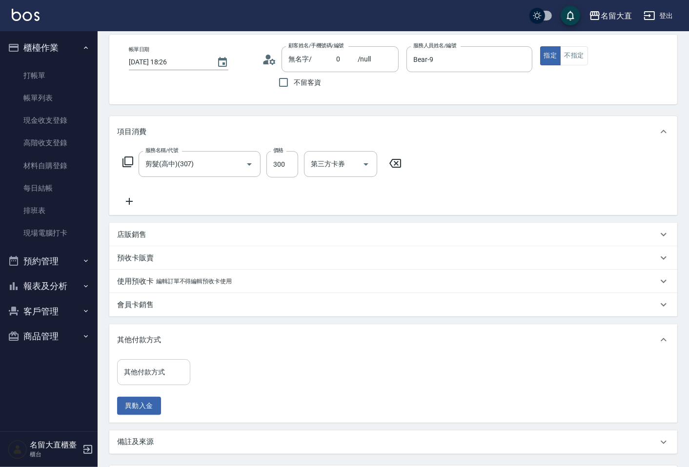
click at [144, 369] on input "其他付款方式" at bounding box center [153, 372] width 64 height 17
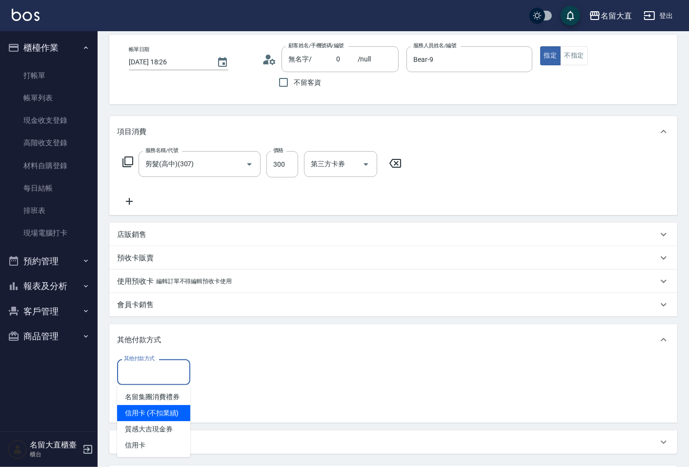
click at [143, 415] on span "信用卡 (不扣業績)" at bounding box center [153, 413] width 73 height 16
type input "信用卡 (不扣業績)"
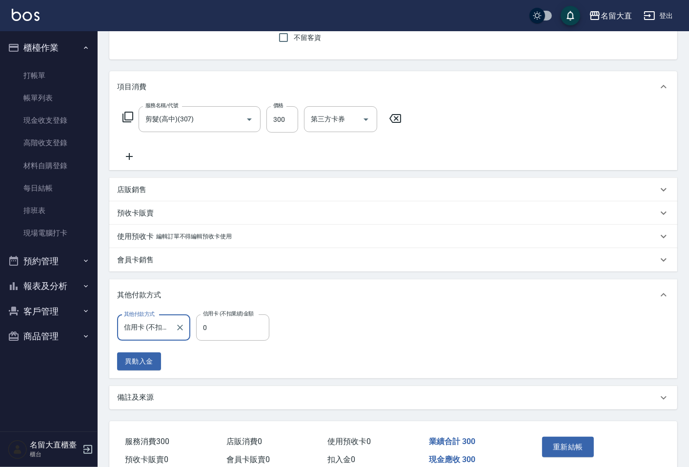
scroll to position [135, 0]
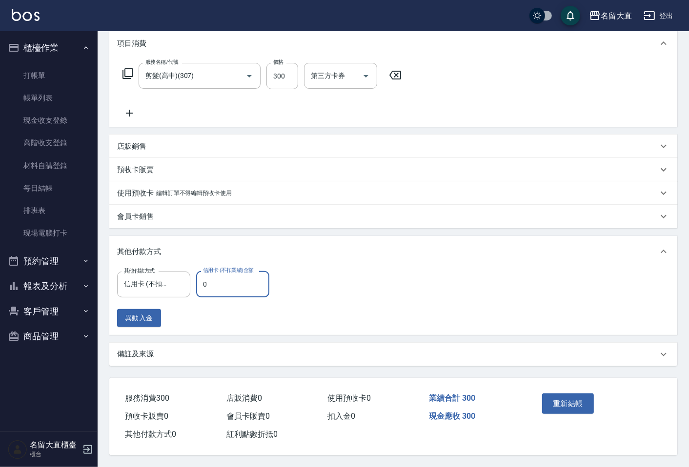
click at [222, 286] on input "0" at bounding box center [232, 284] width 73 height 26
type input "300"
click at [553, 402] on button "重新結帳" at bounding box center [568, 404] width 52 height 20
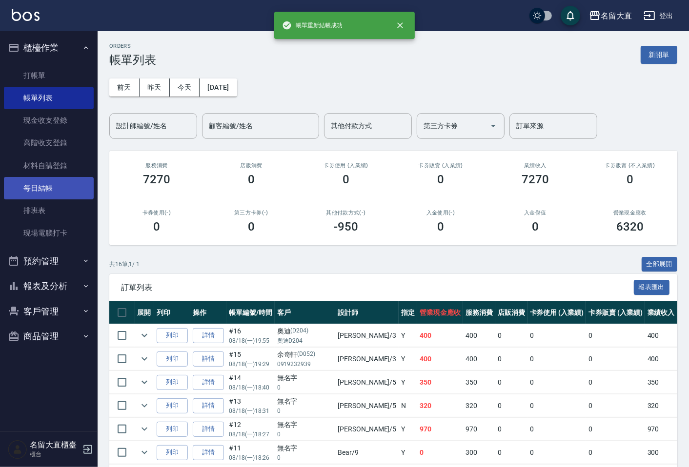
click at [38, 187] on link "每日結帳" at bounding box center [49, 188] width 90 height 22
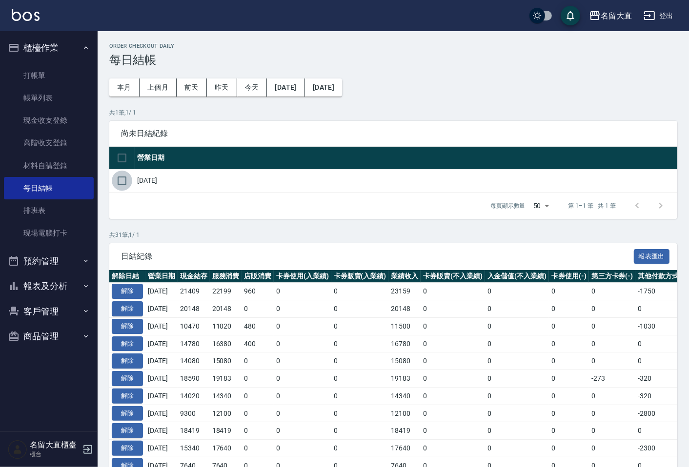
click at [123, 178] on input "checkbox" at bounding box center [122, 181] width 20 height 20
checkbox input "true"
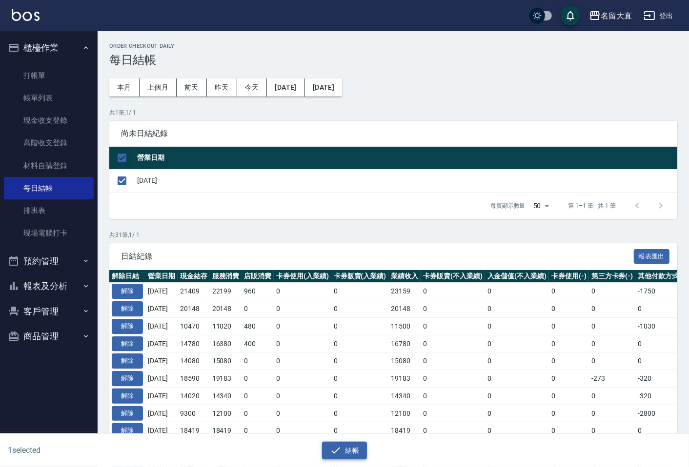
click at [328, 452] on button "結帳" at bounding box center [344, 451] width 45 height 18
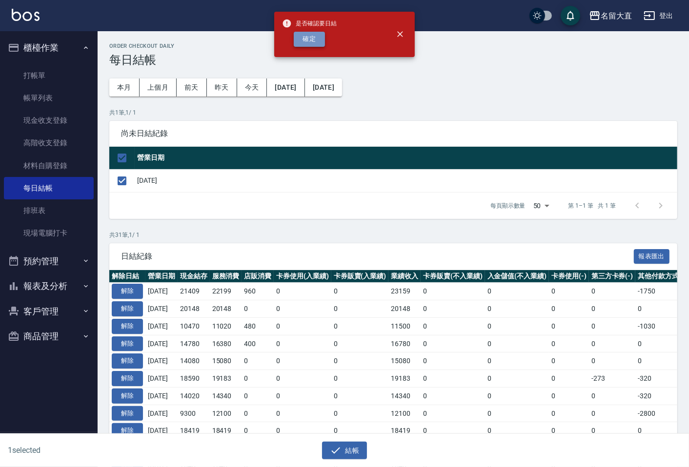
click at [317, 40] on button "確定" at bounding box center [309, 39] width 31 height 15
checkbox input "false"
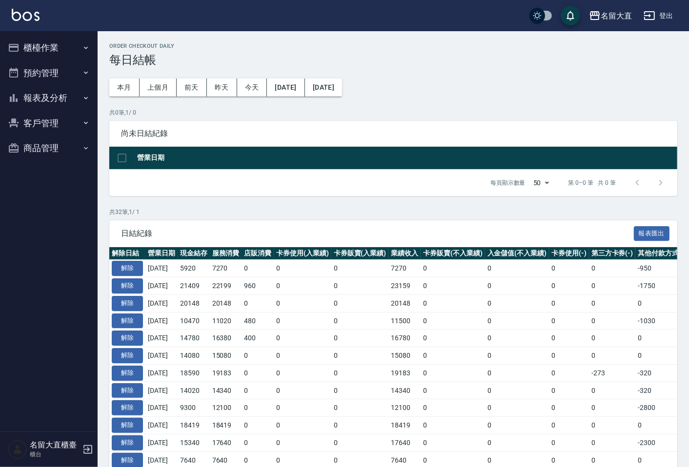
click at [61, 91] on button "報表及分析" at bounding box center [49, 97] width 90 height 25
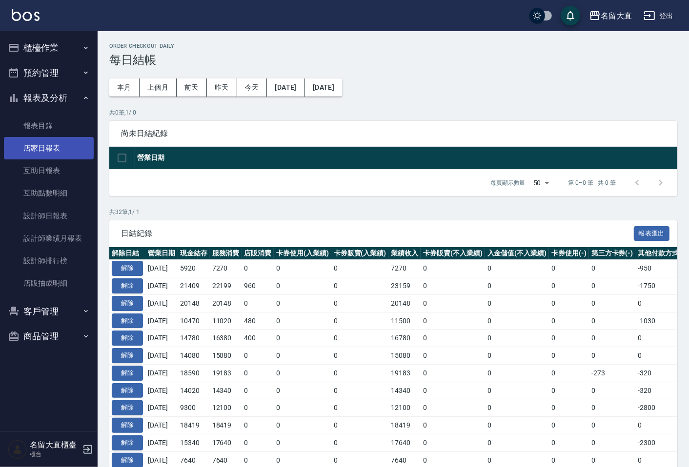
click at [60, 149] on link "店家日報表" at bounding box center [49, 148] width 90 height 22
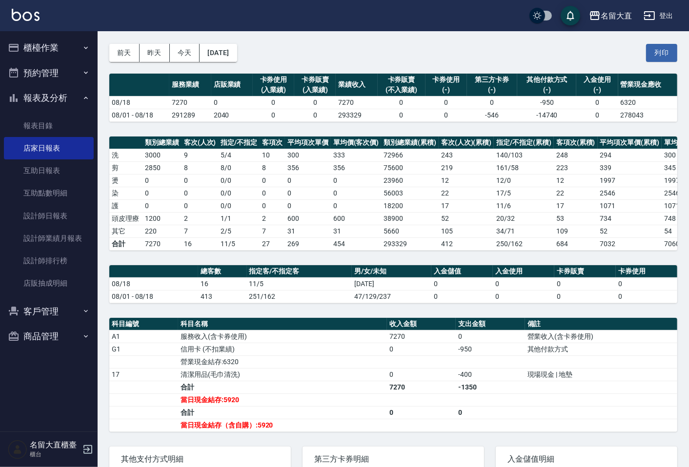
scroll to position [54, 0]
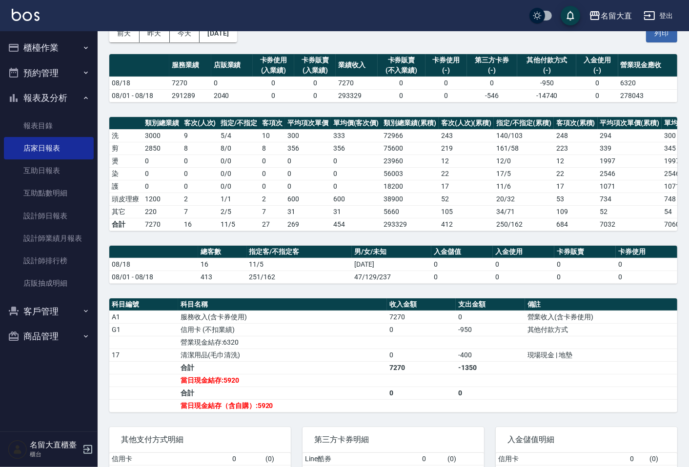
click at [49, 35] on button "櫃檯作業" at bounding box center [49, 47] width 90 height 25
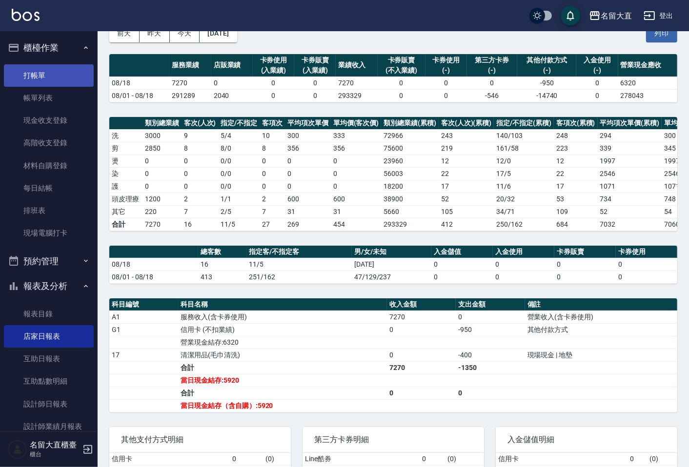
click at [50, 79] on link "打帳單" at bounding box center [49, 75] width 90 height 22
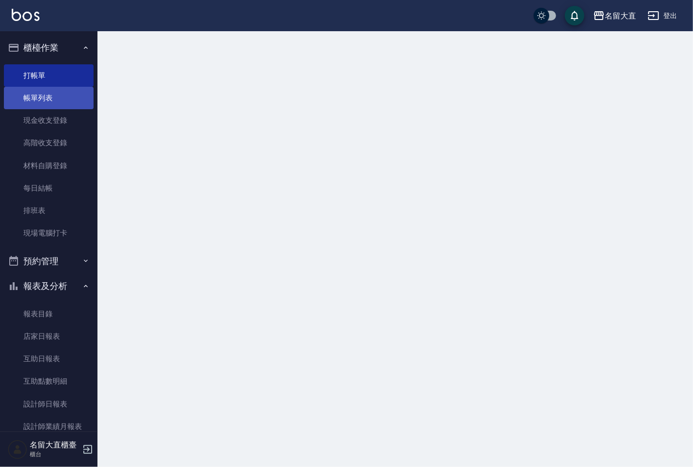
click at [52, 89] on link "帳單列表" at bounding box center [49, 98] width 90 height 22
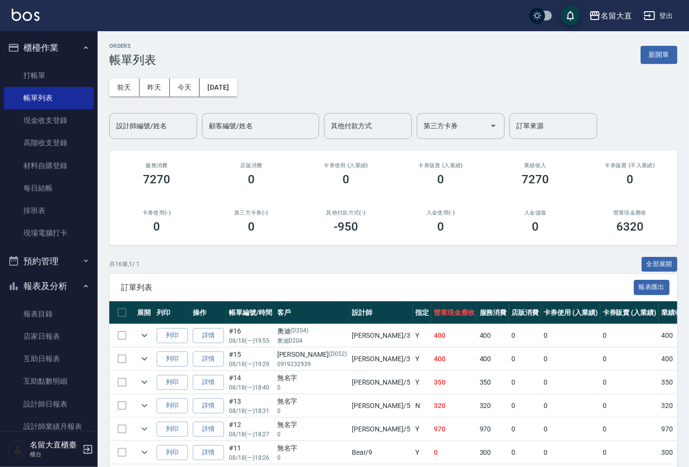
click at [148, 123] on input "設計師編號/姓名" at bounding box center [153, 126] width 79 height 17
type input "Reese-5"
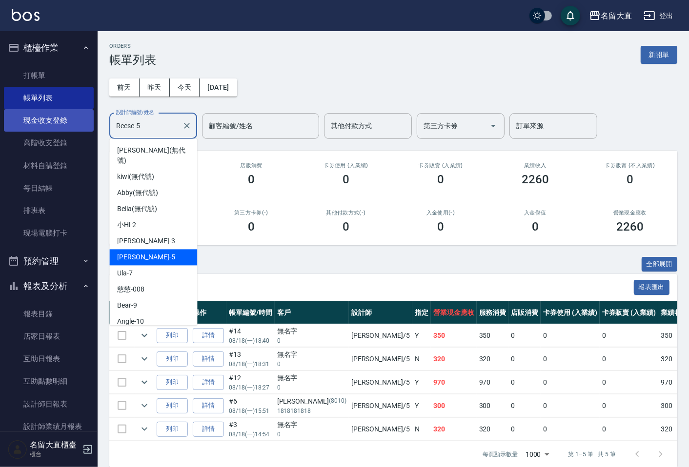
drag, startPoint x: 152, startPoint y: 125, endPoint x: 55, endPoint y: 125, distance: 97.0
click at [55, 125] on div "名留大直 登出 櫃檯作業 打帳單 帳單列表 現金收支登錄 高階收支登錄 材料自購登錄 每日結帳 排班表 現場電腦打卡 預約管理 預約管理 單日預約紀錄 單週預…" at bounding box center [344, 239] width 689 height 479
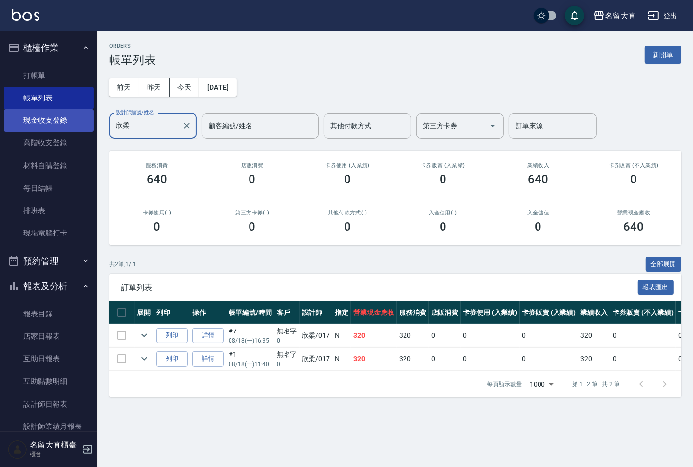
type input "欣"
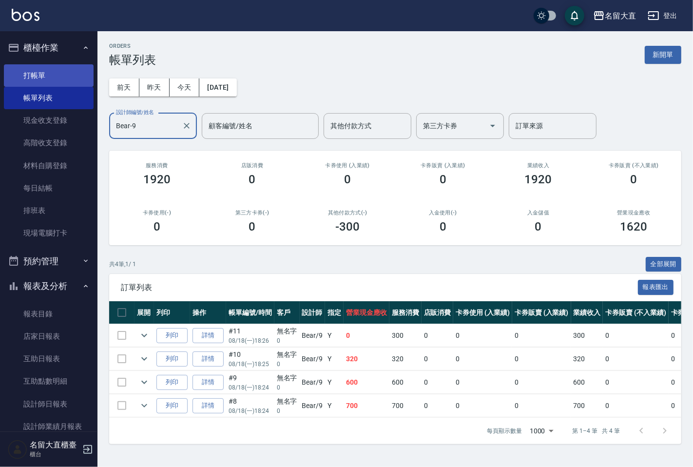
type input "Bear-9"
click at [42, 81] on link "打帳單" at bounding box center [49, 75] width 90 height 22
